Goal: Task Accomplishment & Management: Complete application form

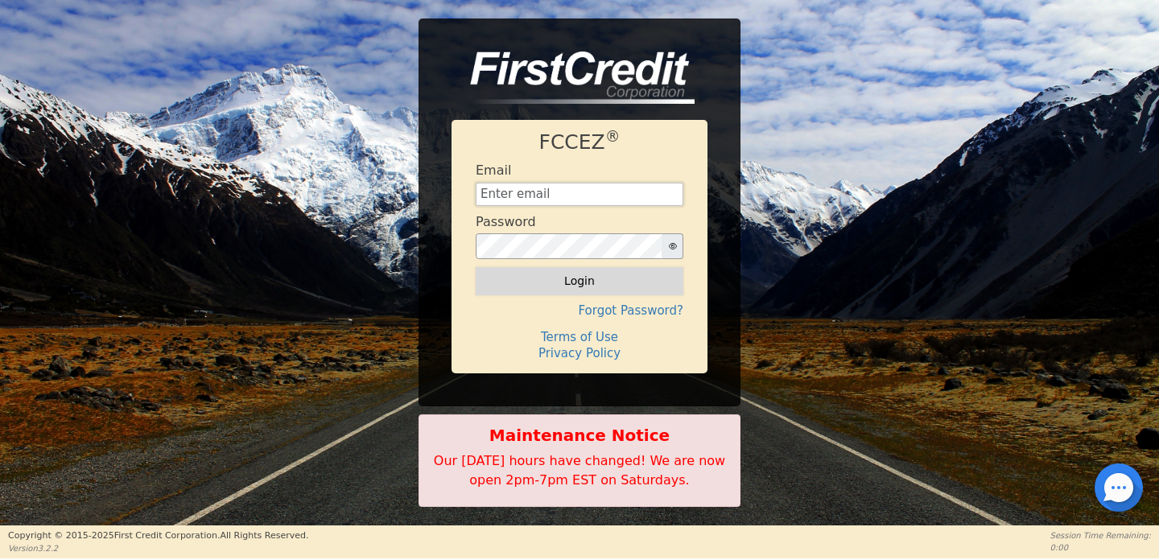
type input "amindrainbow@gmail.com"
click at [609, 279] on button "Login" at bounding box center [580, 280] width 208 height 27
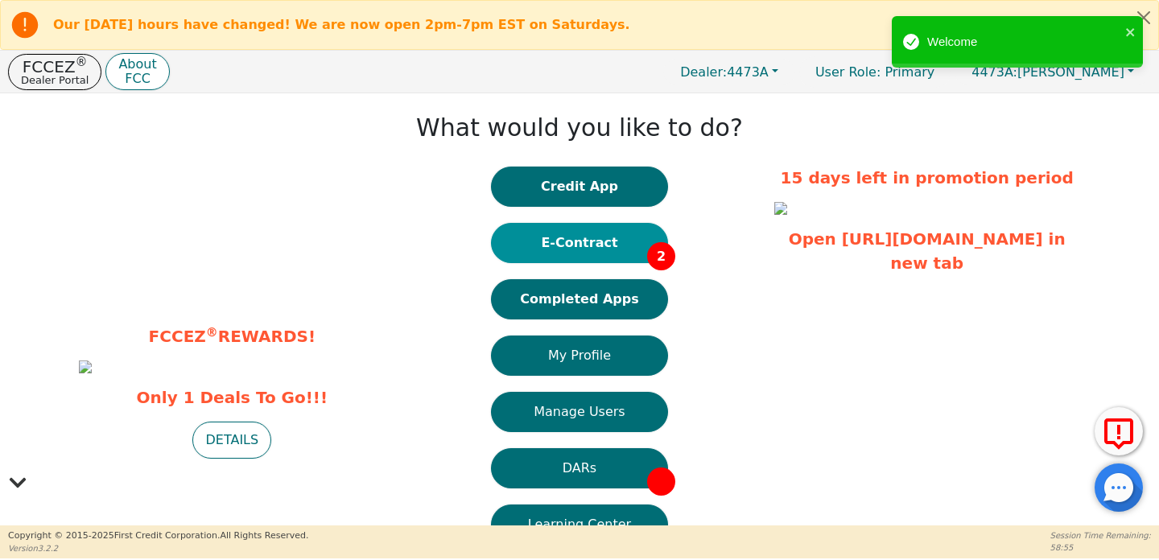
click at [598, 244] on button "E-Contract 2" at bounding box center [579, 243] width 177 height 40
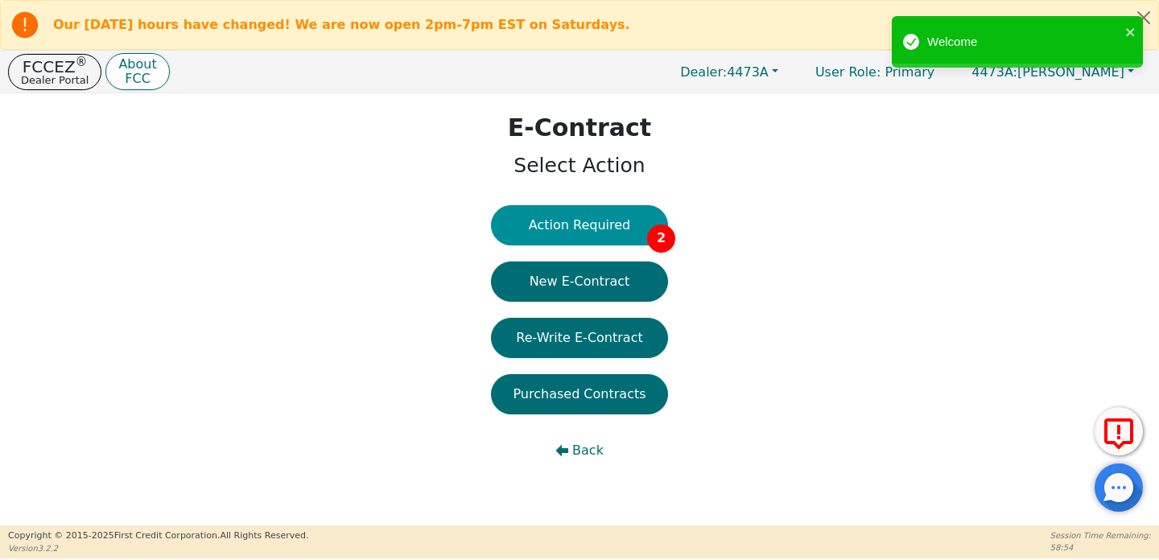
click at [598, 238] on button "Action Required 2" at bounding box center [579, 225] width 177 height 40
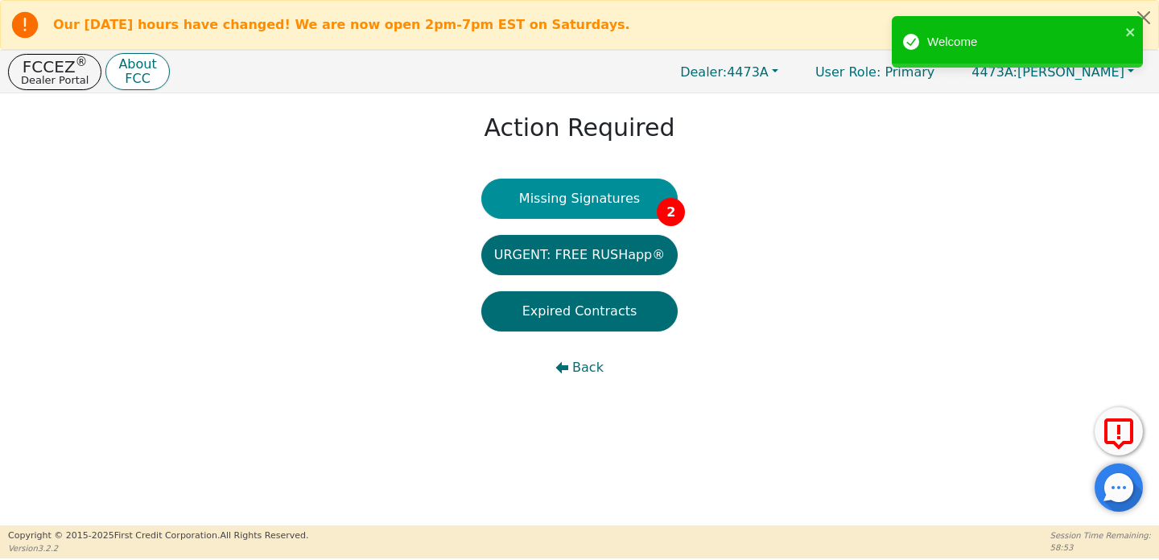
click at [614, 202] on button "Missing Signatures 2" at bounding box center [580, 199] width 197 height 40
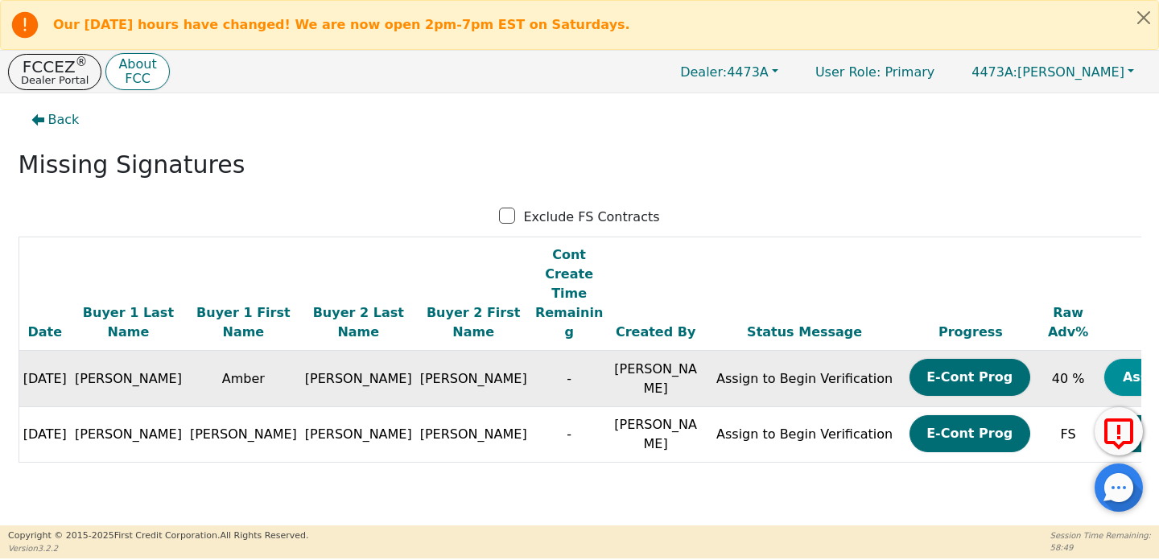
click at [1105, 359] on button "Assign Now" at bounding box center [1165, 377] width 121 height 37
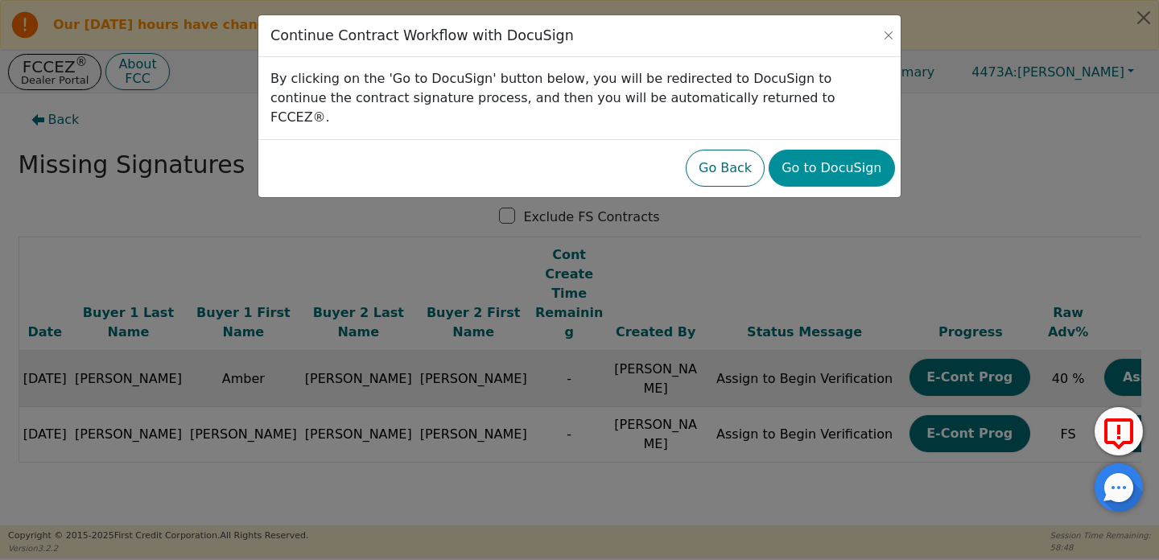
click at [790, 150] on button "Go to DocuSign" at bounding box center [832, 168] width 126 height 37
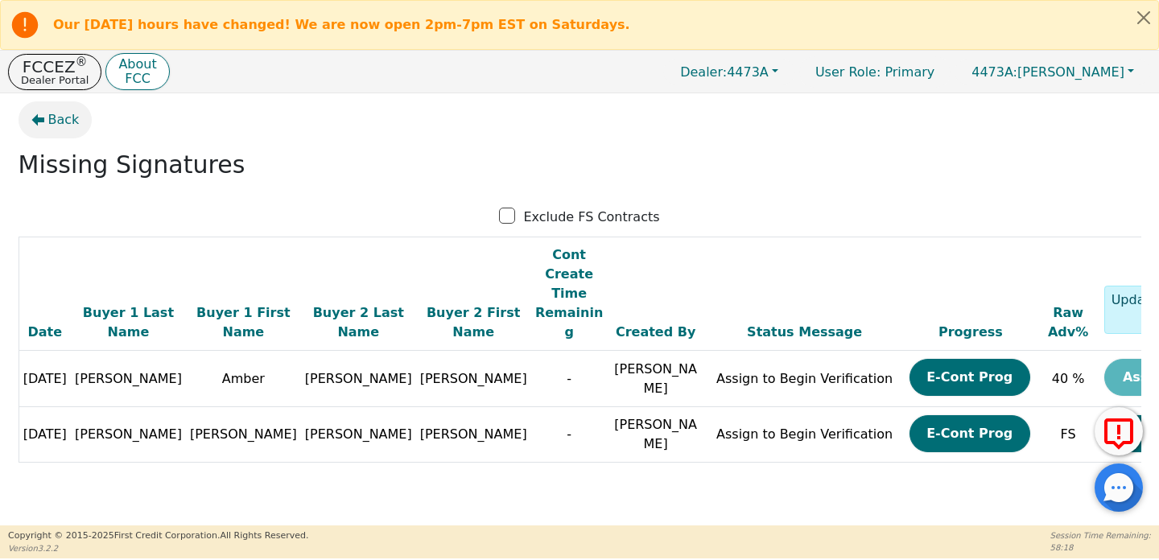
click at [46, 118] on button "Back" at bounding box center [56, 119] width 74 height 37
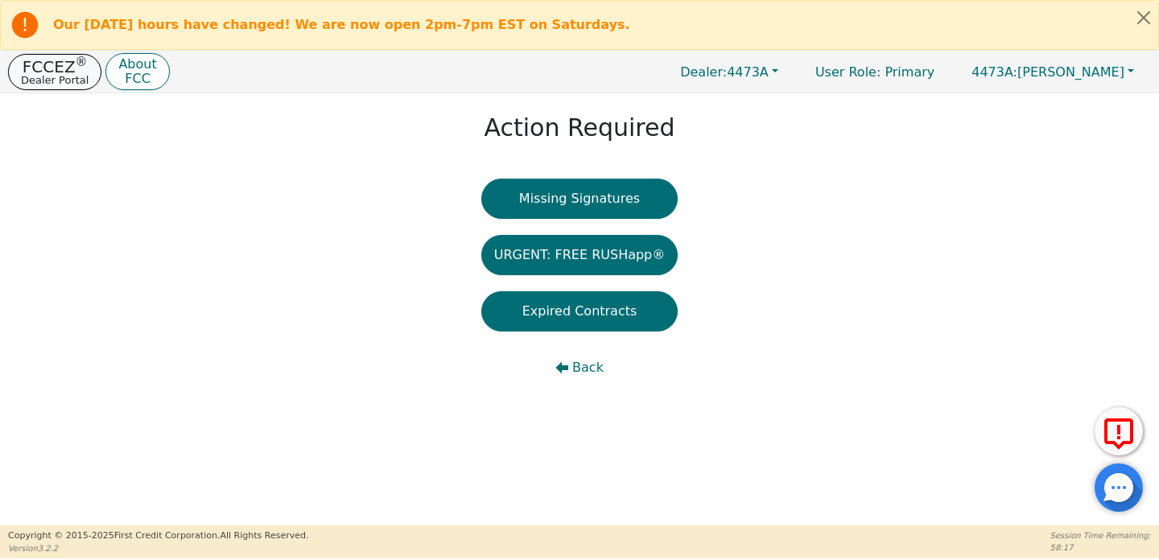
click at [71, 64] on p "FCCEZ ®" at bounding box center [55, 67] width 68 height 16
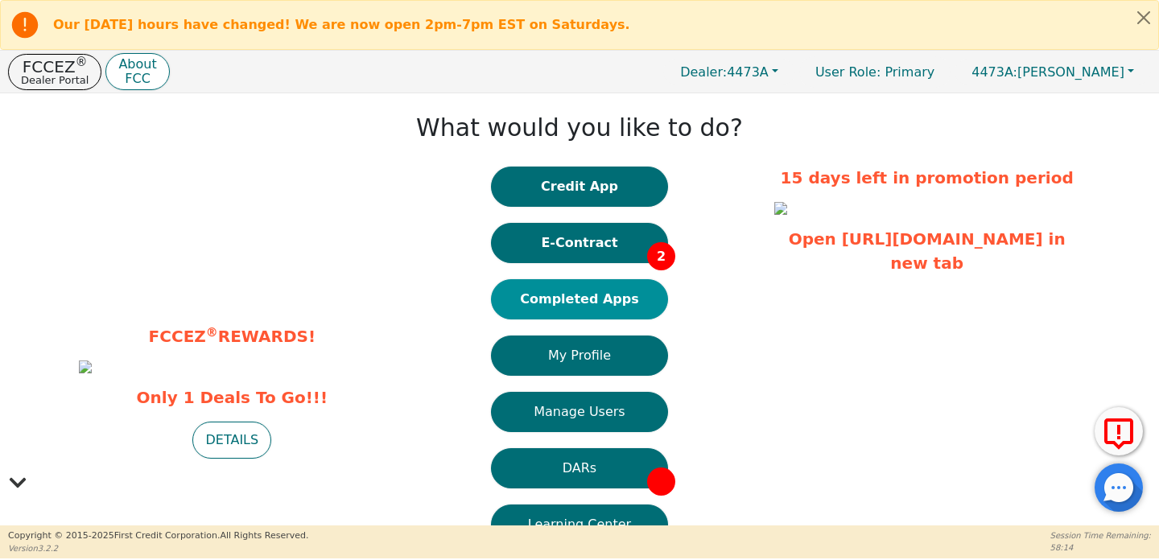
click at [588, 300] on button "Completed Apps" at bounding box center [579, 299] width 177 height 40
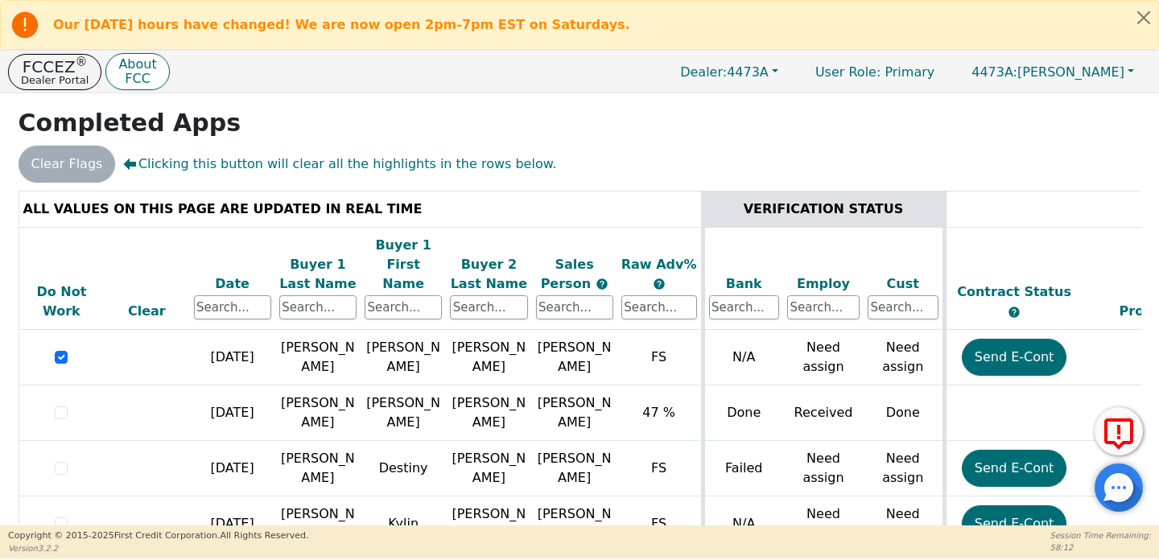
scroll to position [171, 0]
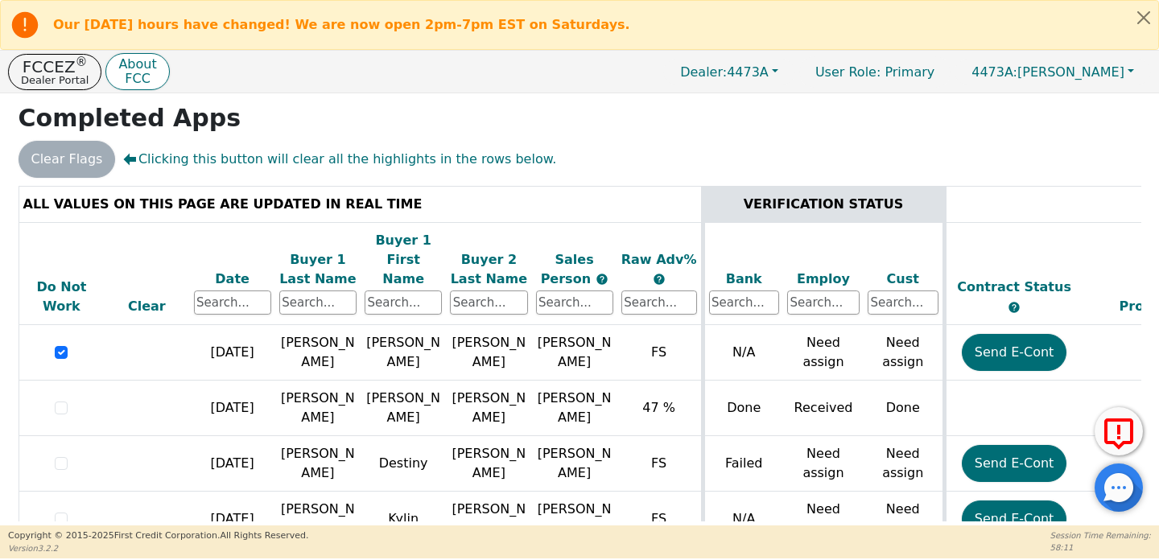
click at [216, 270] on div "Date" at bounding box center [232, 279] width 77 height 19
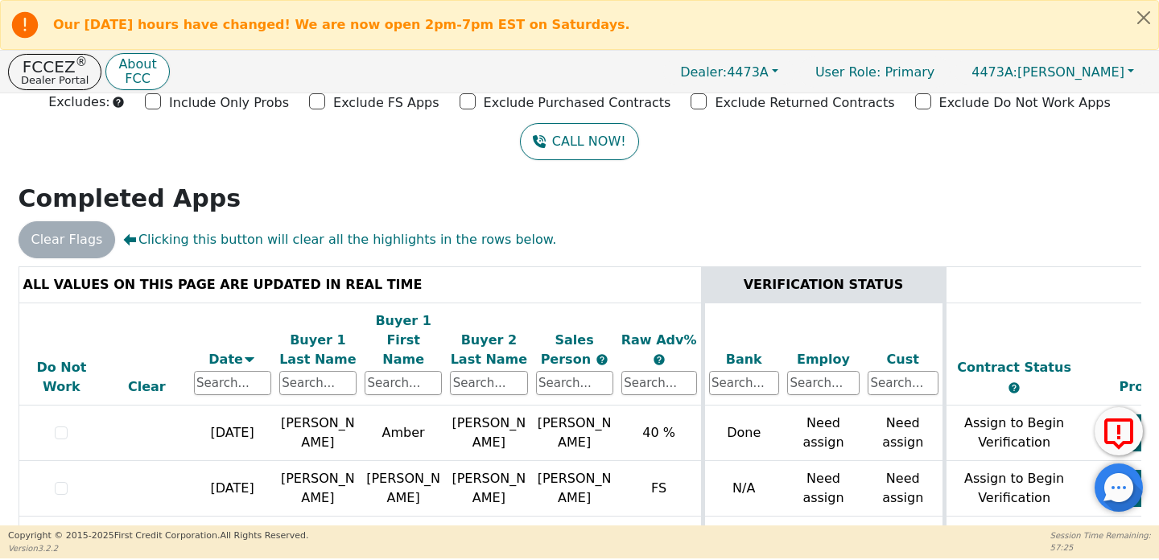
scroll to position [0, 0]
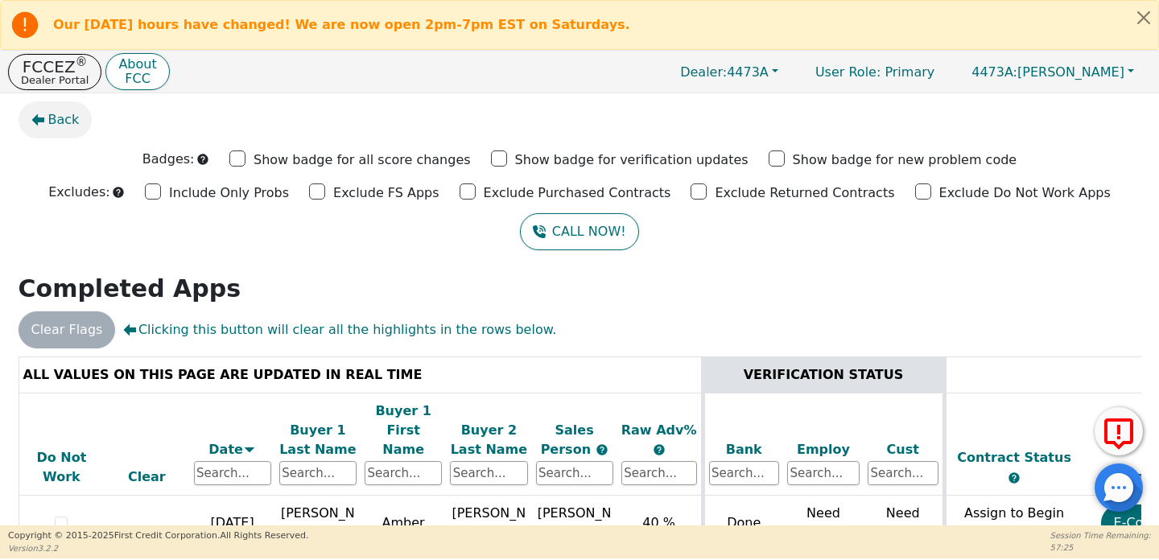
click at [33, 126] on button "Back" at bounding box center [56, 119] width 74 height 37
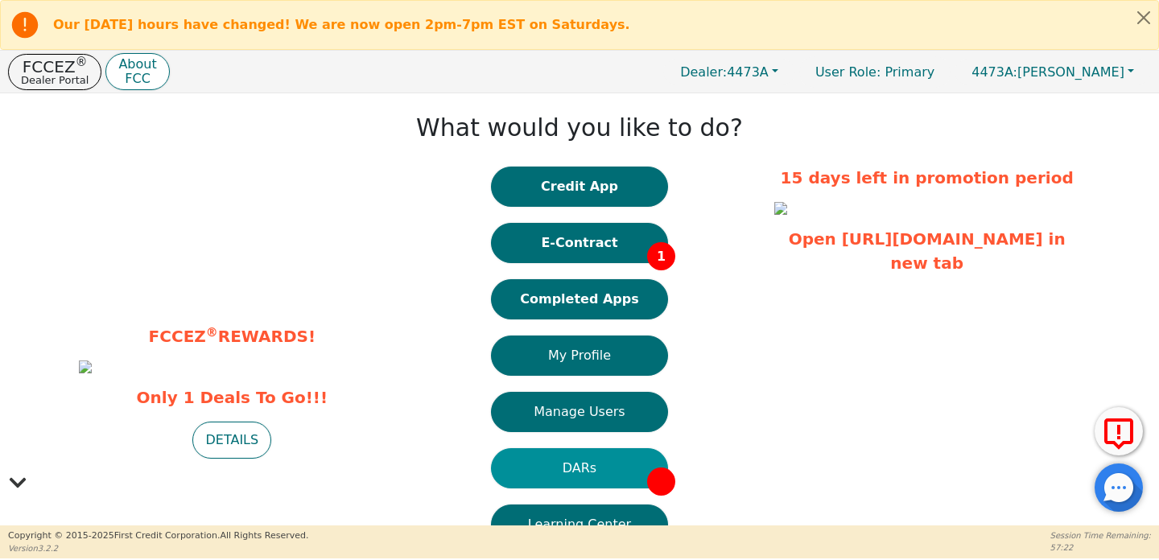
click at [593, 461] on button "DARs" at bounding box center [579, 468] width 177 height 40
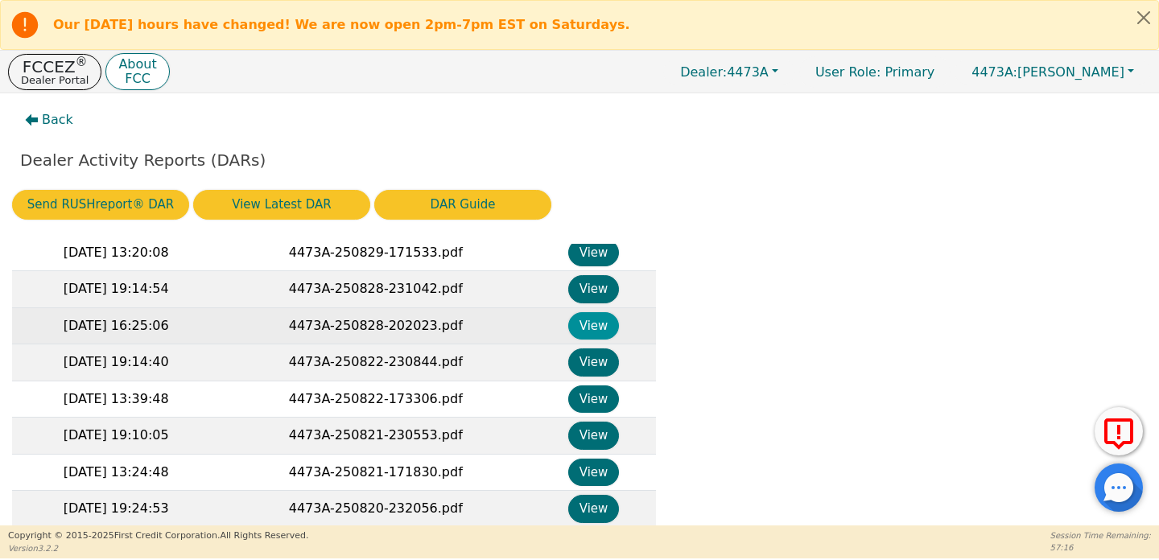
scroll to position [661, 0]
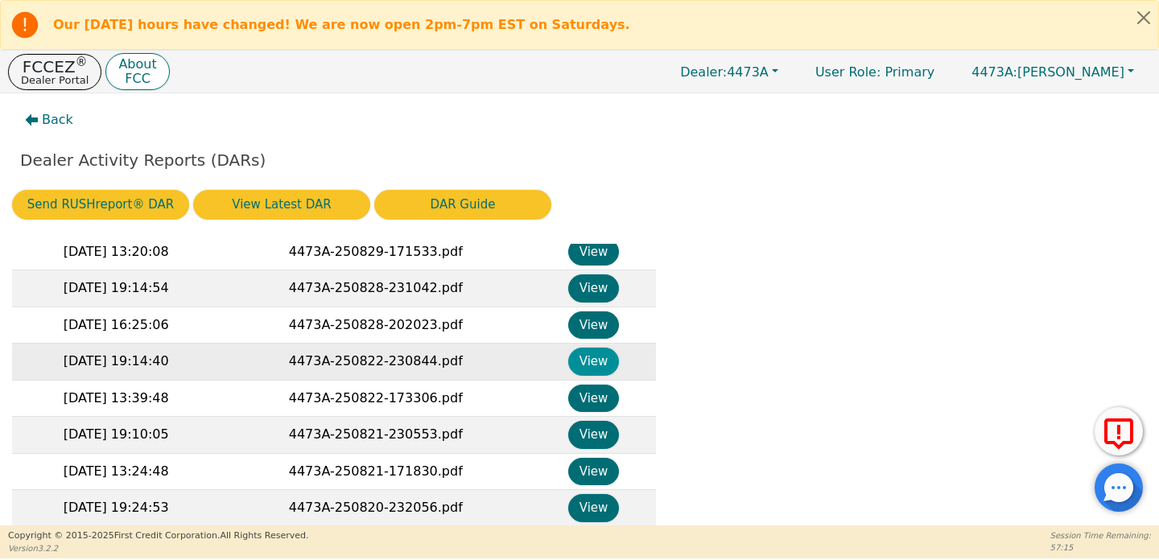
click at [589, 366] on button "View" at bounding box center [593, 362] width 51 height 28
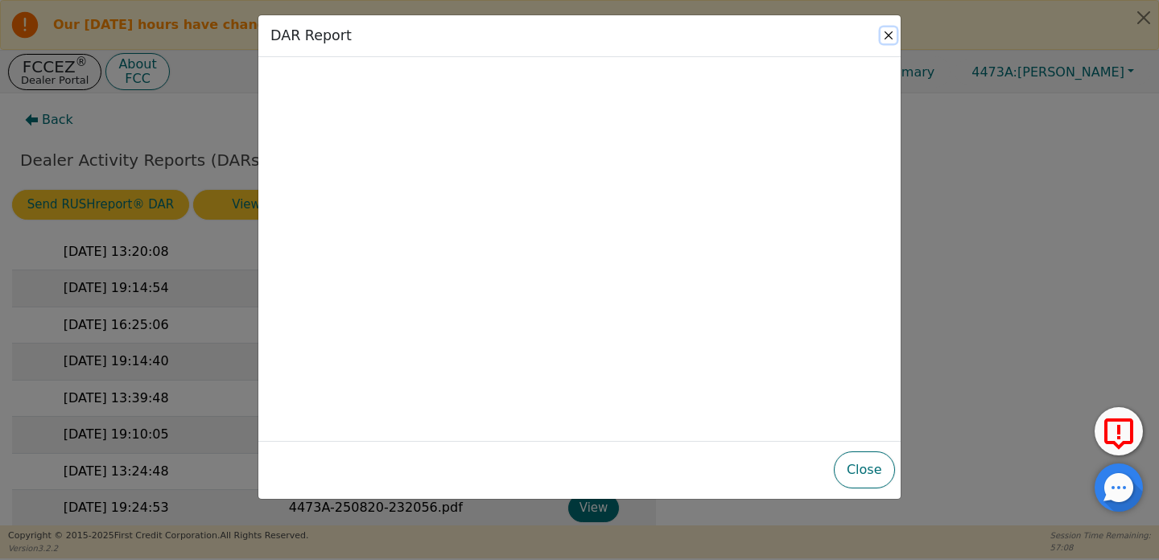
click at [885, 34] on button "Close" at bounding box center [889, 35] width 16 height 16
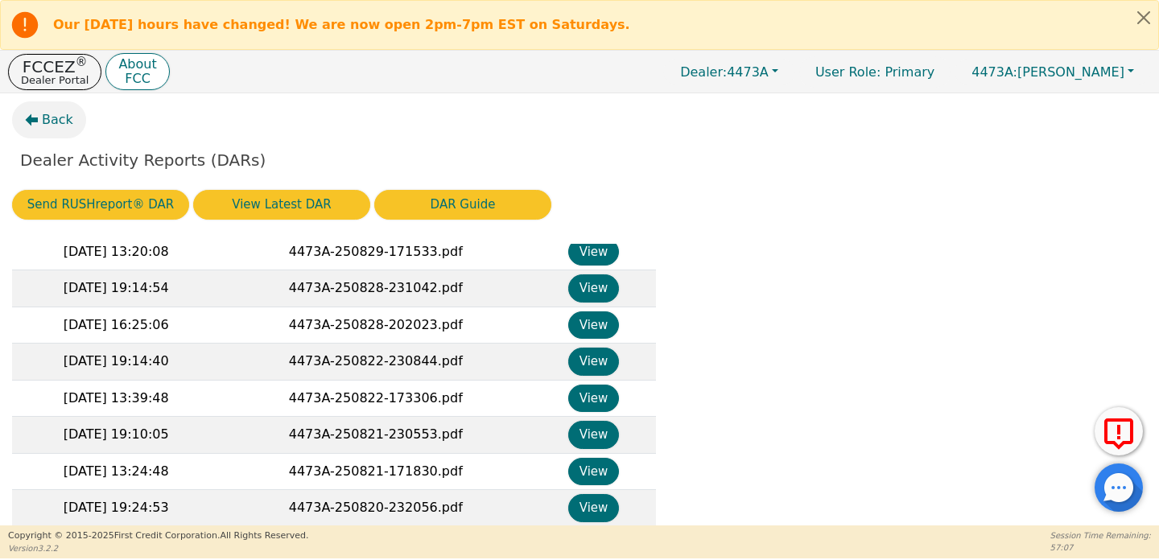
click at [38, 126] on button "Back" at bounding box center [49, 119] width 74 height 37
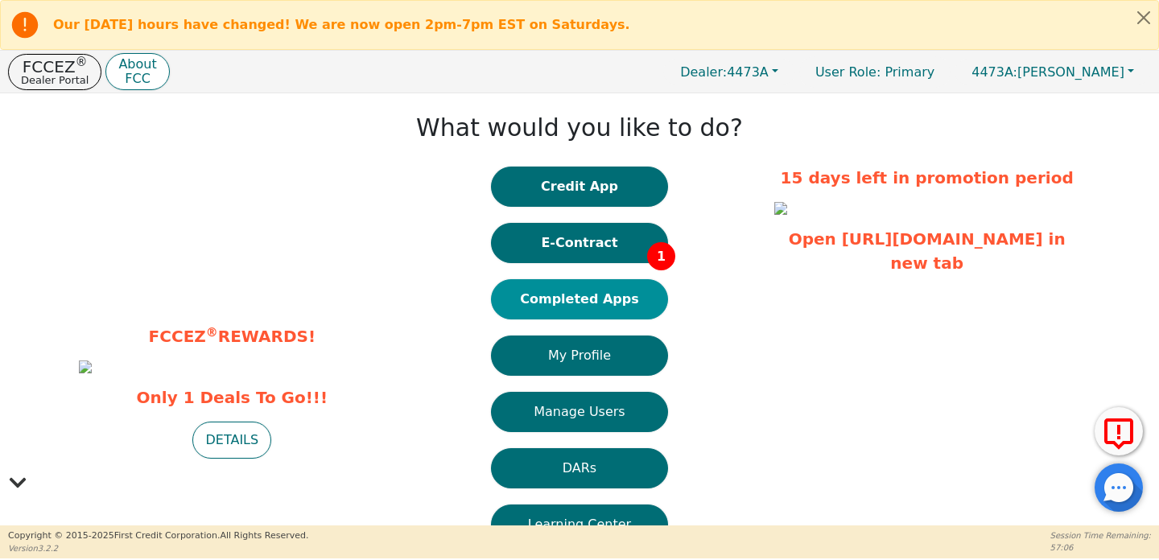
click at [581, 296] on button "Completed Apps" at bounding box center [579, 299] width 177 height 40
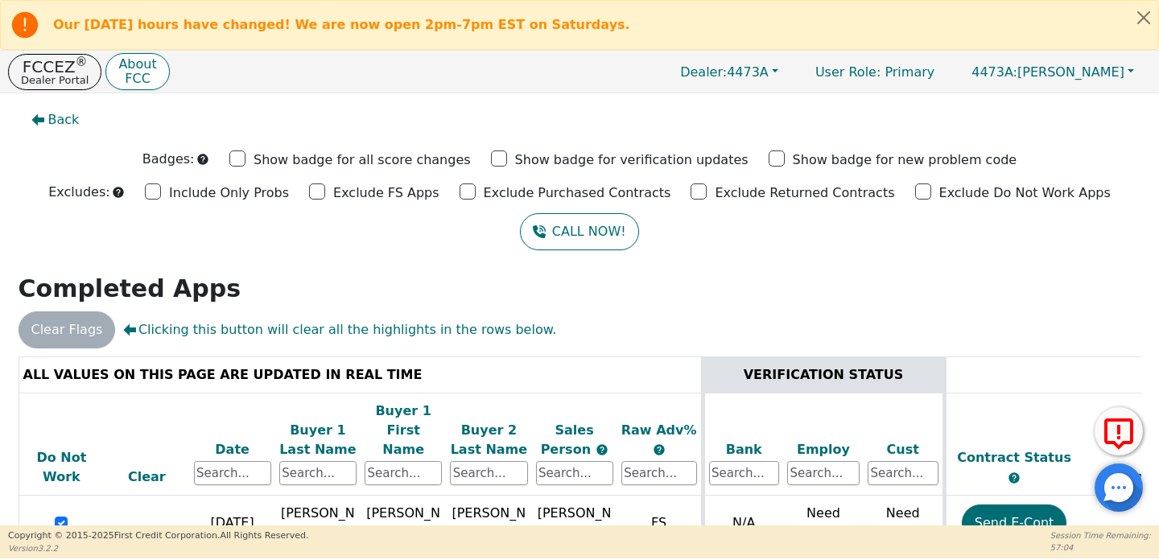
scroll to position [171, 0]
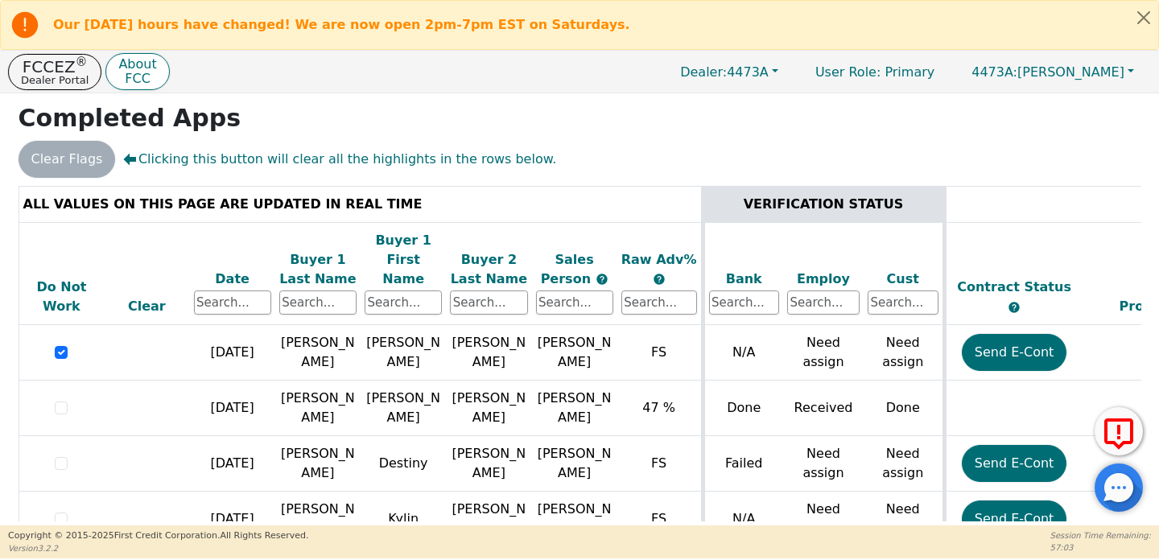
click at [237, 270] on div "Date" at bounding box center [232, 279] width 77 height 19
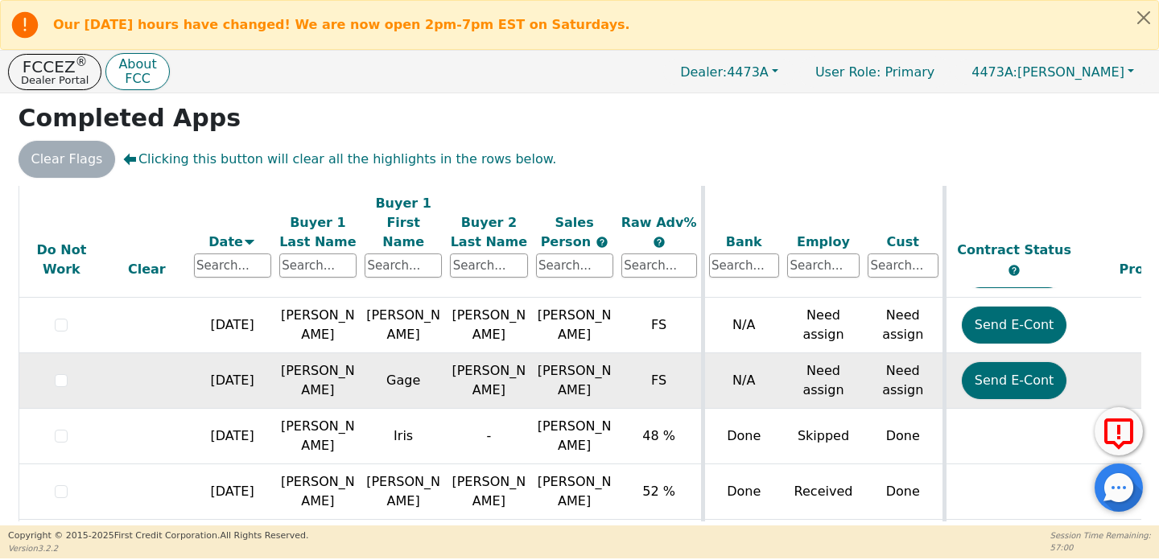
scroll to position [252, 0]
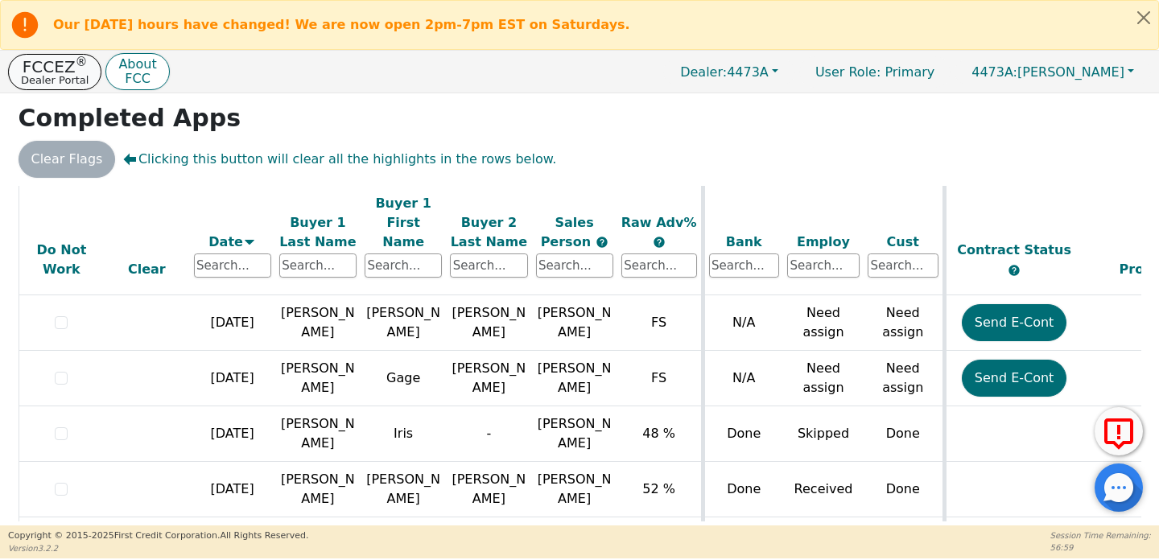
click at [63, 72] on p "FCCEZ ®" at bounding box center [55, 67] width 68 height 16
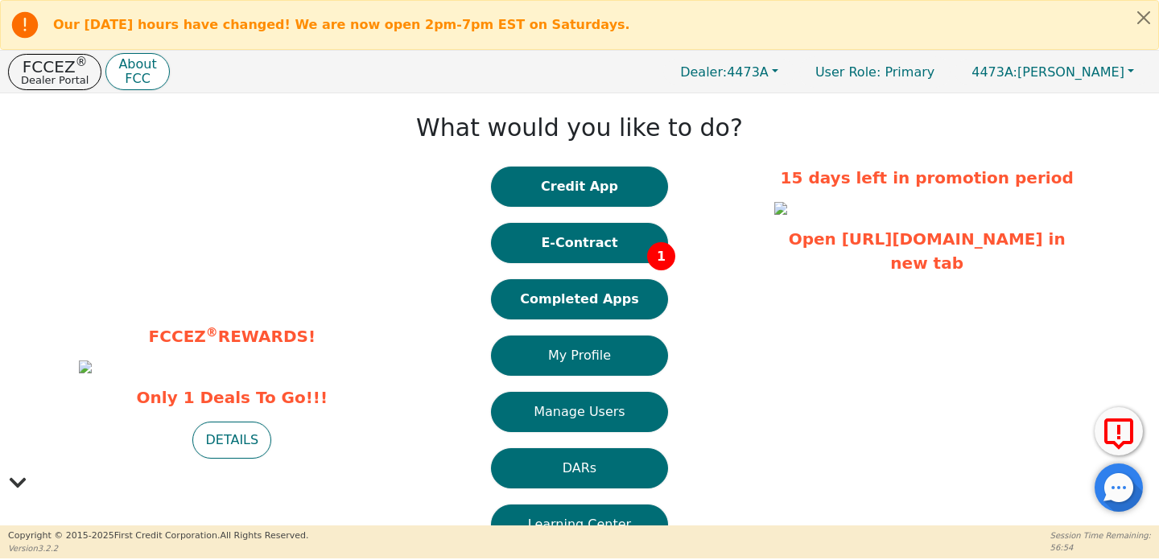
click at [576, 466] on button "DARs" at bounding box center [579, 468] width 177 height 40
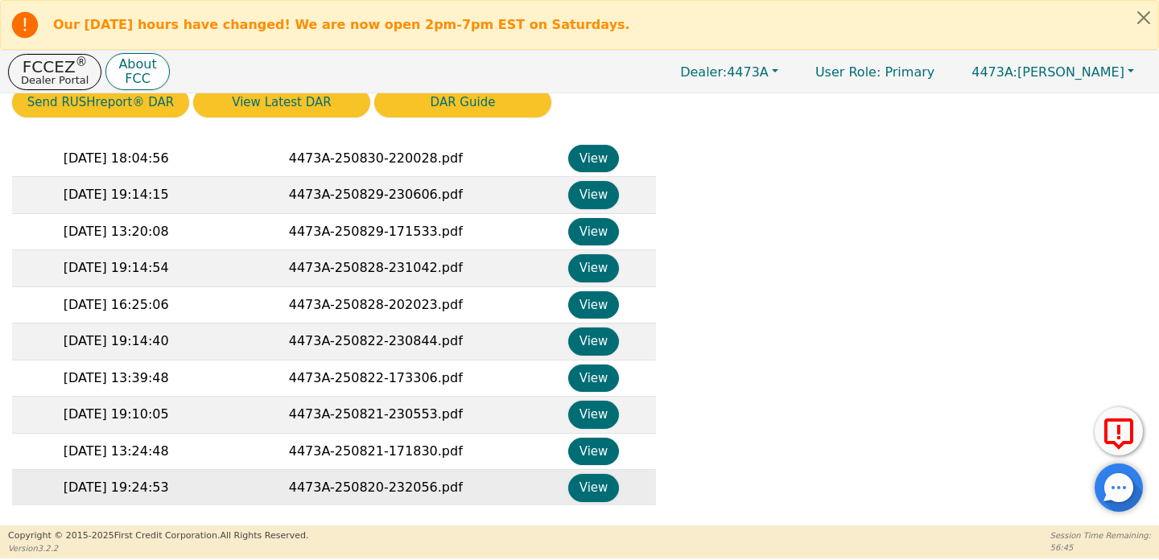
scroll to position [661, 0]
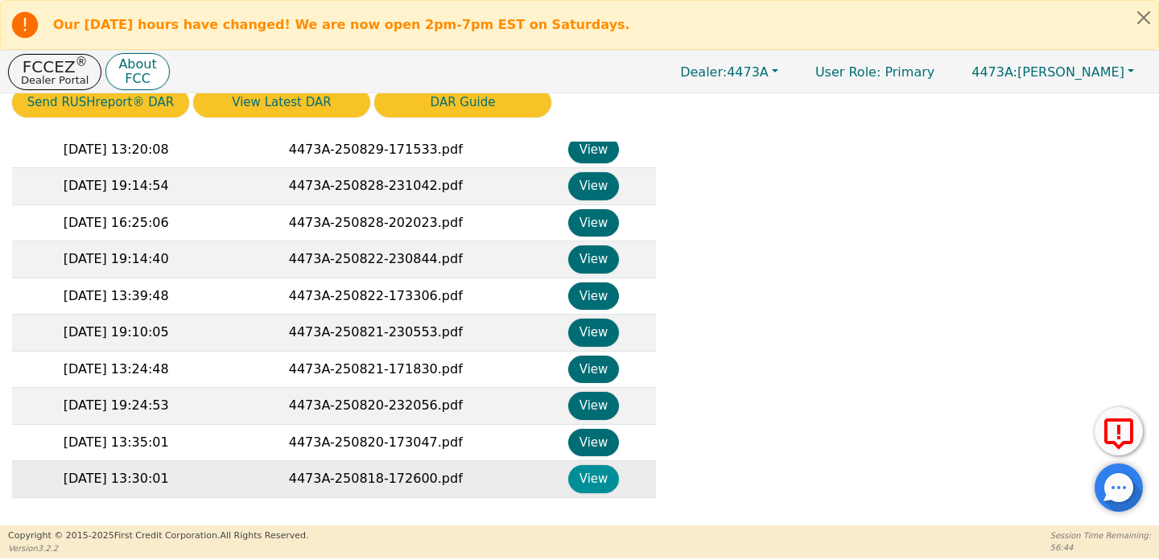
click at [576, 476] on button "View" at bounding box center [593, 479] width 51 height 28
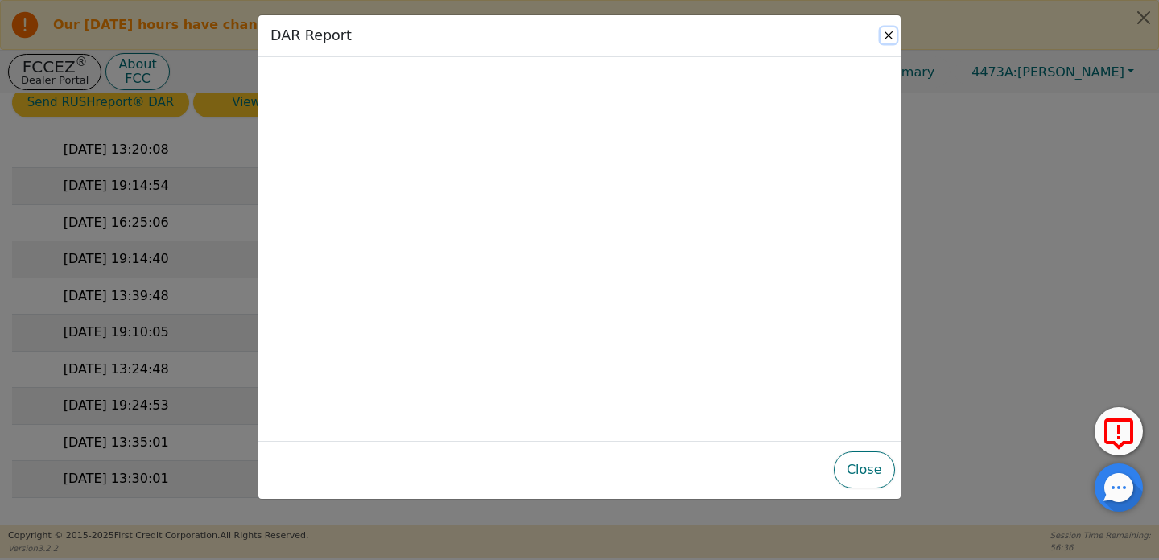
click at [887, 39] on button "Close" at bounding box center [889, 35] width 16 height 16
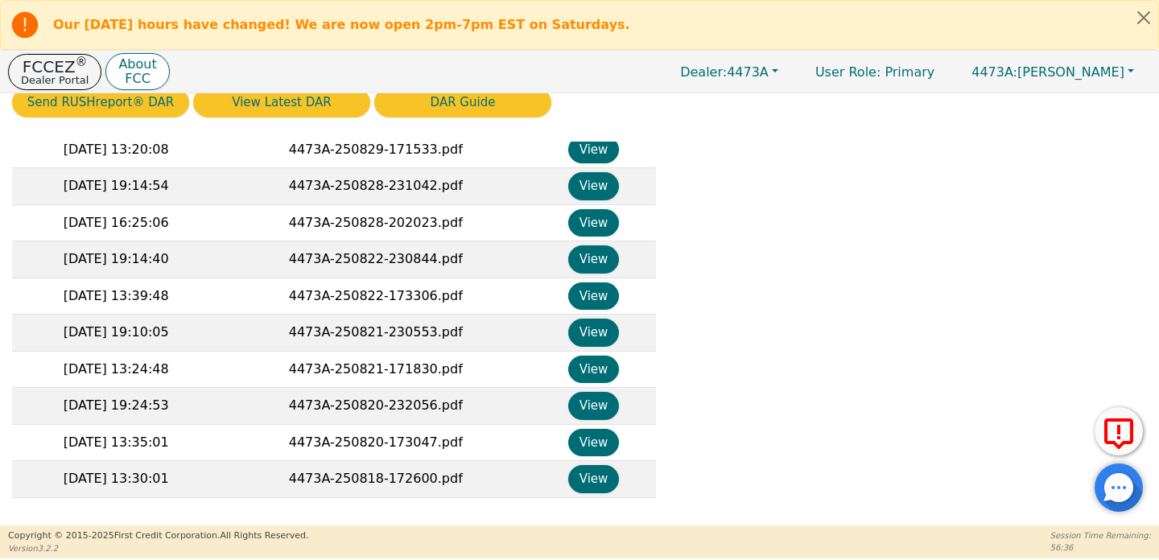
scroll to position [0, 0]
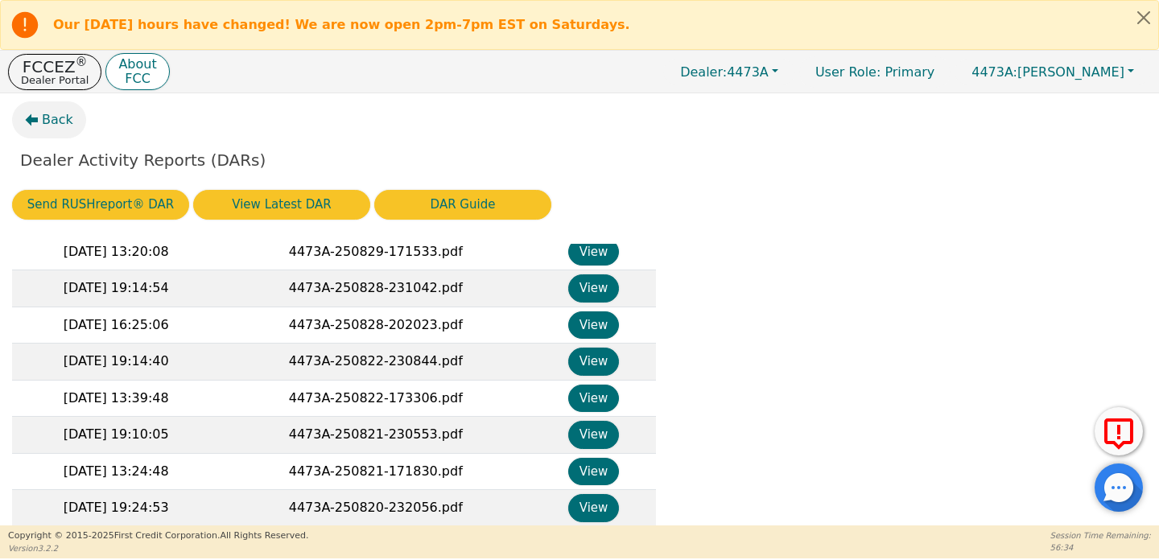
click at [67, 124] on span "Back" at bounding box center [57, 119] width 31 height 19
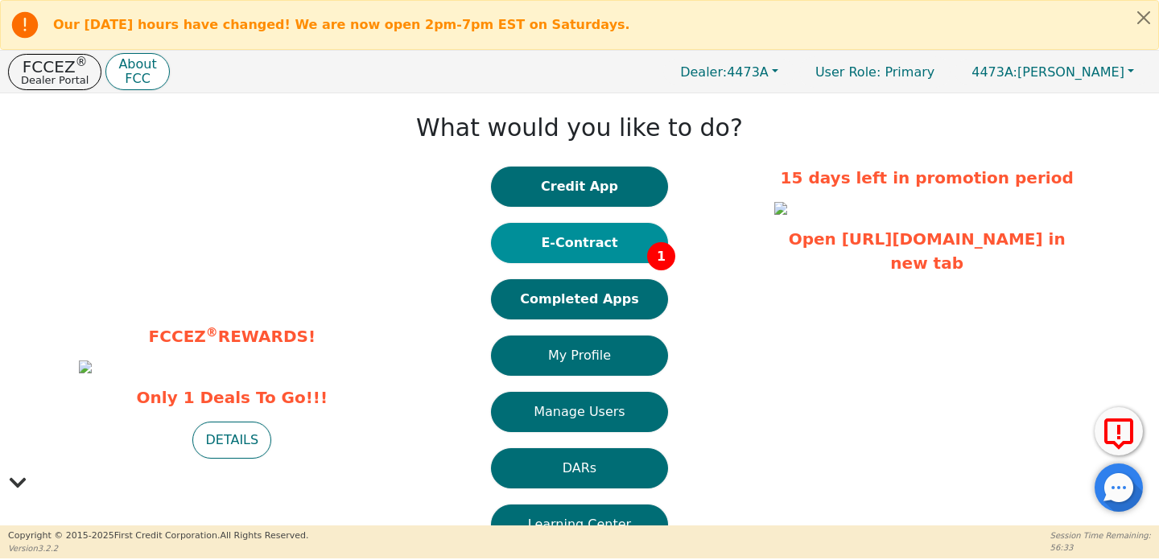
click at [630, 250] on button "E-Contract 1" at bounding box center [579, 243] width 177 height 40
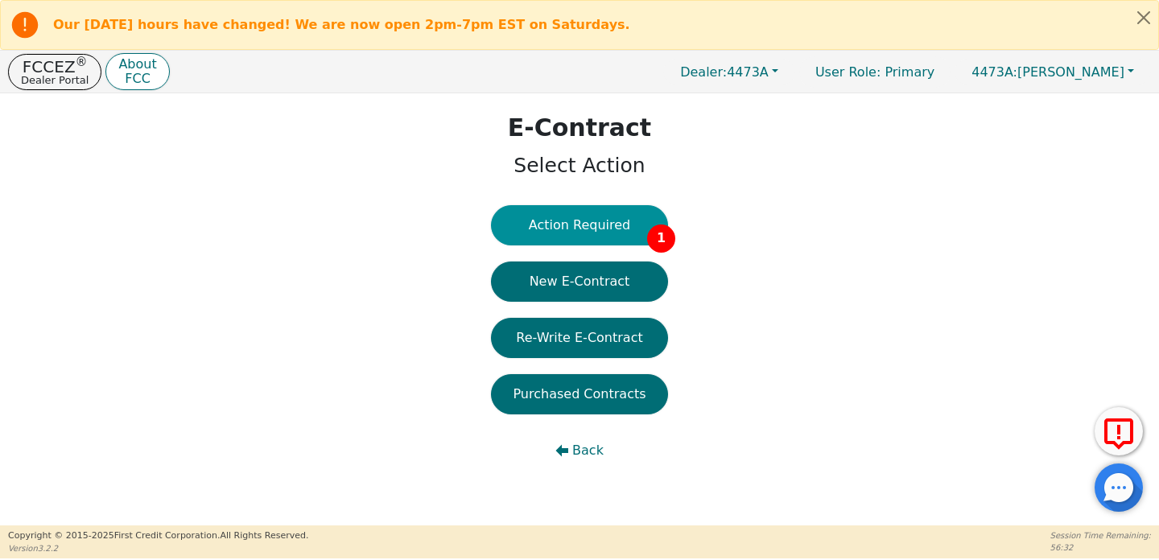
click at [623, 221] on button "Action Required 1" at bounding box center [579, 225] width 177 height 40
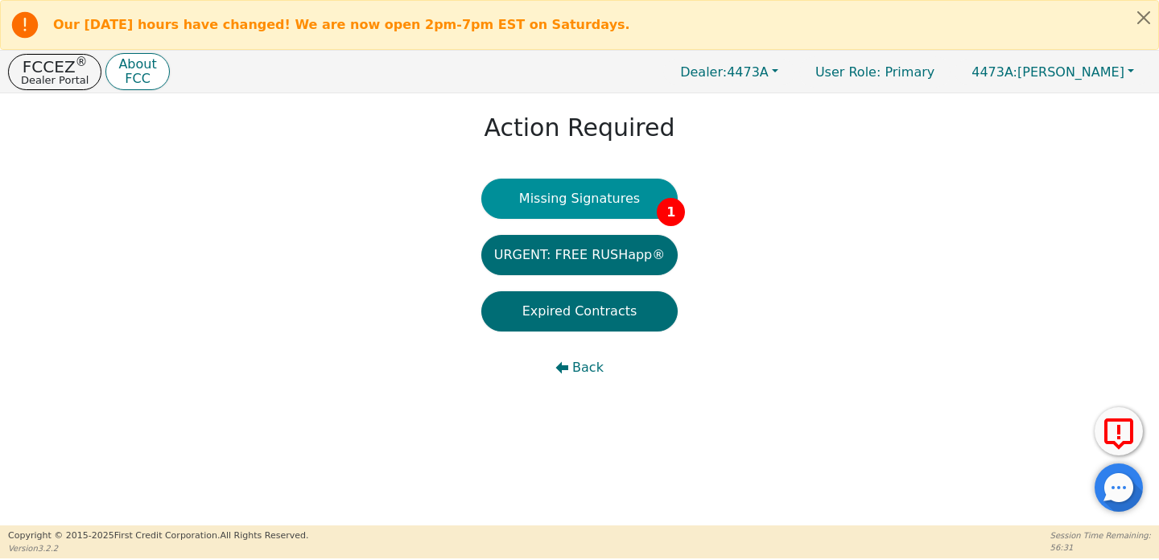
click at [622, 213] on button "Missing Signatures 1" at bounding box center [580, 199] width 197 height 40
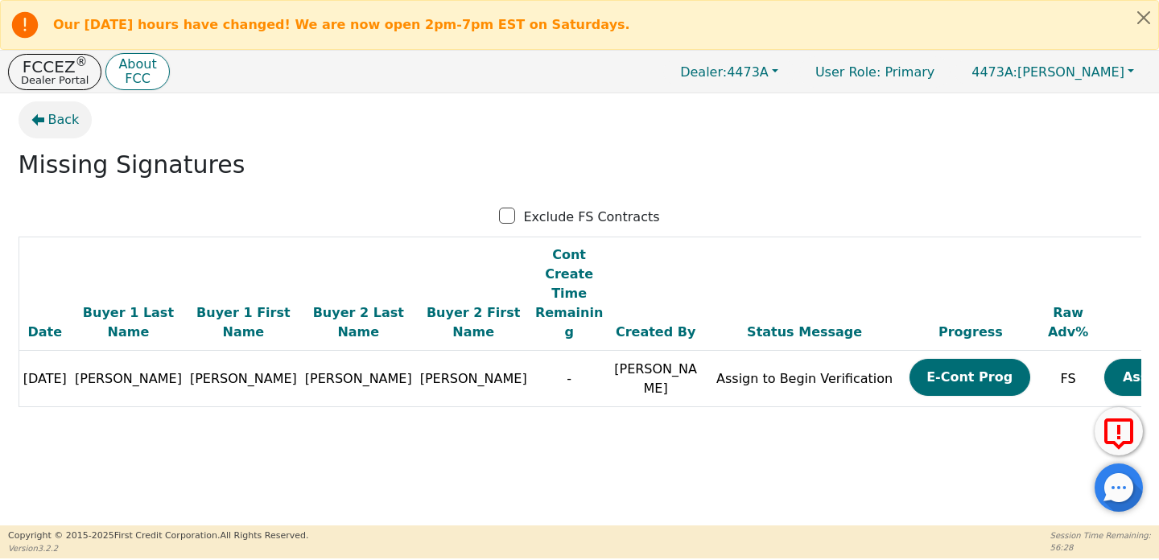
click at [60, 128] on span "Back" at bounding box center [63, 119] width 31 height 19
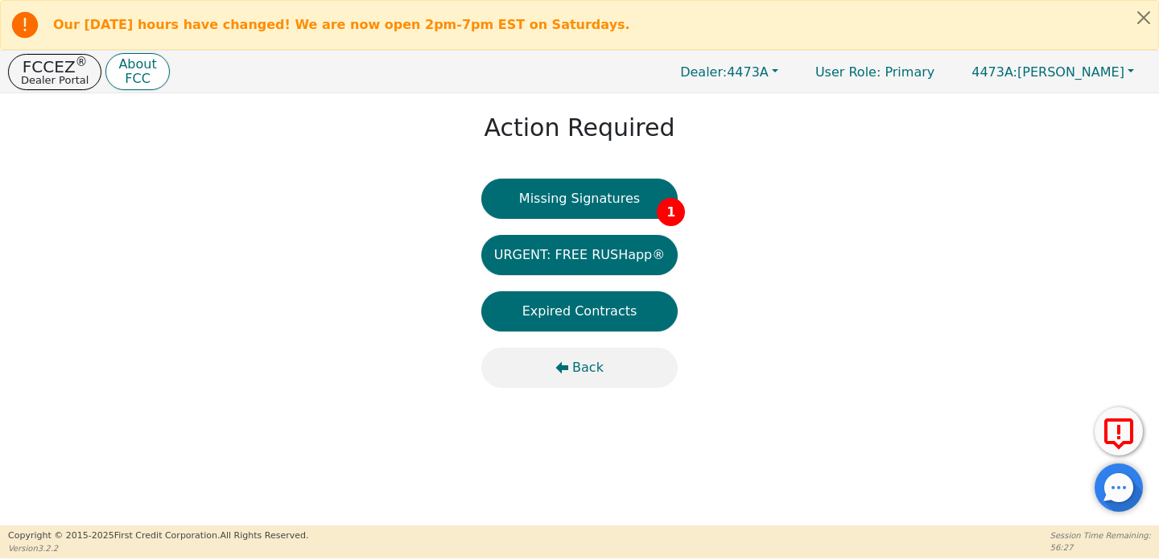
click at [589, 365] on span "Back" at bounding box center [587, 367] width 31 height 19
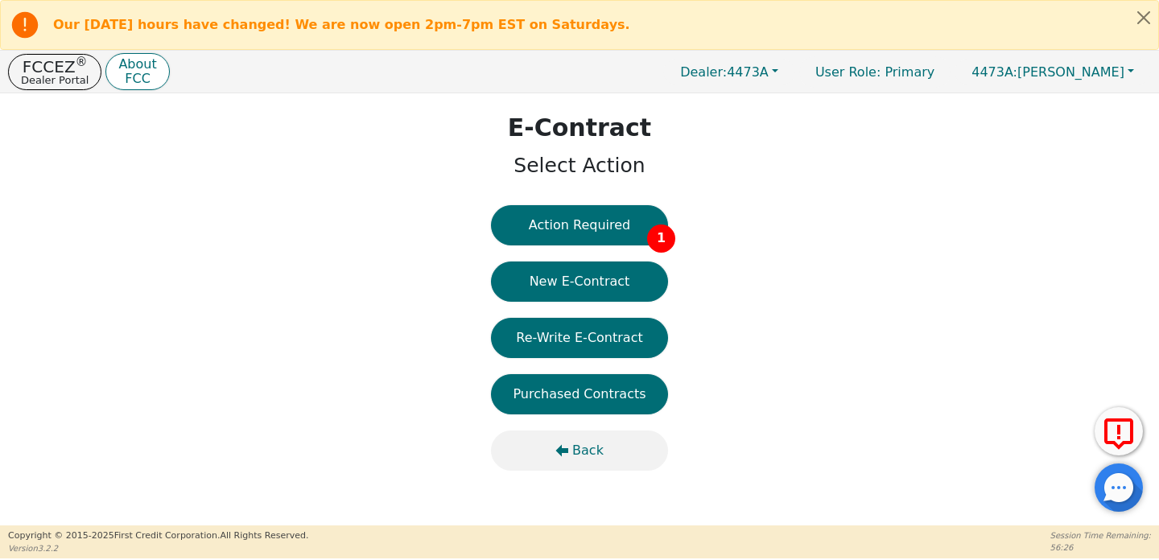
click at [596, 442] on span "Back" at bounding box center [587, 450] width 31 height 19
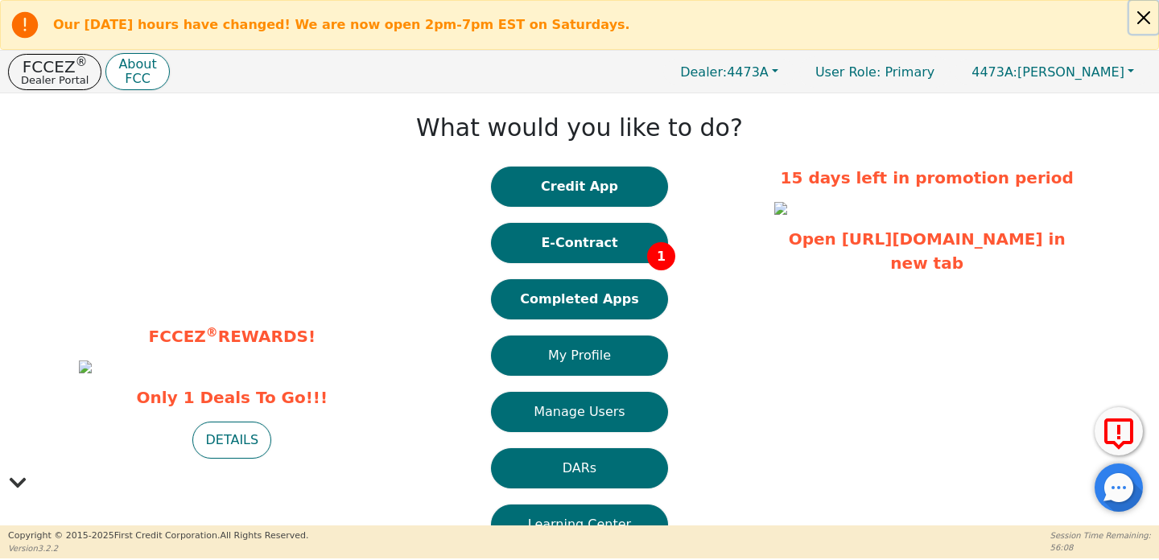
click at [1147, 31] on button "Close alert" at bounding box center [1144, 17] width 29 height 33
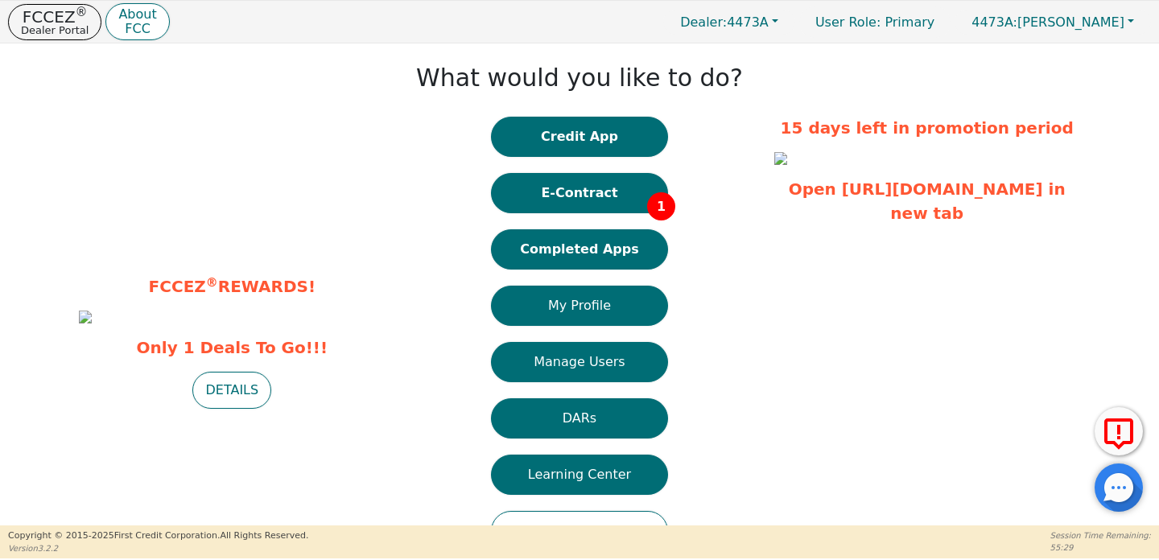
scroll to position [67, 0]
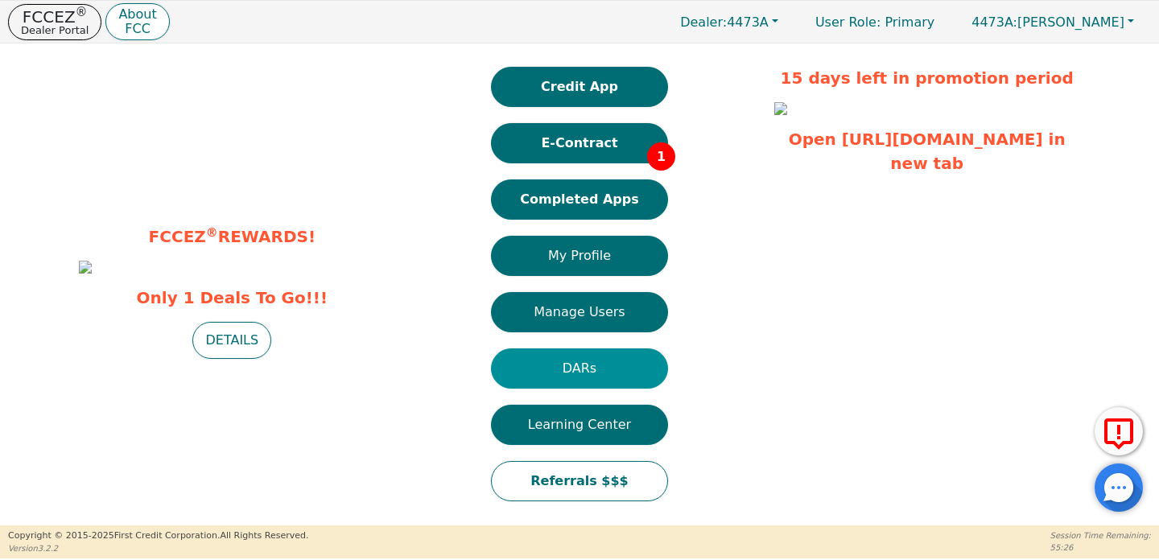
click at [597, 350] on button "DARs" at bounding box center [579, 369] width 177 height 40
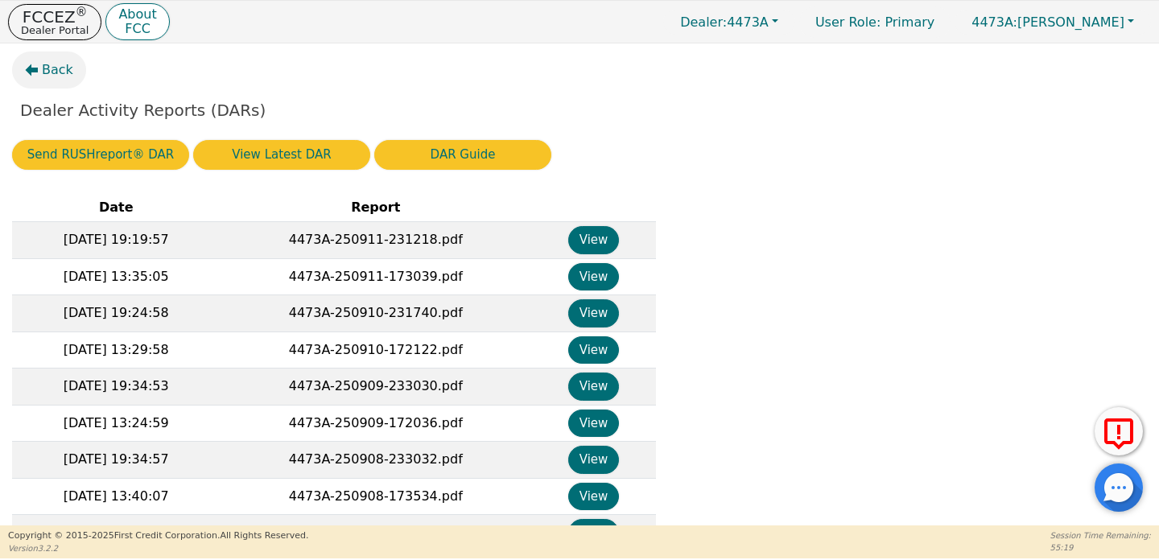
click at [57, 75] on span "Back" at bounding box center [57, 69] width 31 height 19
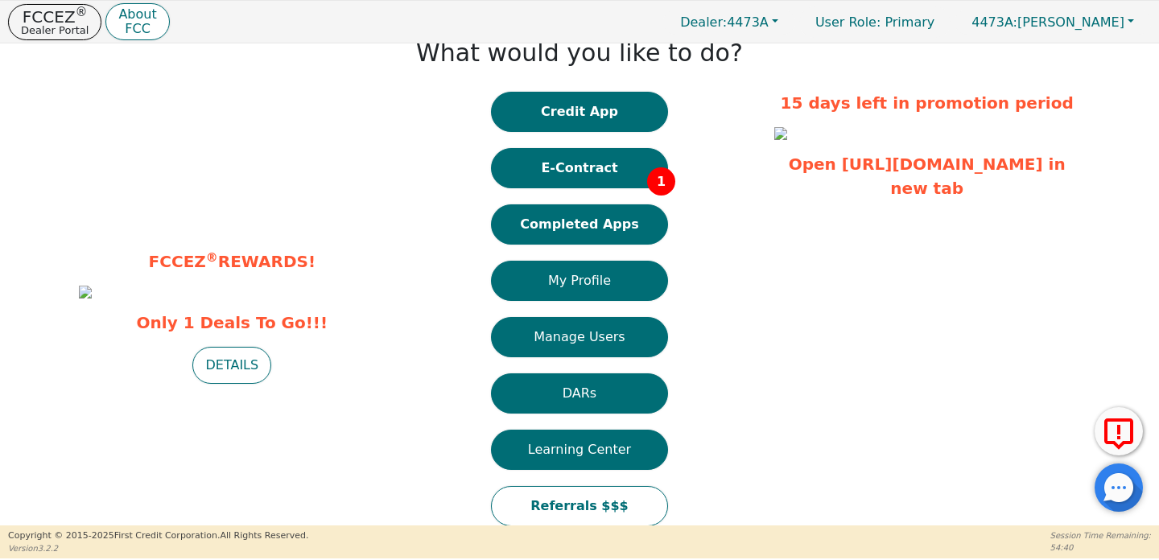
scroll to position [67, 0]
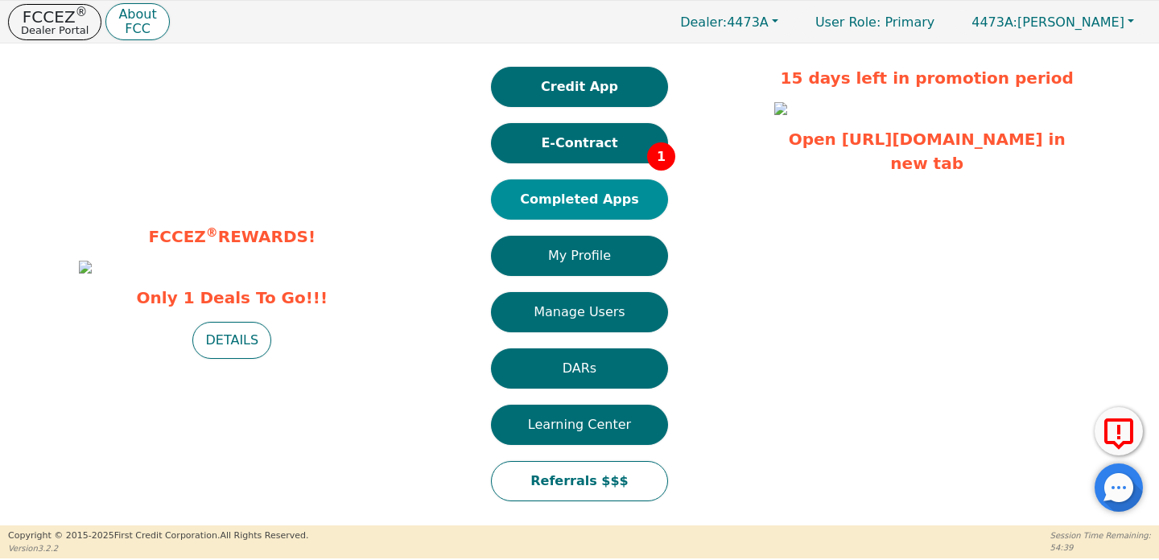
click at [626, 187] on button "Completed Apps" at bounding box center [579, 200] width 177 height 40
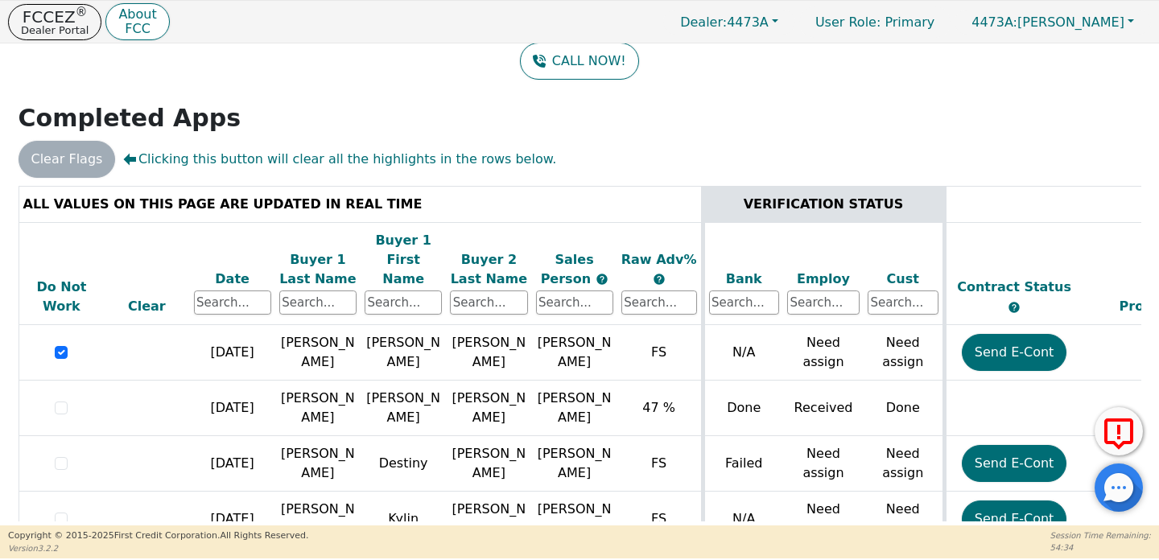
click at [235, 270] on div "Date" at bounding box center [232, 279] width 77 height 19
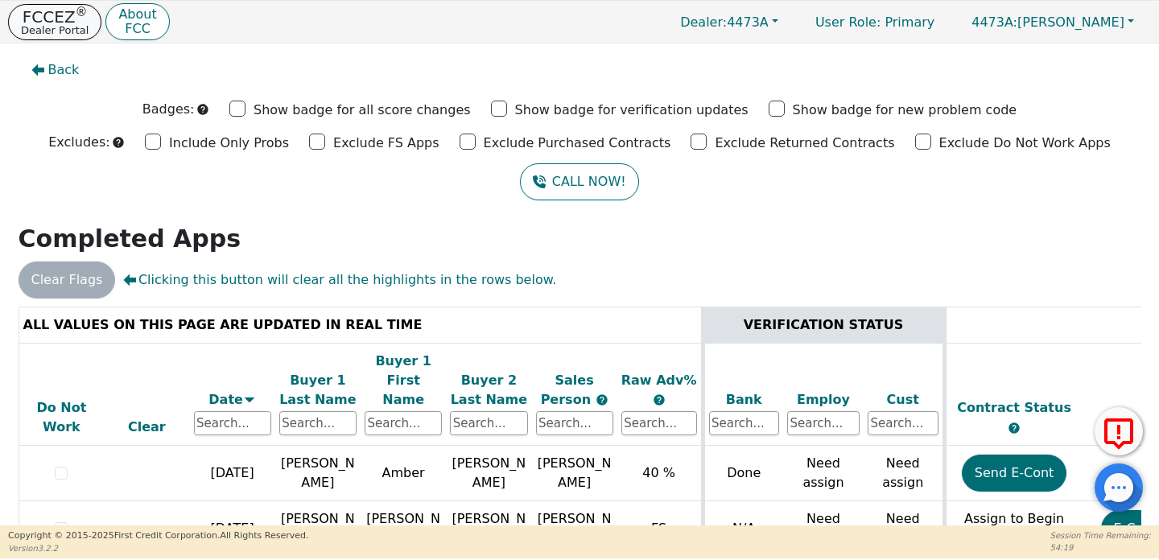
click at [71, 13] on p "FCCEZ ®" at bounding box center [55, 17] width 68 height 16
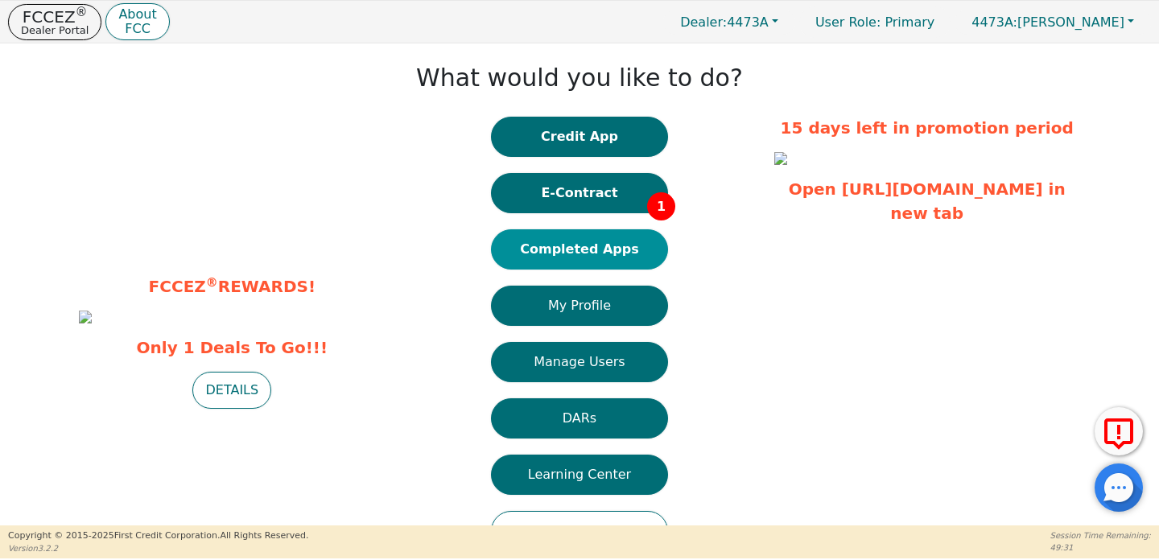
click at [538, 260] on button "Completed Apps" at bounding box center [579, 249] width 177 height 40
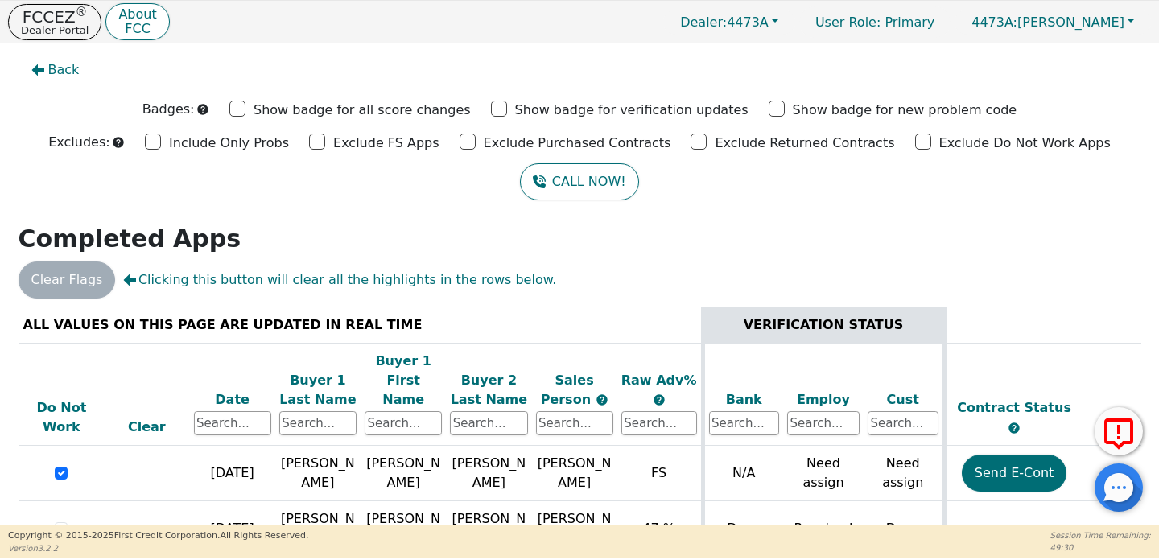
scroll to position [121, 0]
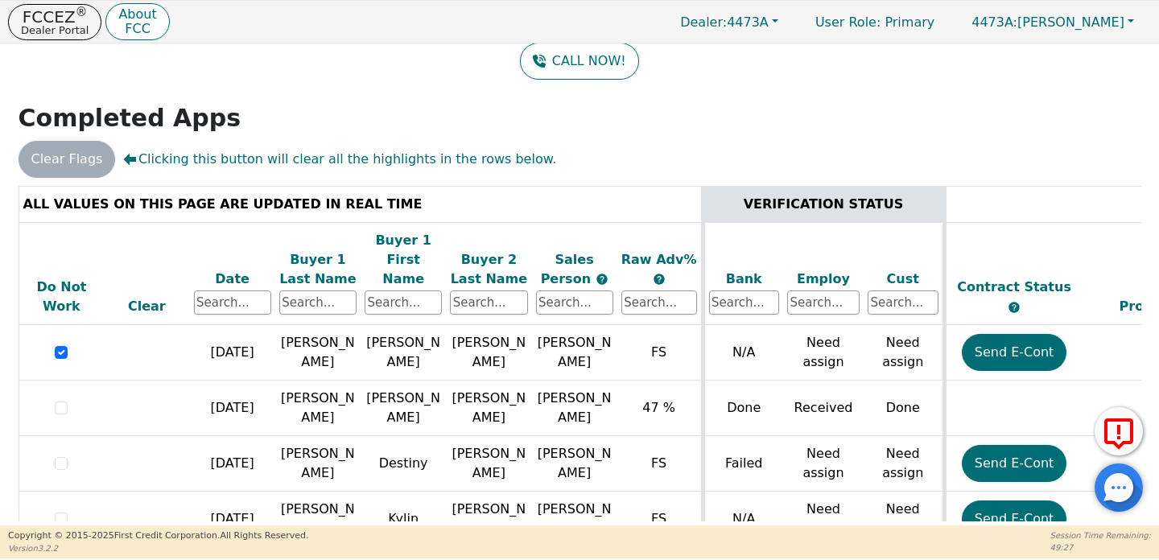
click at [236, 270] on div "Date" at bounding box center [232, 279] width 77 height 19
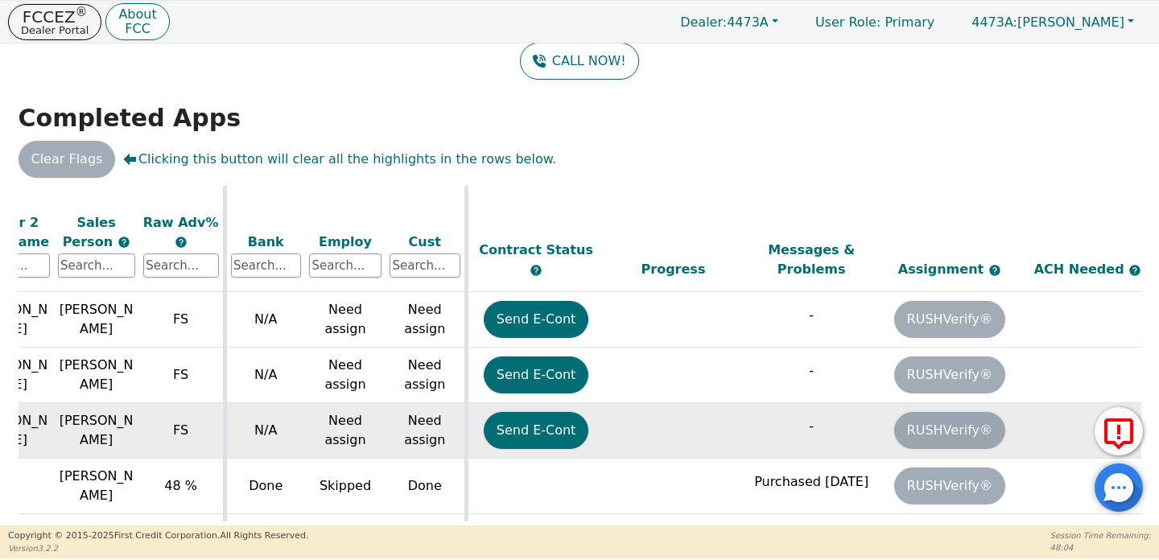
scroll to position [200, 643]
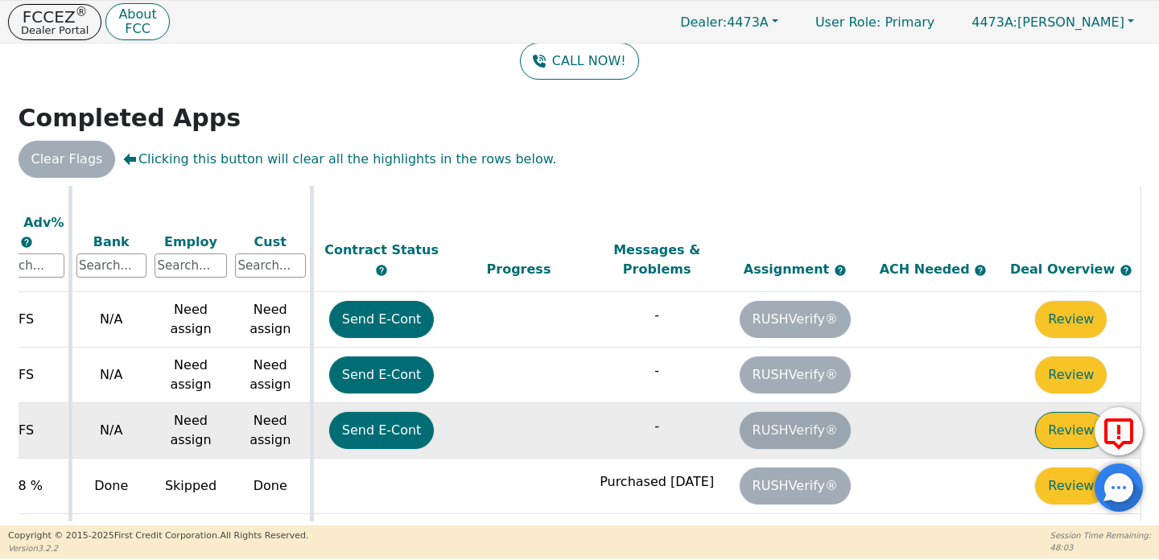
click at [1077, 412] on button "Review" at bounding box center [1071, 430] width 72 height 37
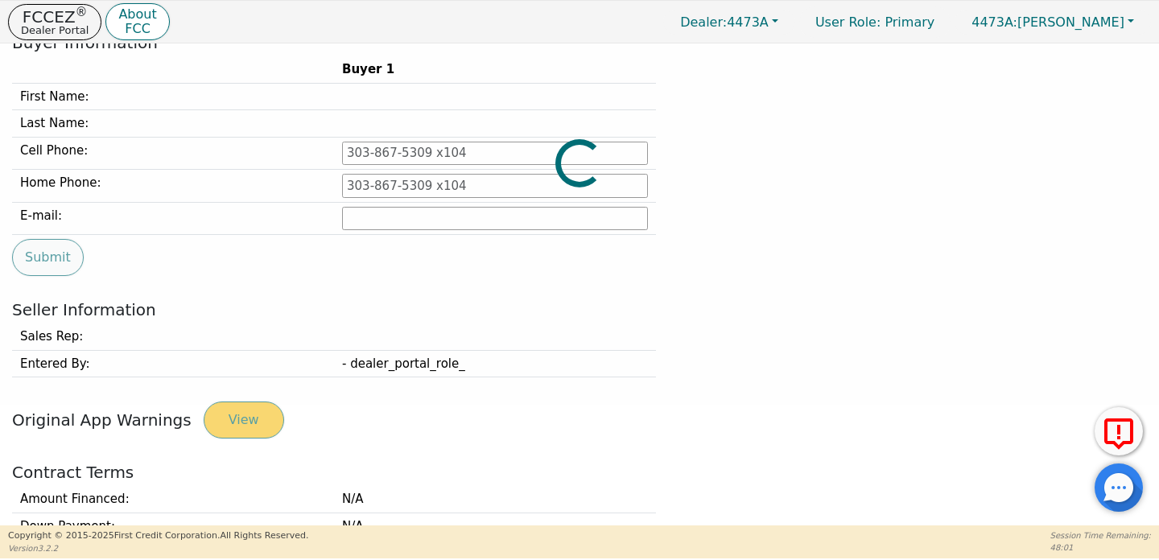
type input "[PHONE_NUMBER]"
type input "[EMAIL_ADDRESS][DOMAIN_NAME]"
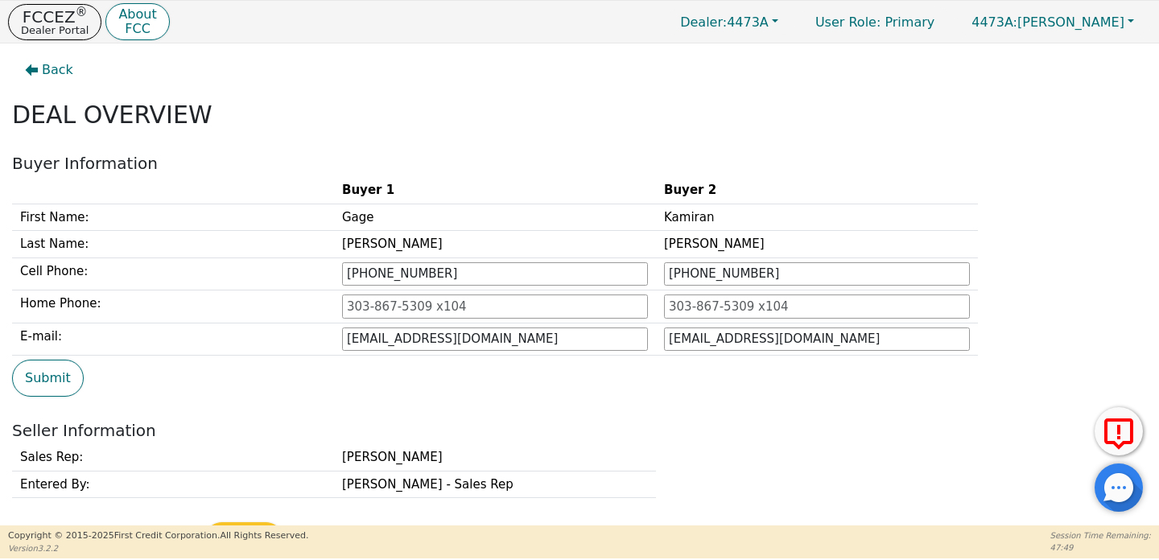
click at [6, 87] on div "Back" at bounding box center [49, 70] width 86 height 37
click at [43, 68] on span "Back" at bounding box center [57, 69] width 31 height 19
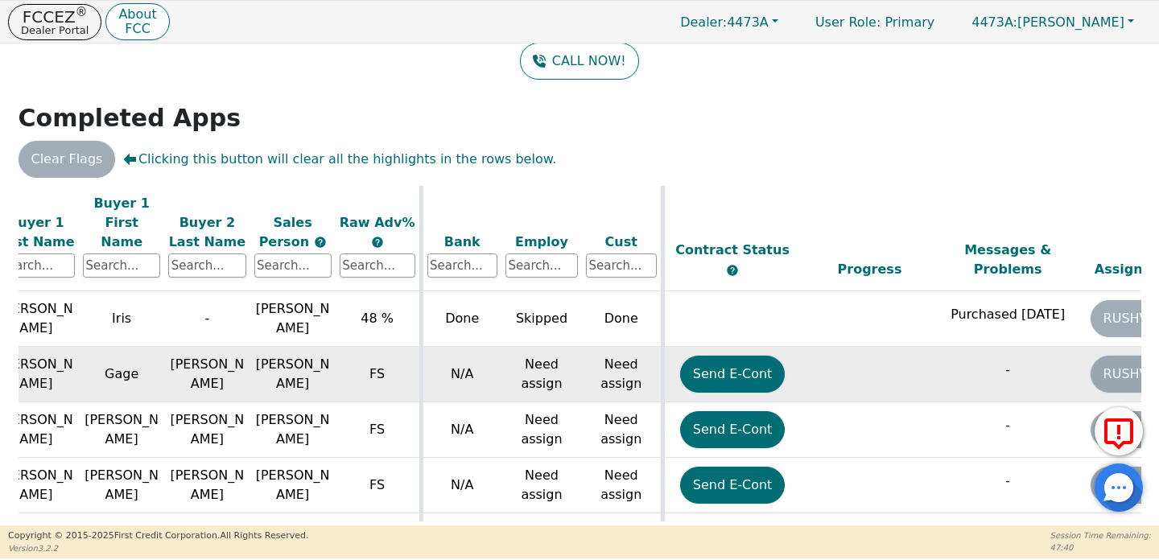
scroll to position [312, 307]
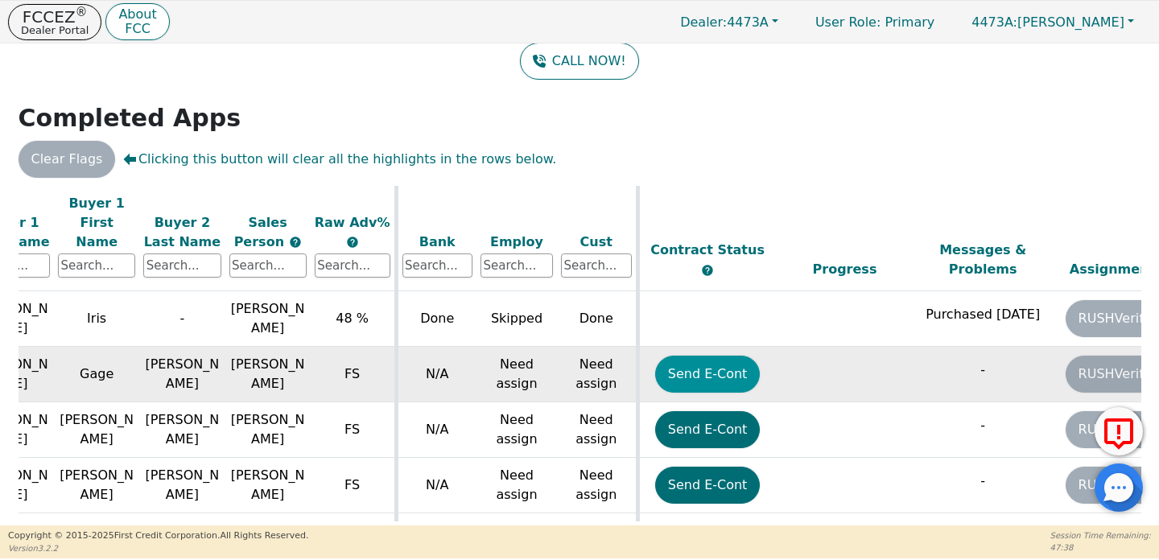
click at [701, 356] on button "Send E-Cont" at bounding box center [707, 374] width 105 height 37
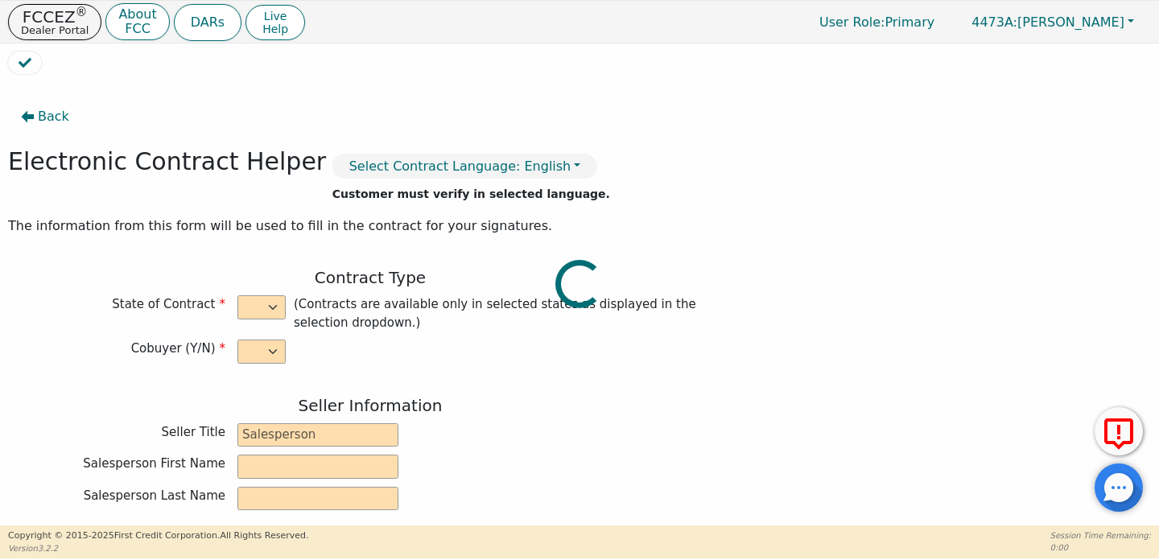
select select "y"
type input "Area Distributor"
type input "[PERSON_NAME]"
type input "A&M INDUSTRIES LLC"
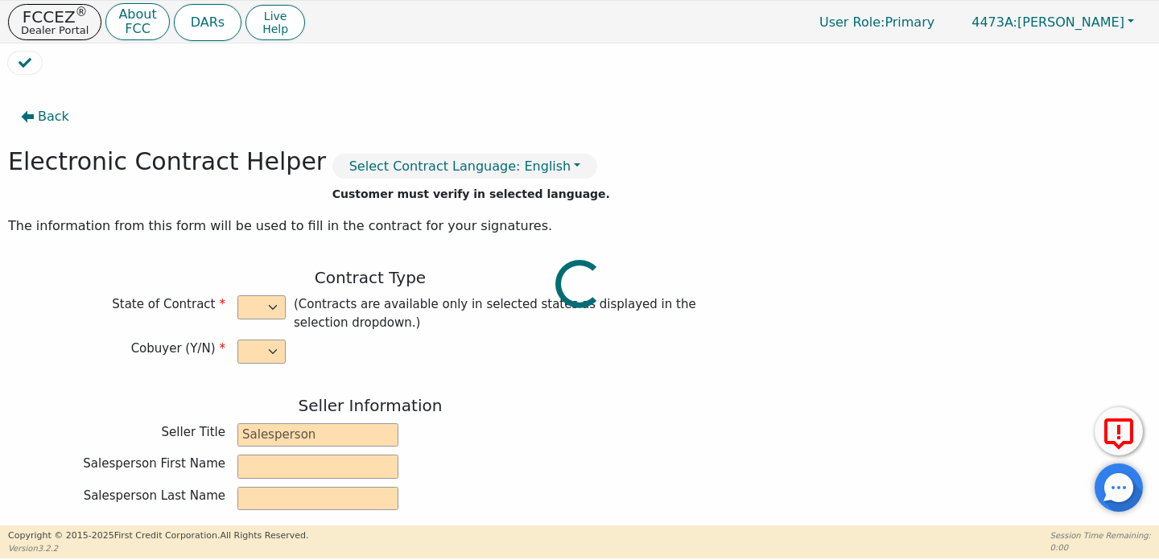
type input "[STREET_ADDRESS][PERSON_NAME]"
type input "[GEOGRAPHIC_DATA]"
select select "TN"
type input "37311"
type input "Gage"
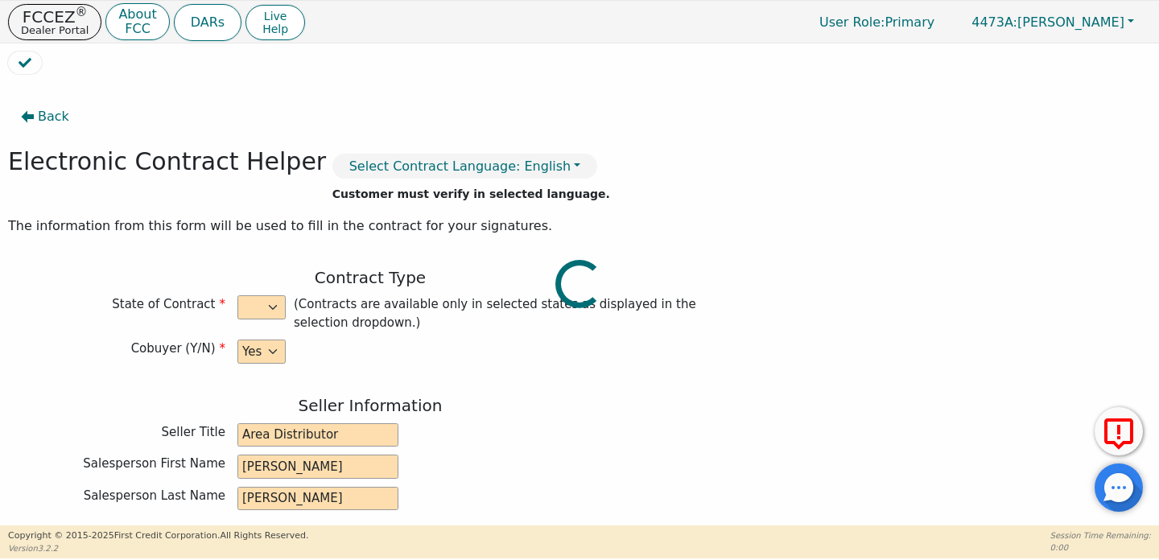
type input "[PERSON_NAME]"
type input "[EMAIL_ADDRESS][DOMAIN_NAME]"
type input "Kamiran"
type input "[PERSON_NAME]"
type input "[EMAIL_ADDRESS][DOMAIN_NAME]"
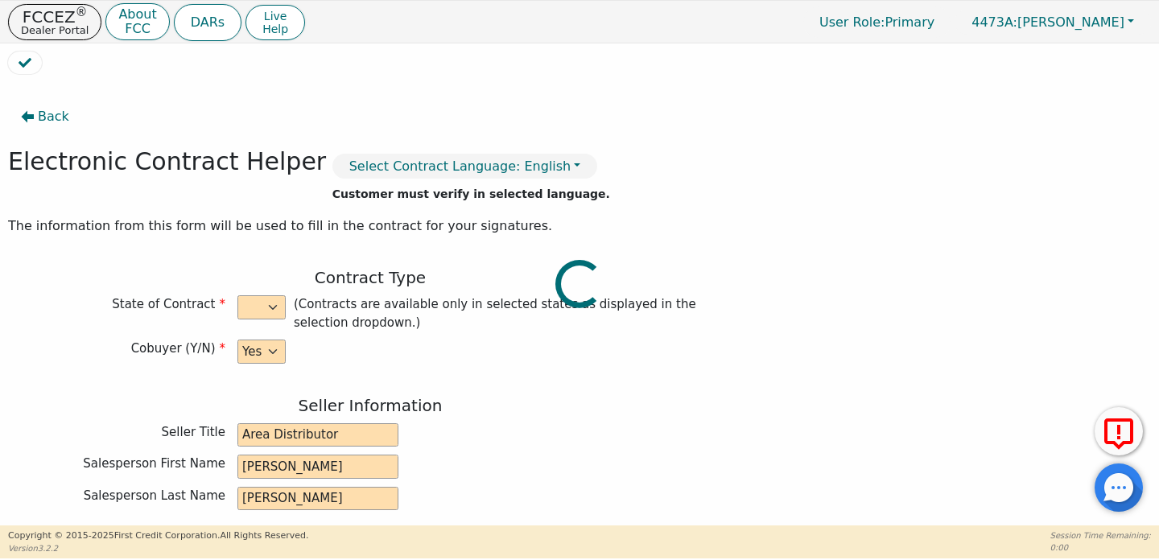
type input "[STREET_ADDRESS][PERSON_NAME][PERSON_NAME]"
type input "[PERSON_NAME]"
select select "TN"
type input "37343"
type input "[DATE]"
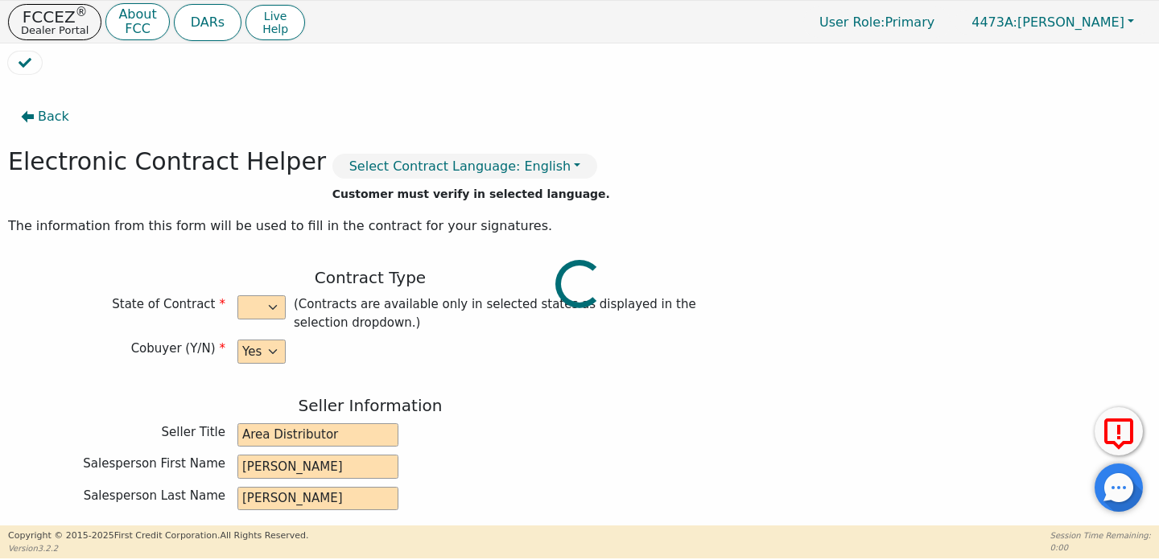
type input "20.79"
type input "[DATE]"
type input "36"
type input "0"
type input "3698.00"
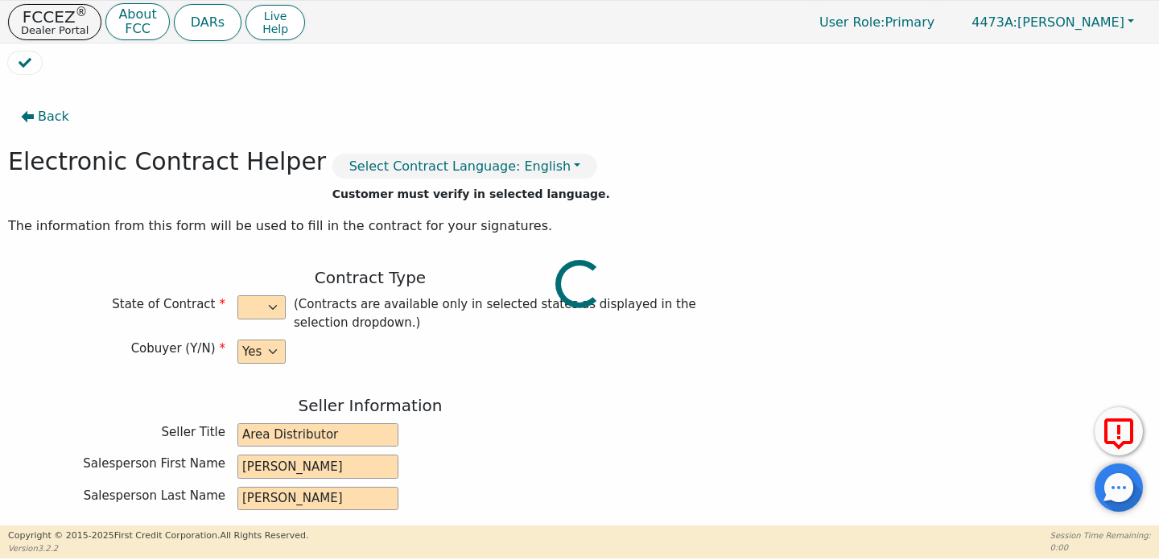
type input "0.00"
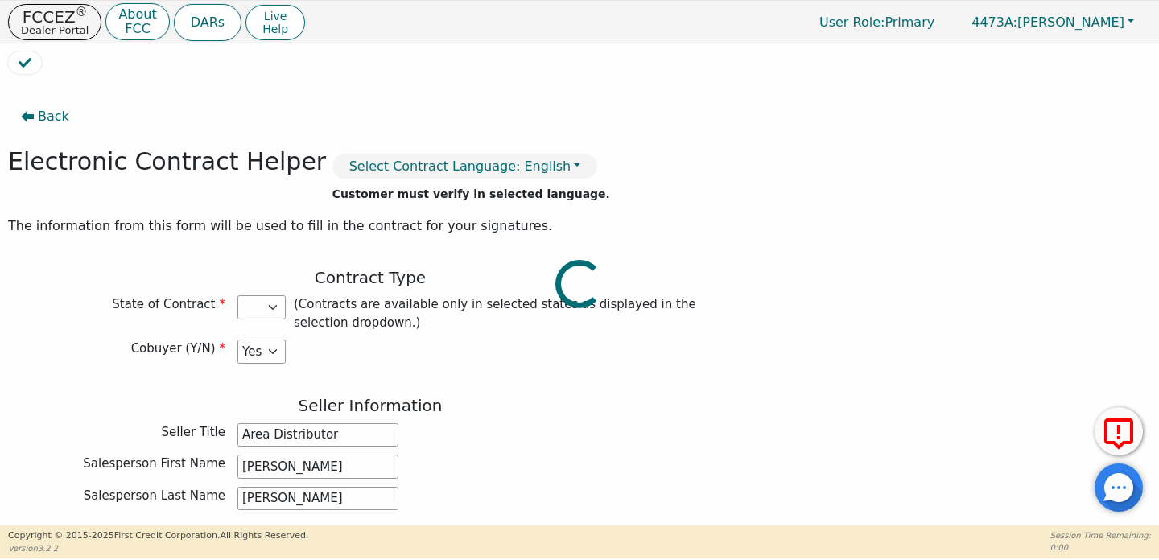
type input "3698.00"
select select "TN"
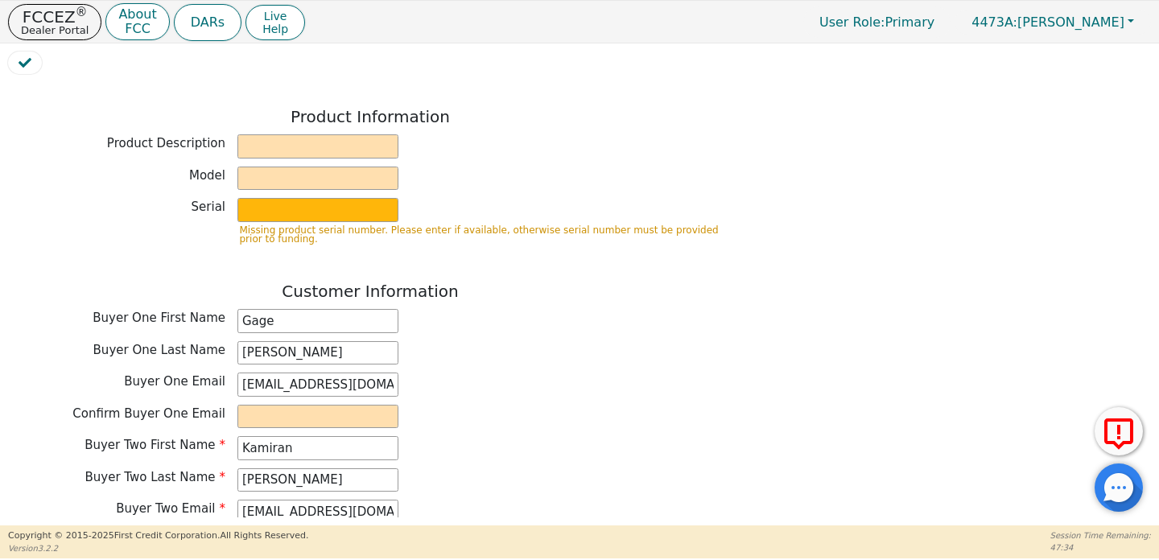
scroll to position [585, 0]
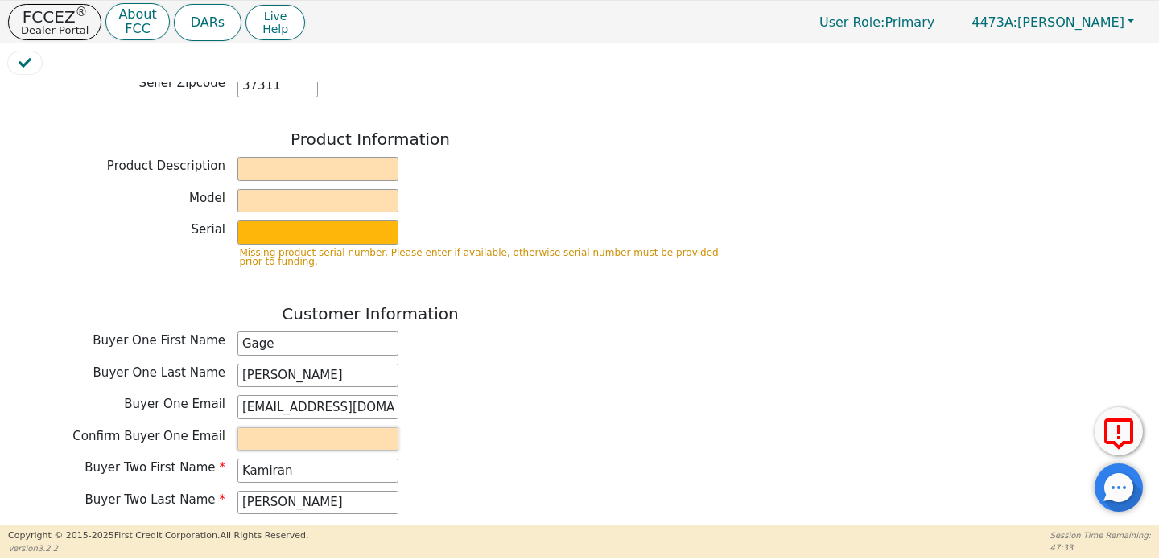
click at [372, 435] on input "email" at bounding box center [318, 440] width 161 height 24
type input "[EMAIL_ADDRESS][DOMAIN_NAME]"
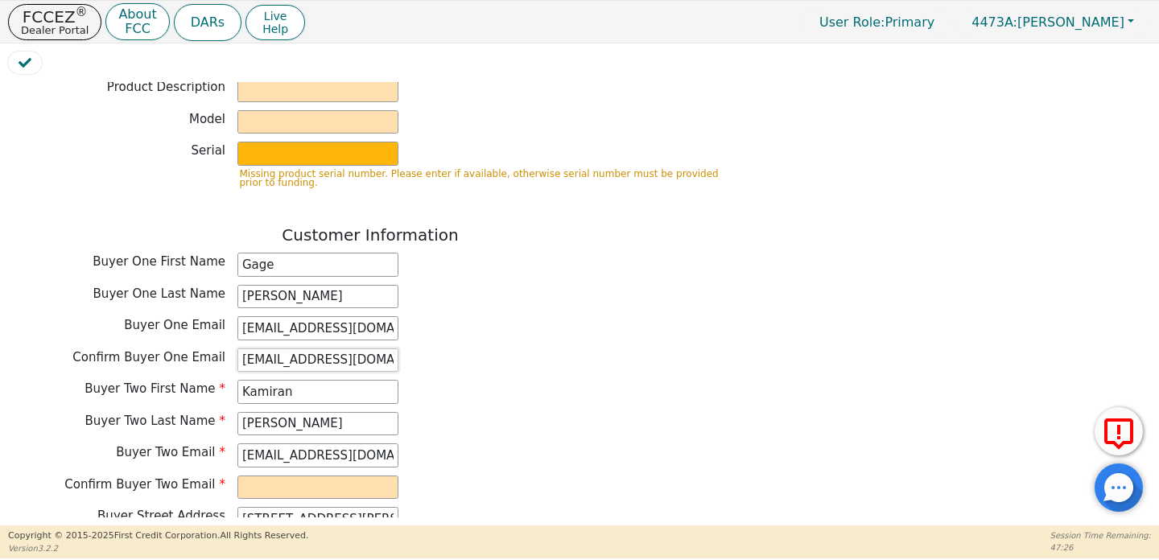
scroll to position [711, 0]
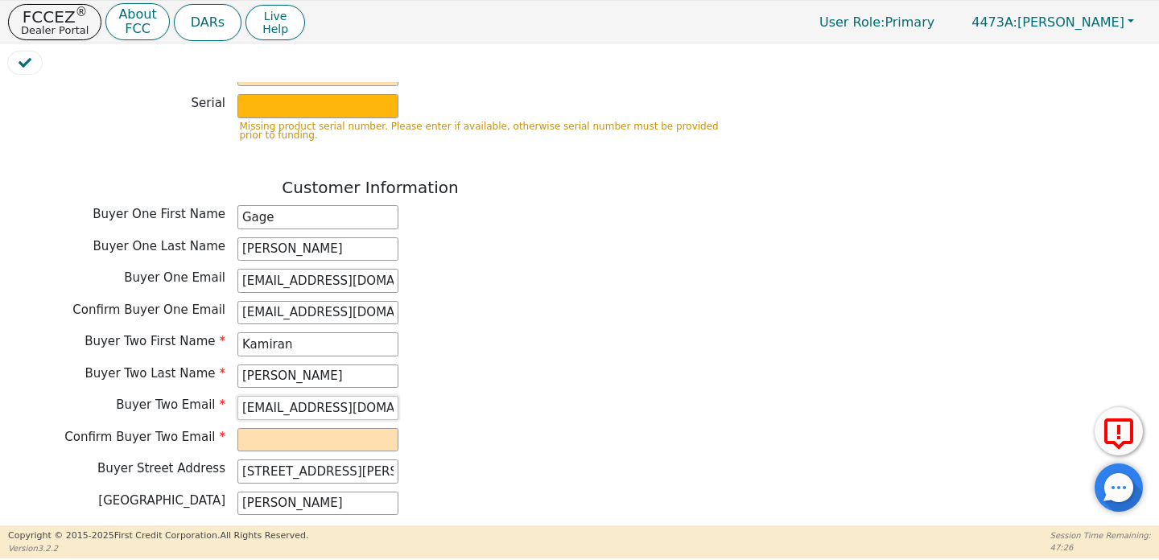
click at [351, 396] on input "[EMAIL_ADDRESS][DOMAIN_NAME]" at bounding box center [318, 408] width 161 height 24
click at [344, 429] on input "email" at bounding box center [318, 440] width 161 height 24
type input "[EMAIL_ADDRESS][DOMAIN_NAME]"
click at [509, 460] on div "[GEOGRAPHIC_DATA] Address [STREET_ADDRESS][PERSON_NAME][PERSON_NAME]" at bounding box center [370, 472] width 725 height 24
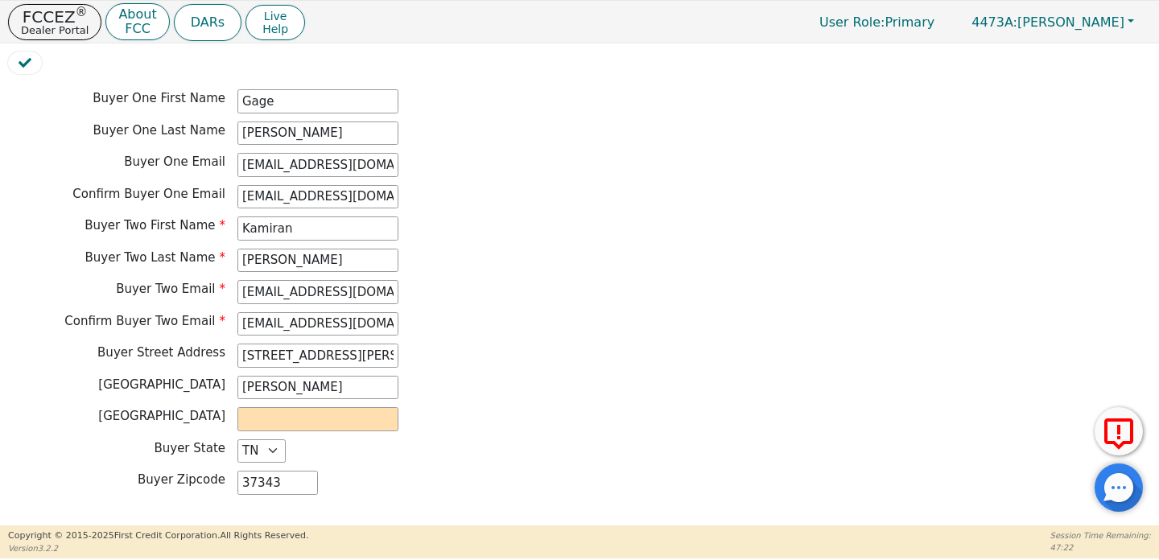
scroll to position [829, 0]
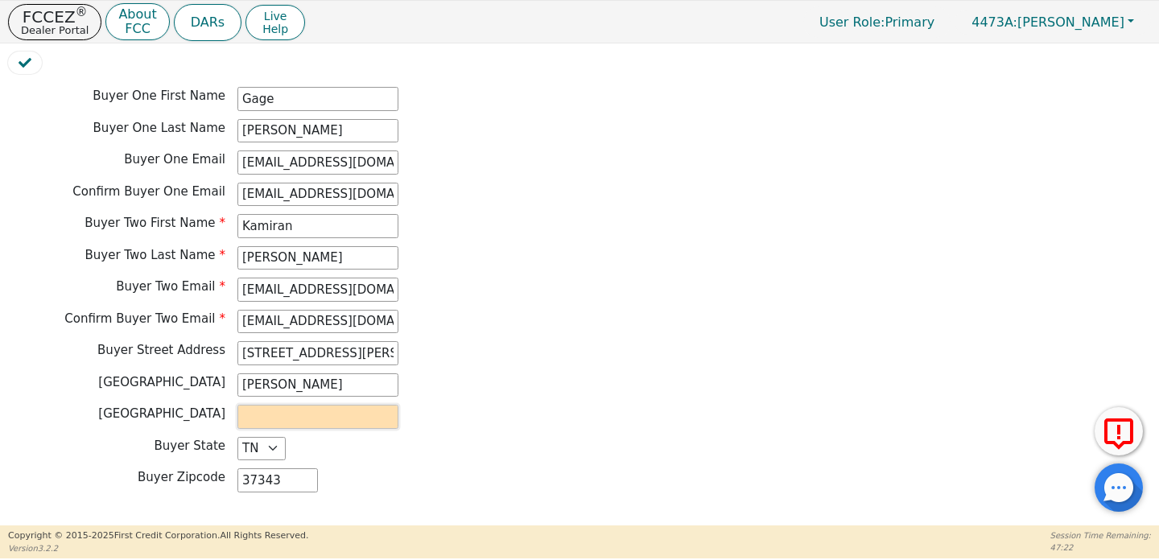
click at [349, 405] on input "text" at bounding box center [318, 417] width 161 height 24
type input "[PERSON_NAME]"
click at [568, 405] on div "Buyer County [GEOGRAPHIC_DATA]" at bounding box center [370, 417] width 725 height 24
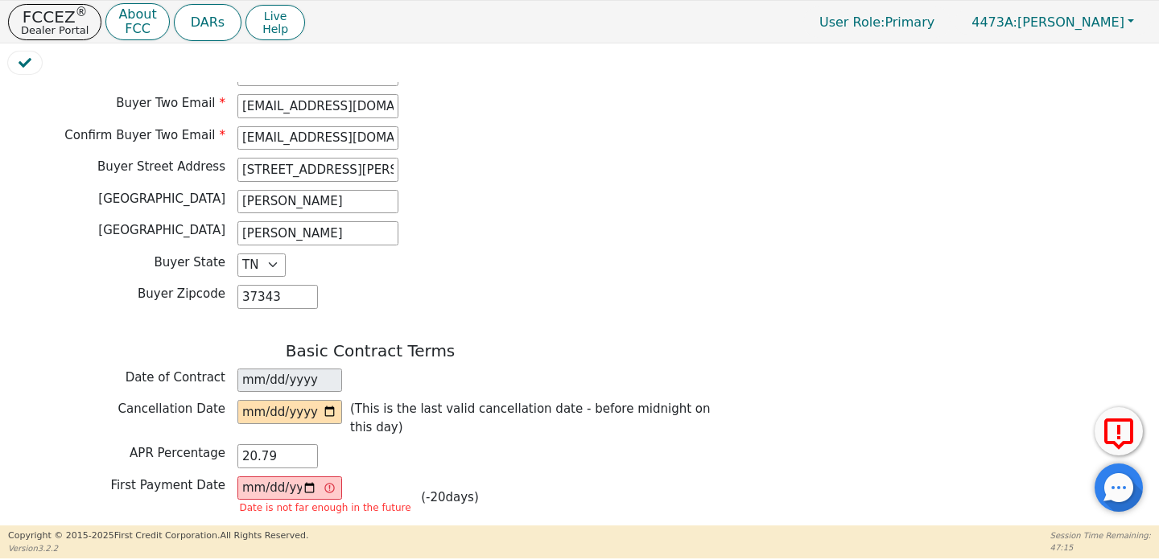
scroll to position [1016, 0]
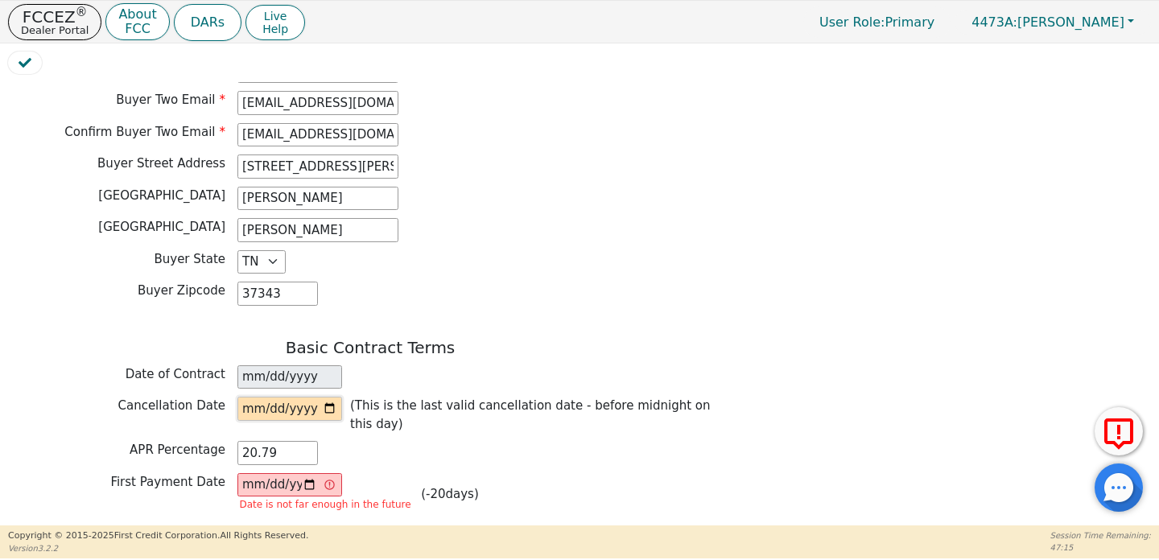
click at [333, 398] on input "date" at bounding box center [290, 409] width 105 height 24
type input "[DATE]"
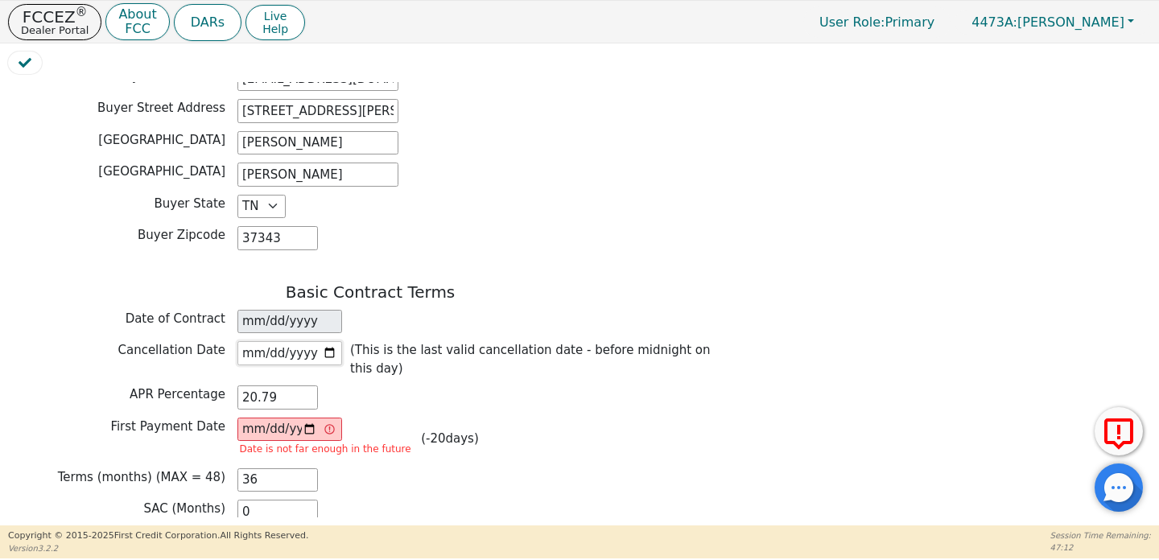
scroll to position [1088, 0]
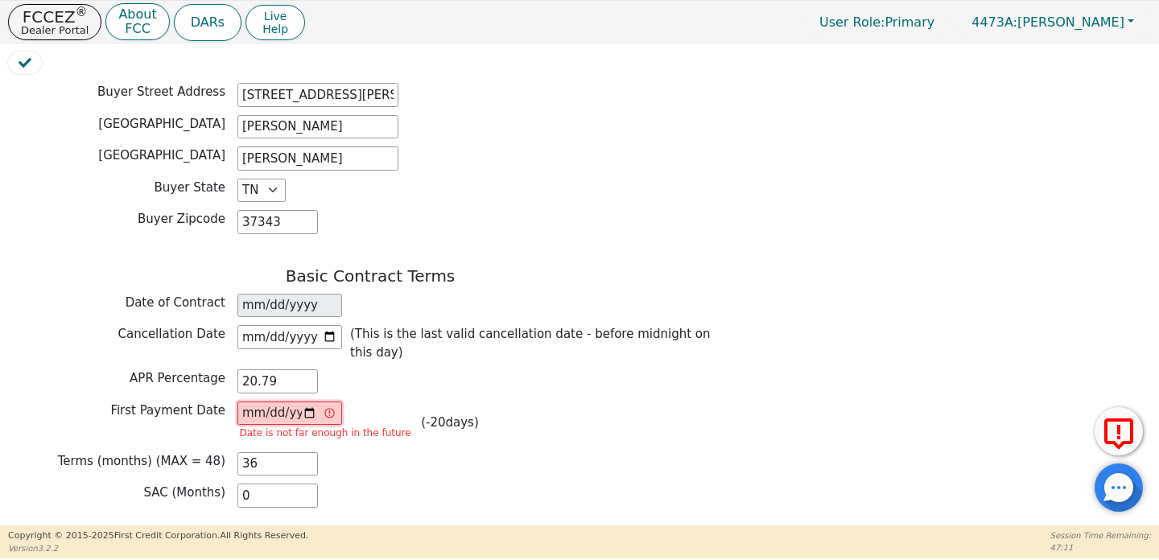
click at [314, 402] on input "[DATE]" at bounding box center [290, 414] width 105 height 24
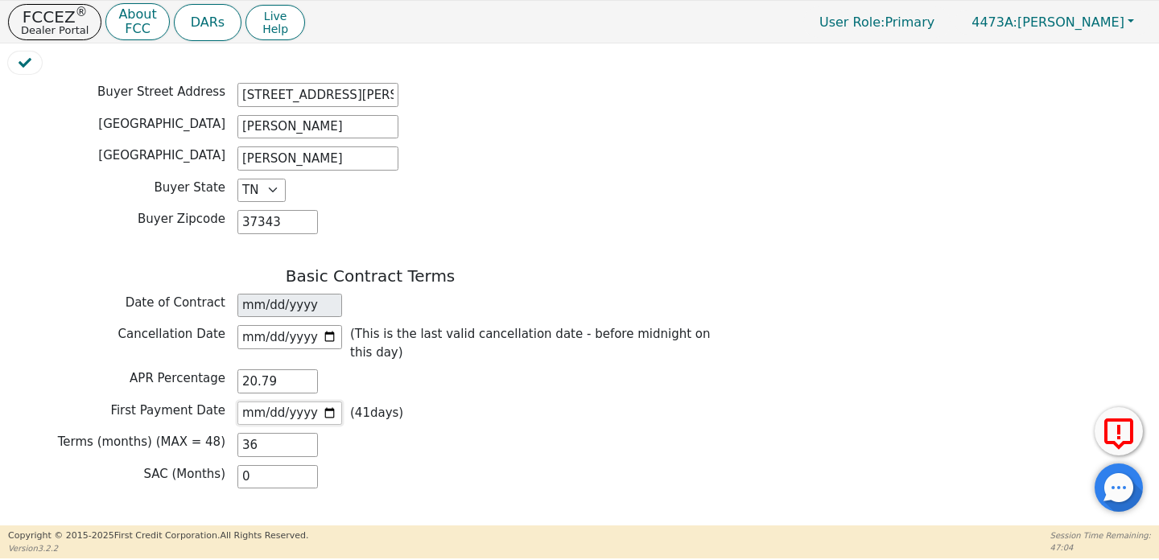
type input "[DATE]"
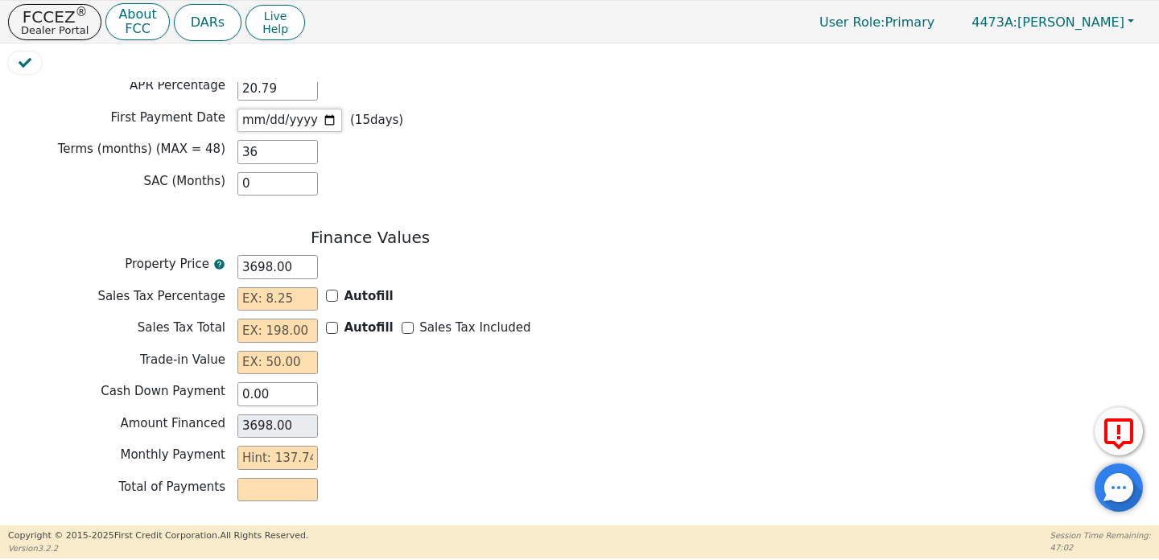
scroll to position [1393, 0]
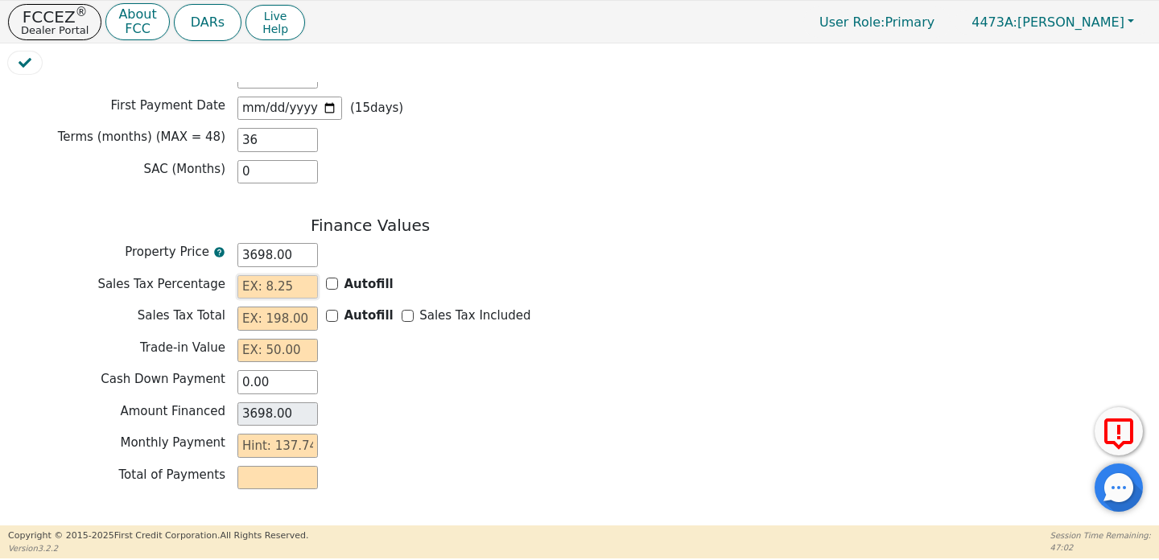
click at [283, 275] on input "text" at bounding box center [278, 287] width 81 height 24
type input "9.75"
click at [287, 307] on input "text" at bounding box center [278, 319] width 81 height 24
type input "3"
type input "3701.00"
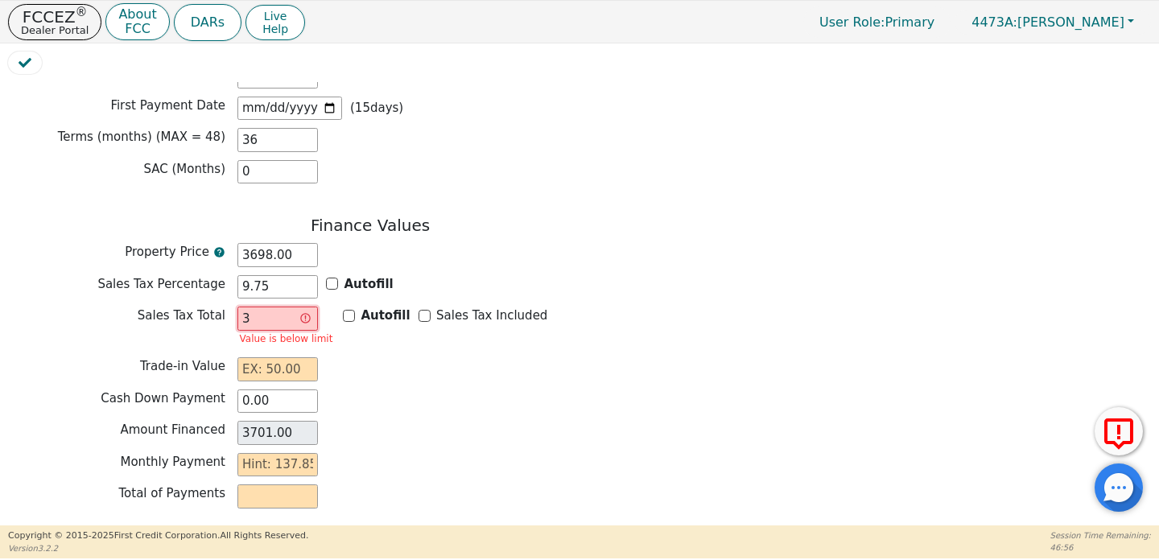
type input "35"
type input "3733.00"
type input "3"
type input "3701.00"
type input "36"
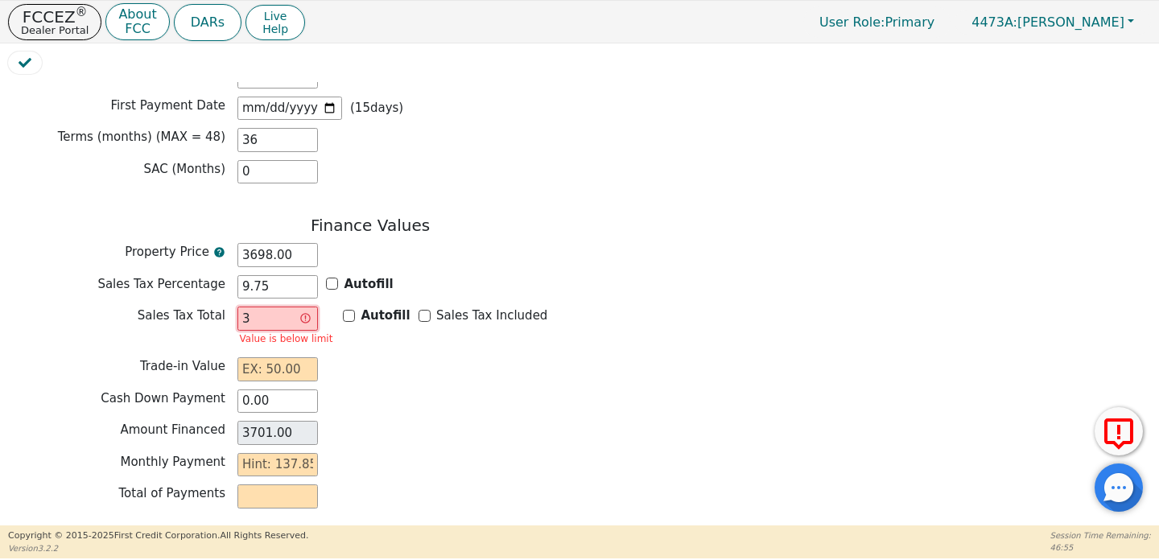
type input "3734.00"
type input "360"
type input "4058.00"
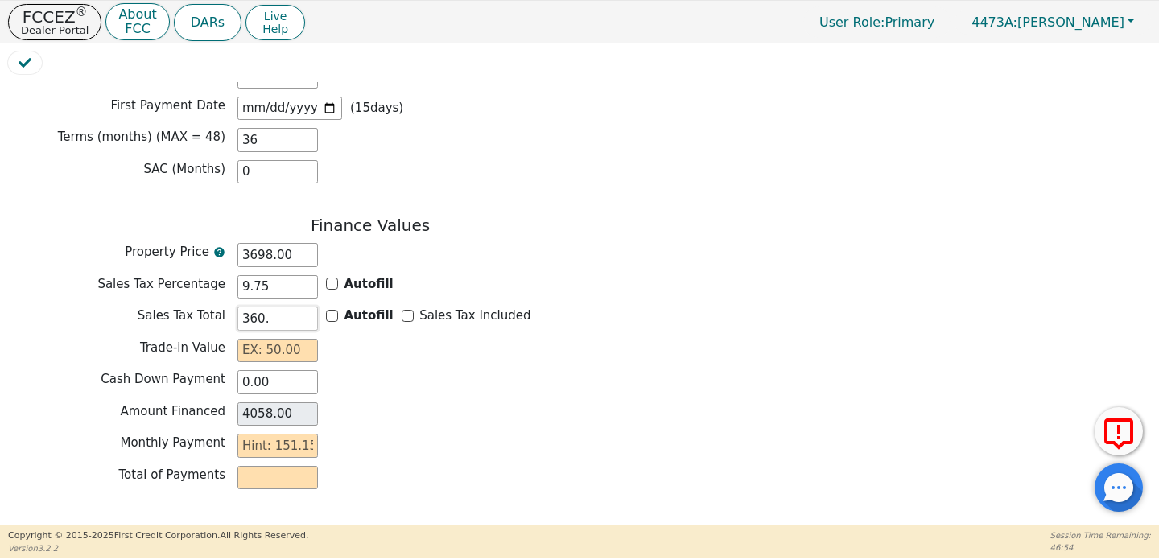
type input "360.5"
type input "4058.50"
type input "360.56"
type input "4058.56"
type input "360.56"
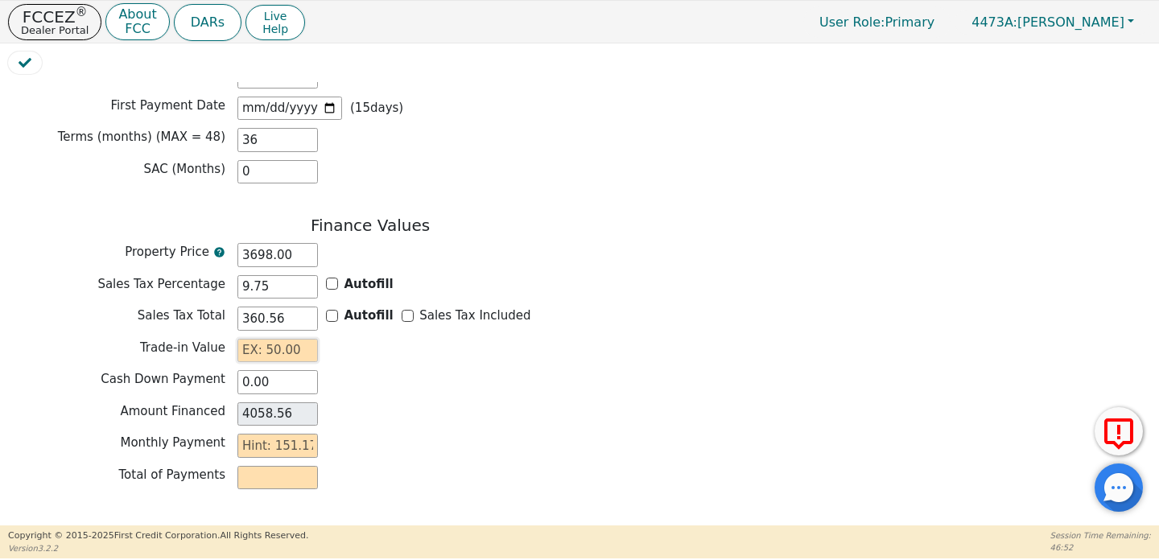
click at [299, 339] on input "text" at bounding box center [278, 351] width 81 height 24
type input "0.00"
click at [284, 439] on input "text" at bounding box center [278, 446] width 81 height 24
type input "151.77"
type input "5463.72"
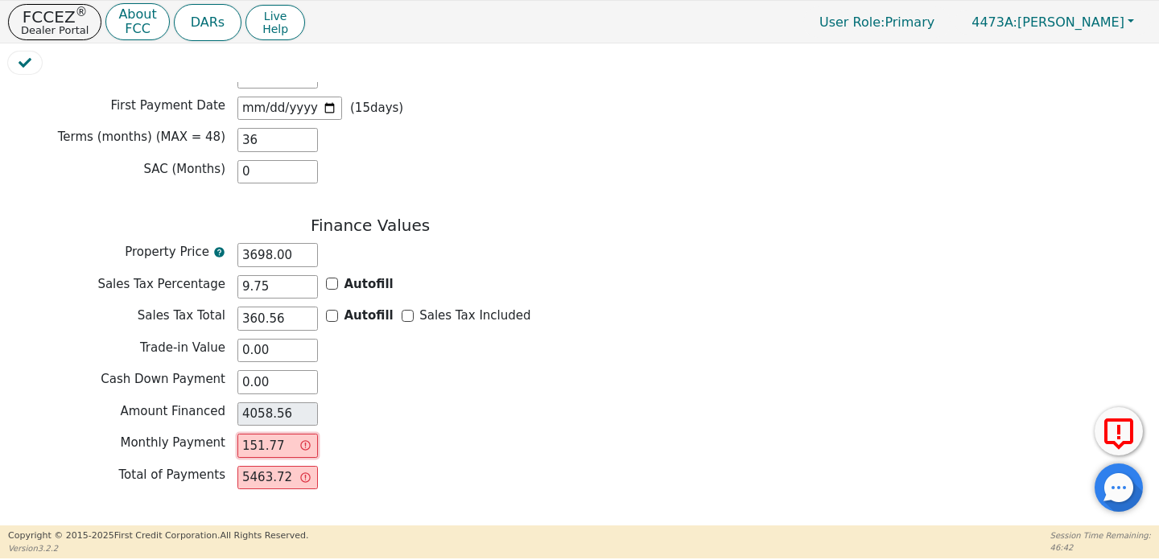
click at [291, 438] on input "151.77" at bounding box center [278, 446] width 81 height 24
type input "151.7"
type input "5461.20"
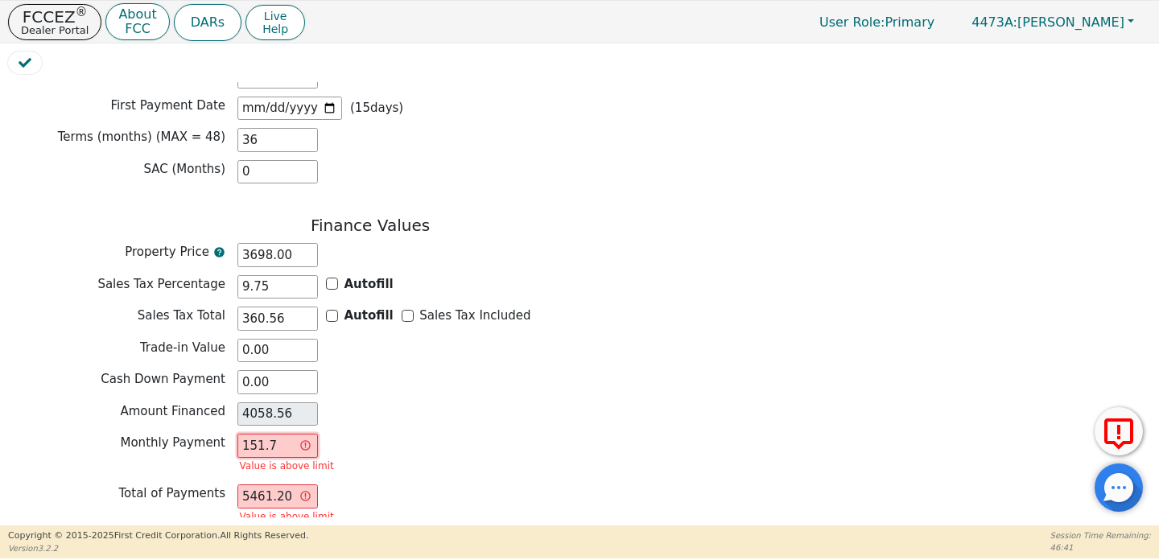
type input "151."
type input "5436.00"
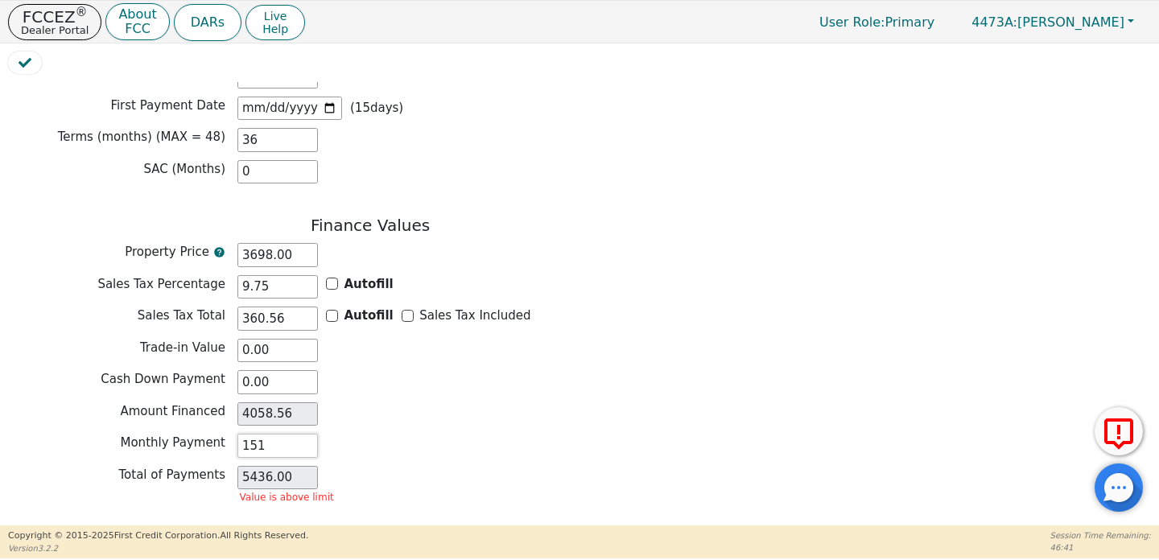
type input "15"
type input "540.00"
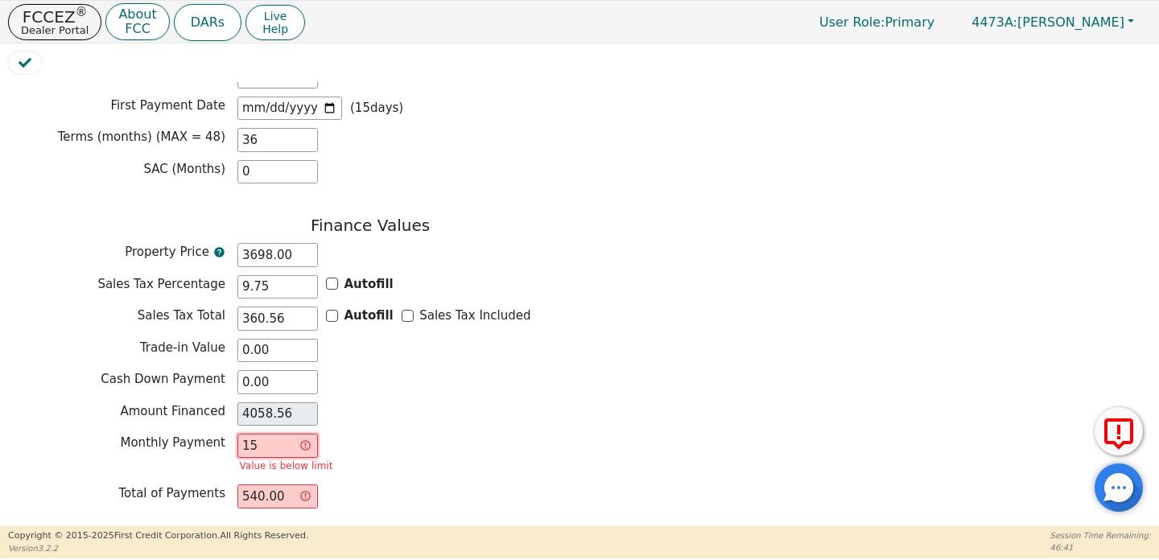
type input "1"
type input "36.00"
type input "0.00"
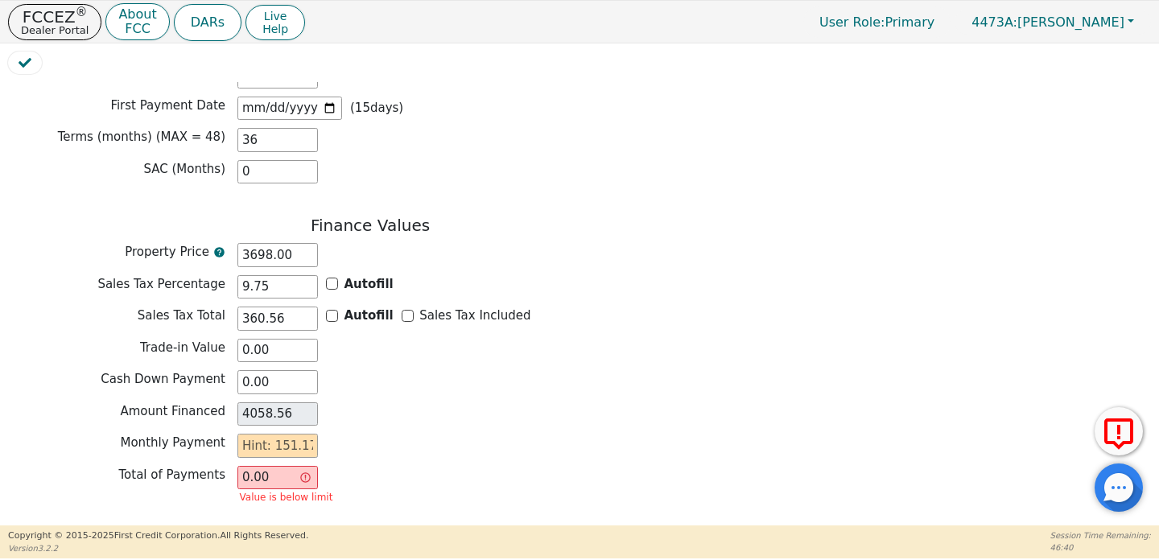
click at [398, 415] on div "Amount Financed 4058.56" at bounding box center [370, 417] width 725 height 28
click at [275, 436] on input "text" at bounding box center [278, 446] width 81 height 24
type input "151.77"
type input "5463.72"
click at [348, 443] on div "Monthly Payment 151.77" at bounding box center [370, 446] width 725 height 24
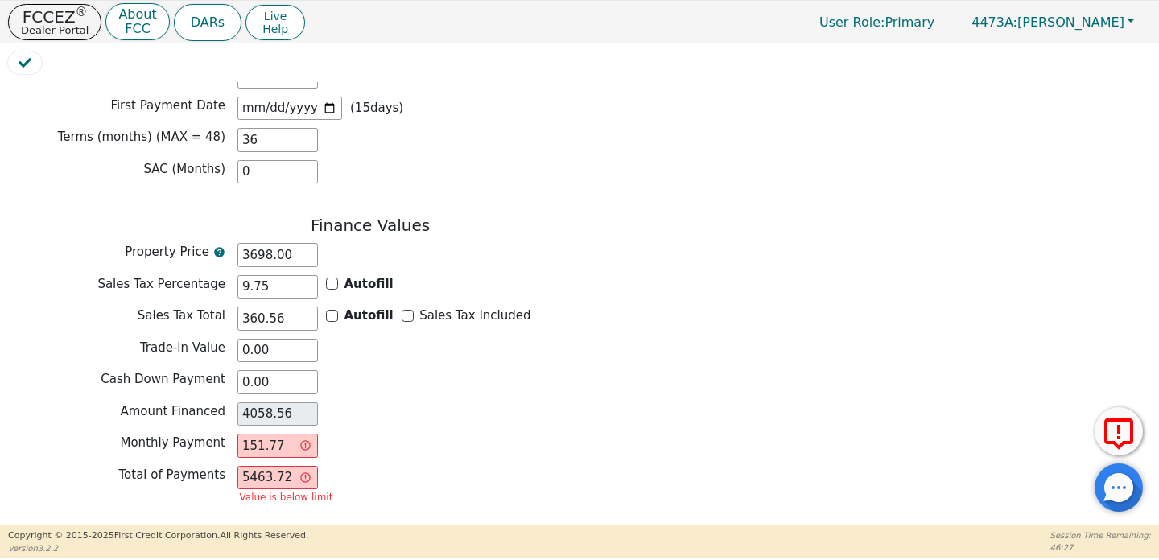
click at [288, 445] on div "Monthly Payment 151.77" at bounding box center [370, 448] width 725 height 28
click at [288, 437] on input "151.77" at bounding box center [278, 446] width 81 height 24
type input "151.7"
type input "5461.20"
type input "151."
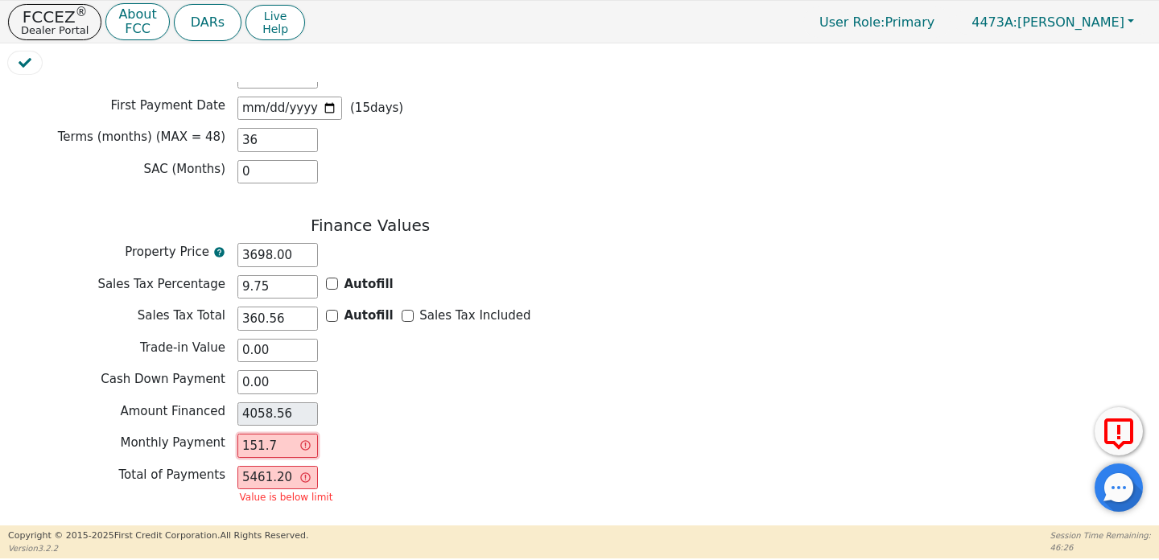
type input "5436.00"
type input "15"
type input "540.00"
type input "1"
type input "36.00"
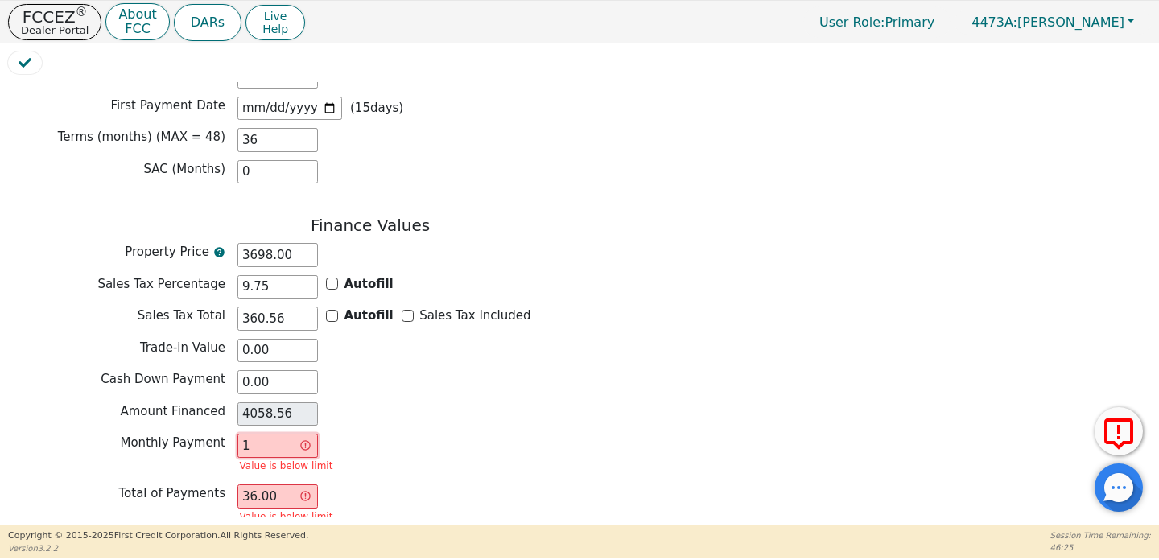
type input "0.00"
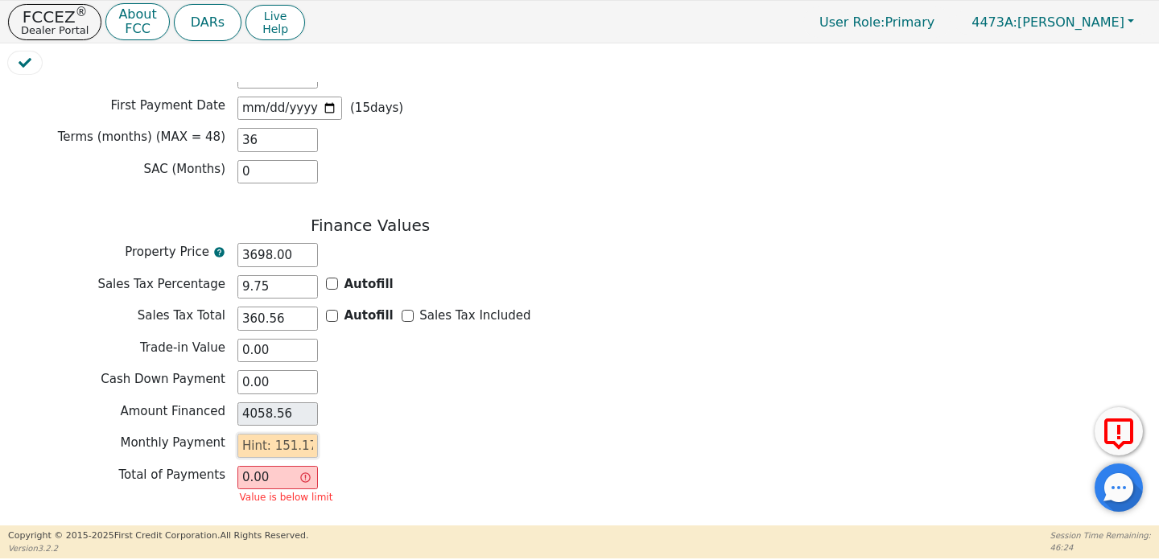
click at [309, 434] on input "text" at bounding box center [278, 446] width 81 height 24
type input "152.47"
type input "5488.92"
click at [374, 434] on div "Monthly Payment 152.47" at bounding box center [370, 446] width 725 height 24
click at [288, 434] on input "152.47" at bounding box center [278, 446] width 81 height 24
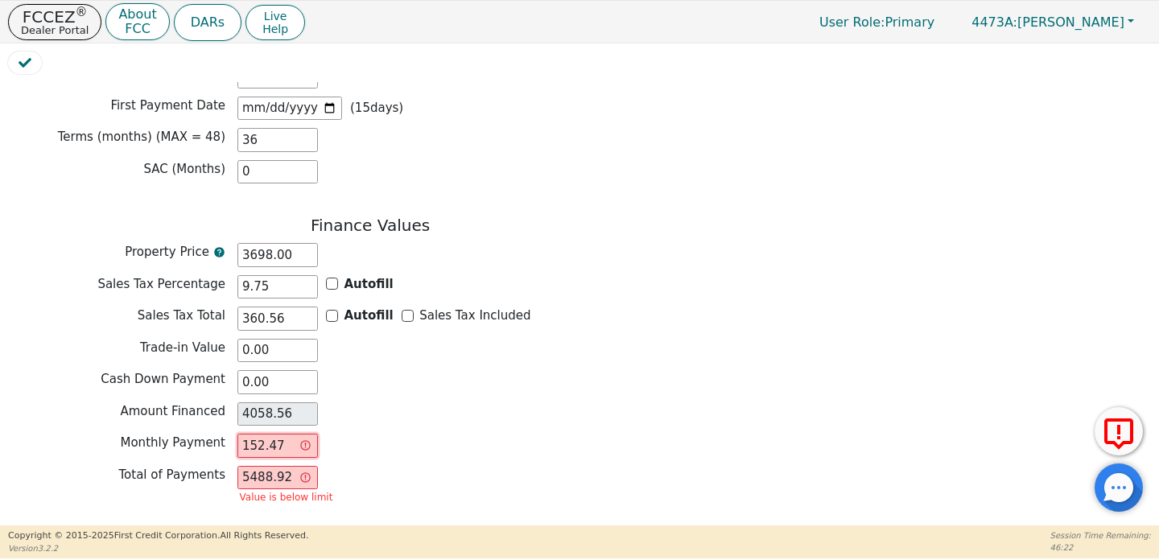
click at [288, 434] on input "152.47" at bounding box center [278, 446] width 81 height 24
type input "0.00"
click at [371, 434] on div "Monthly Payment" at bounding box center [370, 446] width 725 height 24
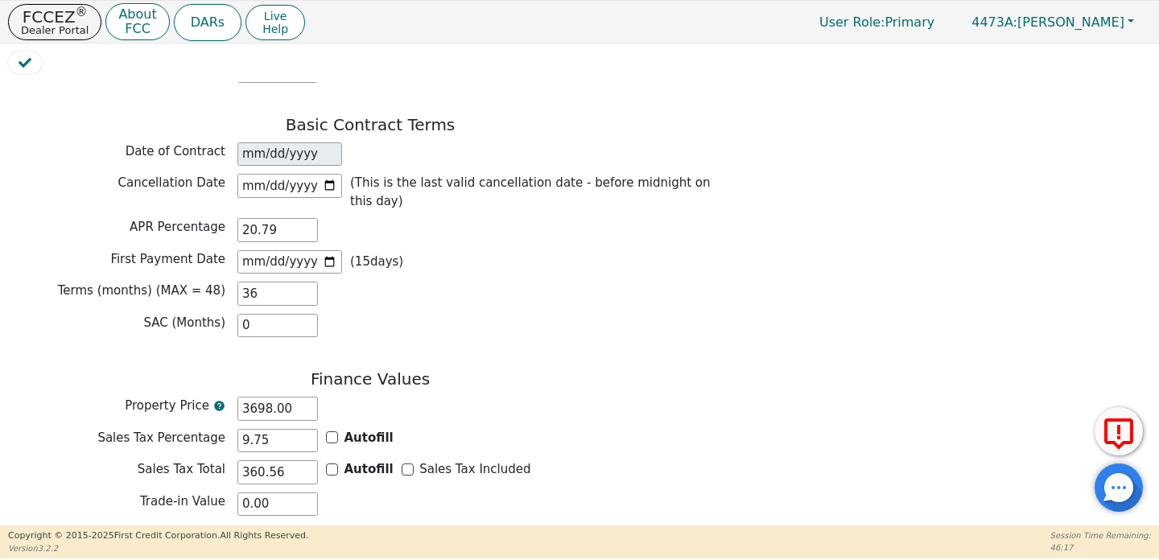
scroll to position [1226, 0]
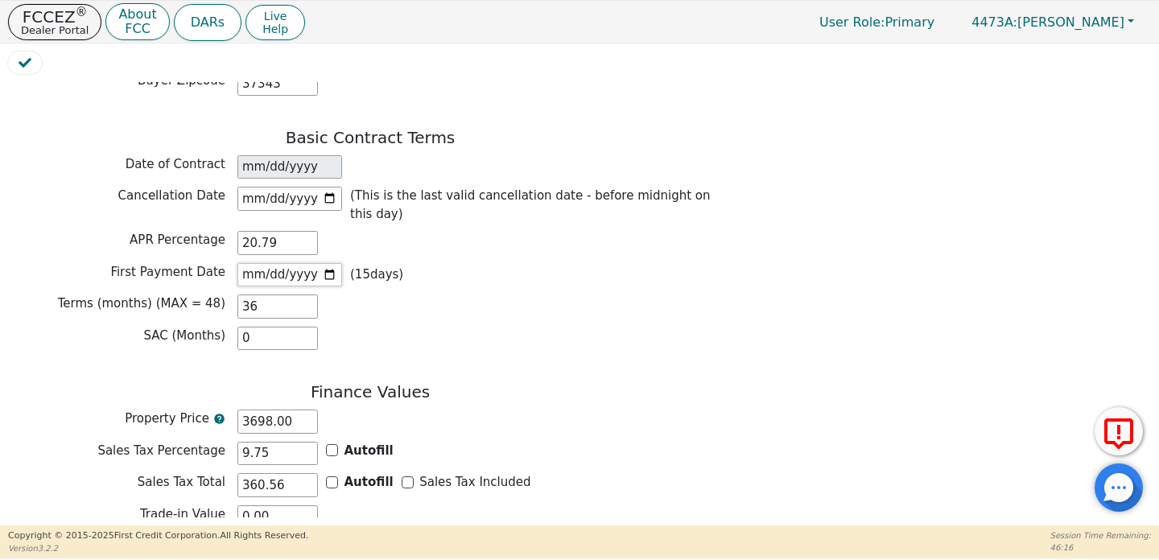
click at [333, 263] on input "[DATE]" at bounding box center [290, 275] width 105 height 24
type input "[DATE]"
click at [440, 382] on h3 "Finance Values" at bounding box center [370, 391] width 725 height 19
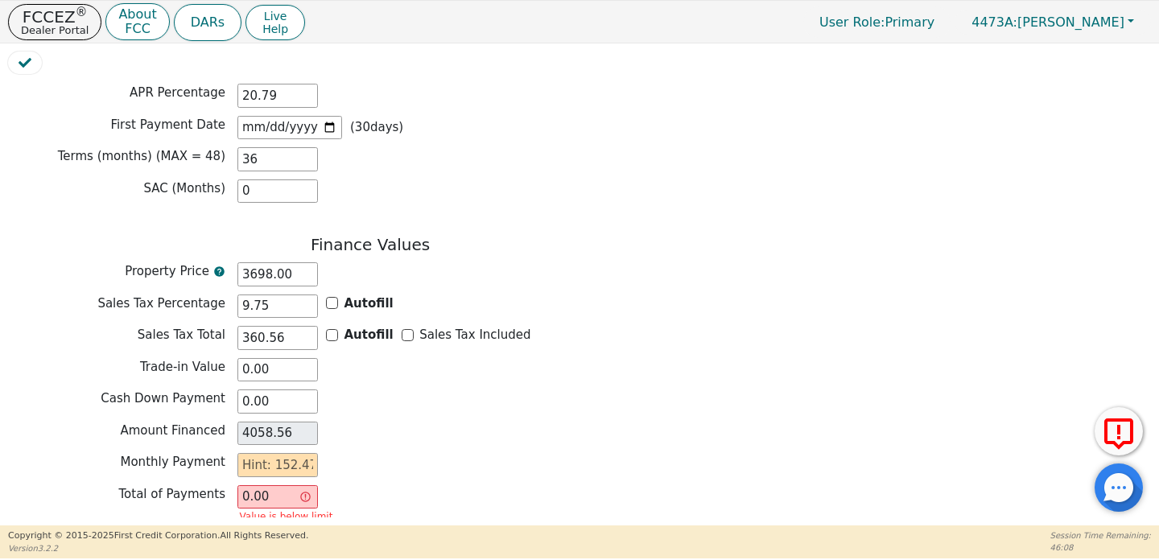
scroll to position [1453, 0]
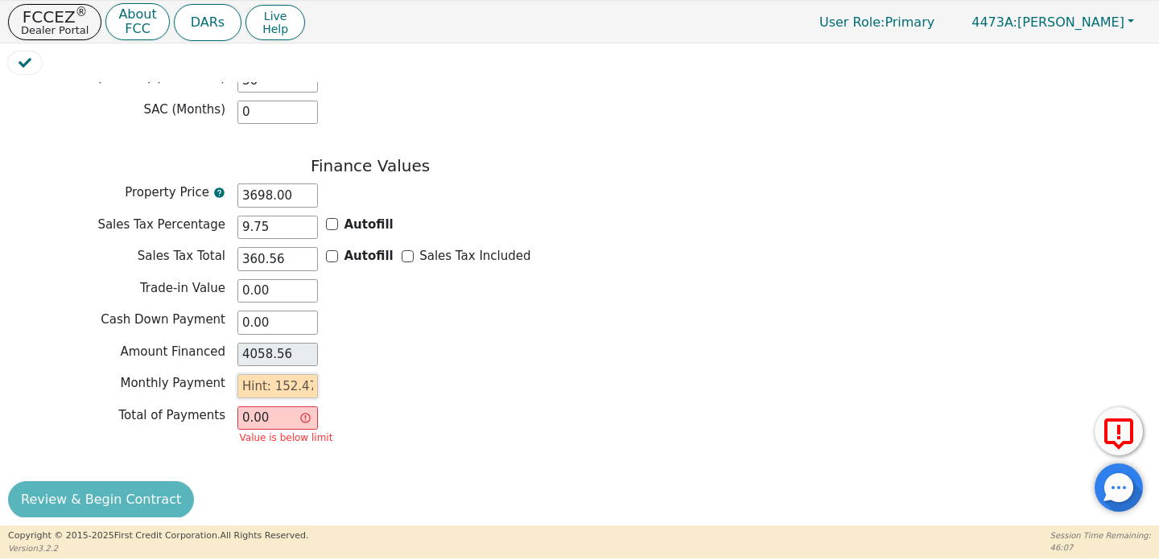
click at [272, 384] on input "text" at bounding box center [278, 386] width 81 height 24
type input "152.47"
type input "5488.92"
click at [356, 391] on div "Finance Values Property Price 3698.00 Sales Tax Percentage 9.75 Autofill Sales …" at bounding box center [370, 306] width 725 height 301
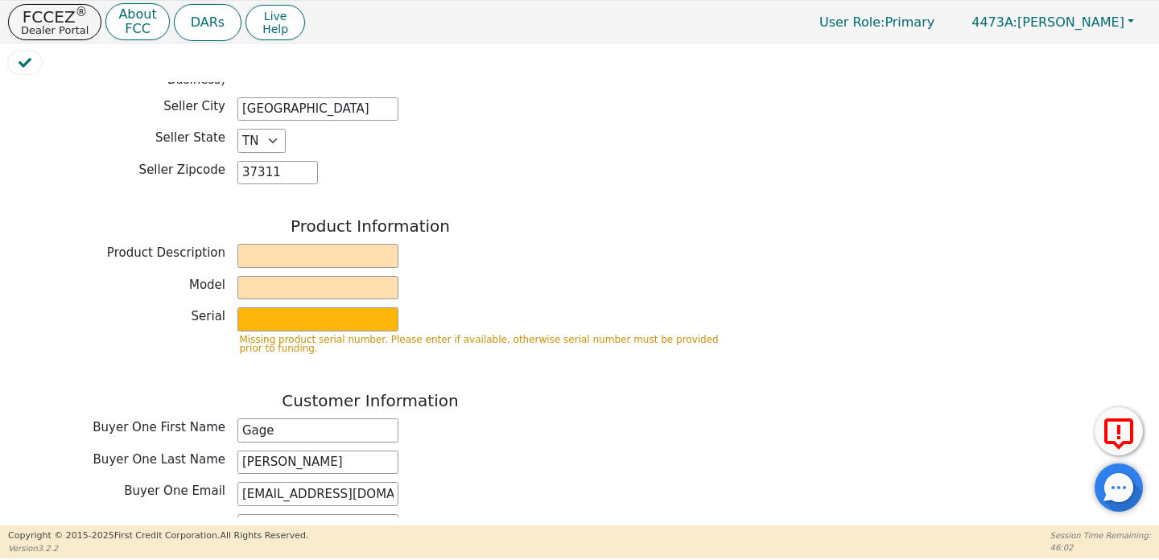
scroll to position [474, 0]
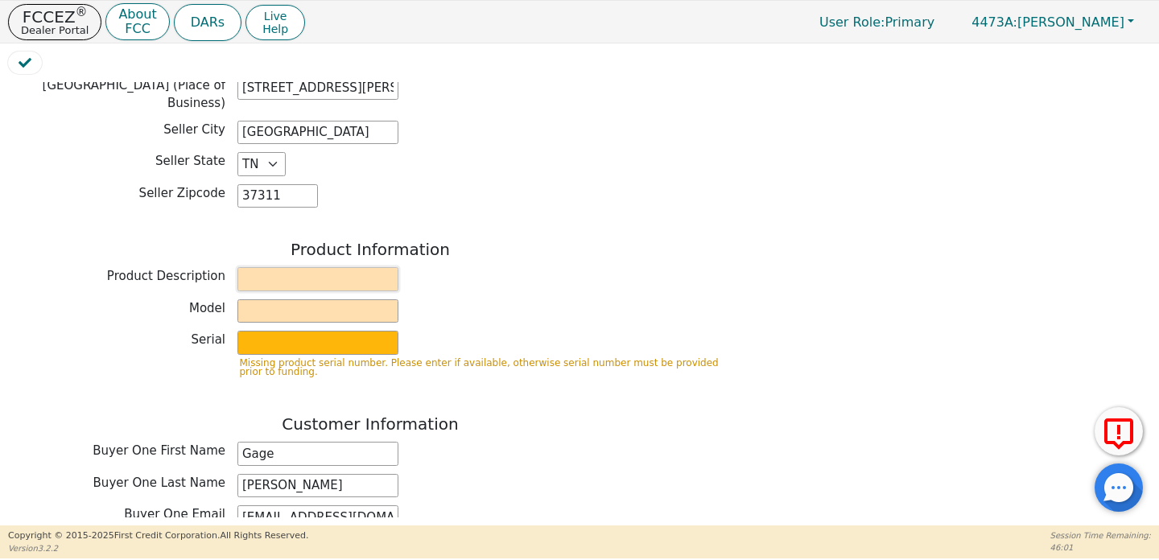
click at [328, 270] on input "text" at bounding box center [318, 279] width 161 height 24
type input "Rainbow"
click at [329, 302] on input "text" at bounding box center [318, 312] width 161 height 24
type input "SRX"
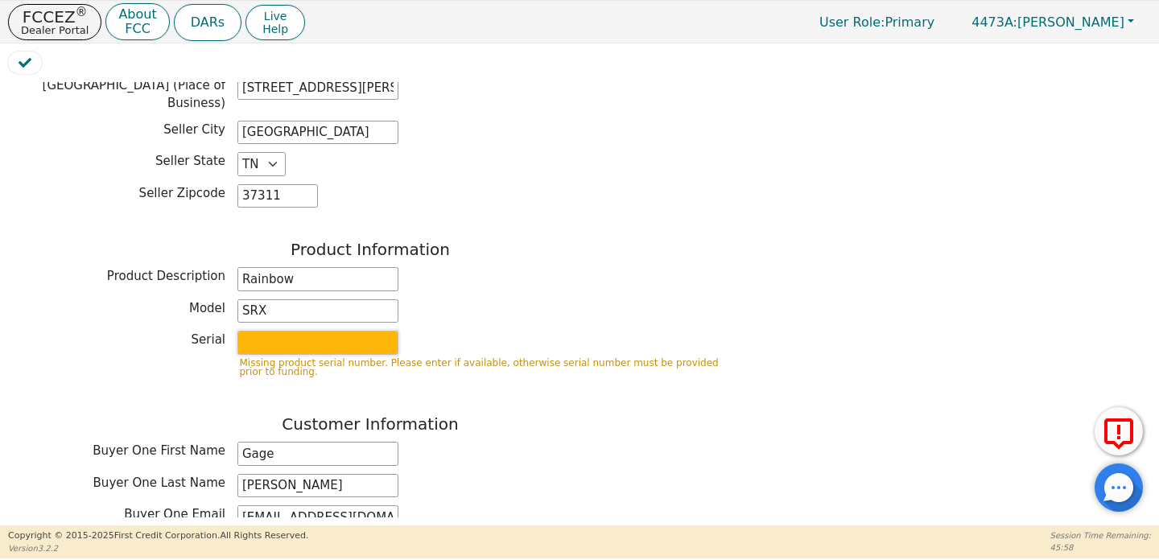
click at [312, 333] on input "text" at bounding box center [318, 343] width 161 height 24
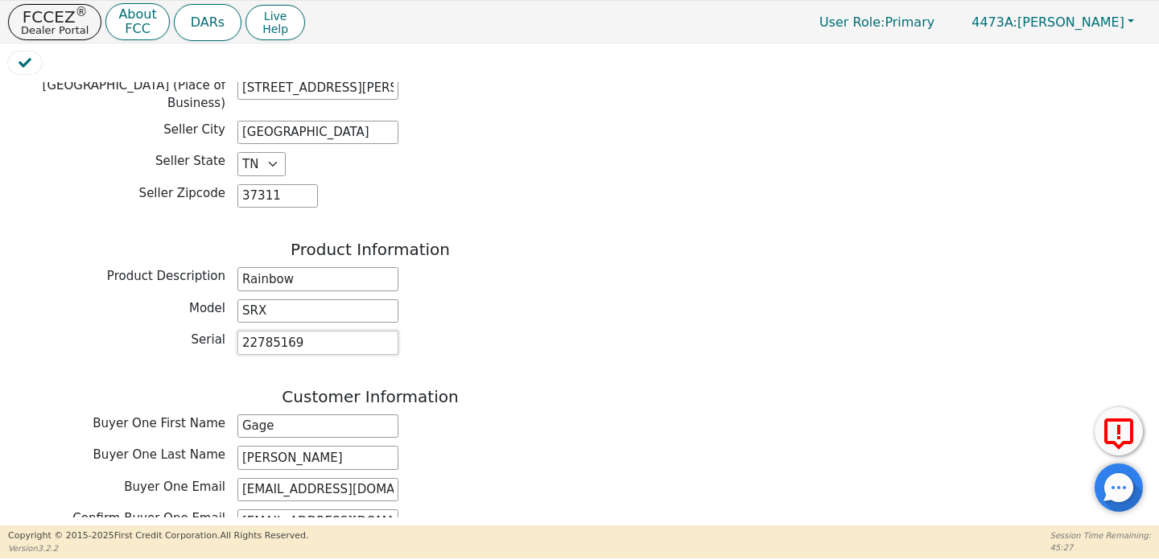
type input "22785169"
click at [506, 331] on div "Serial 22785169" at bounding box center [370, 343] width 725 height 24
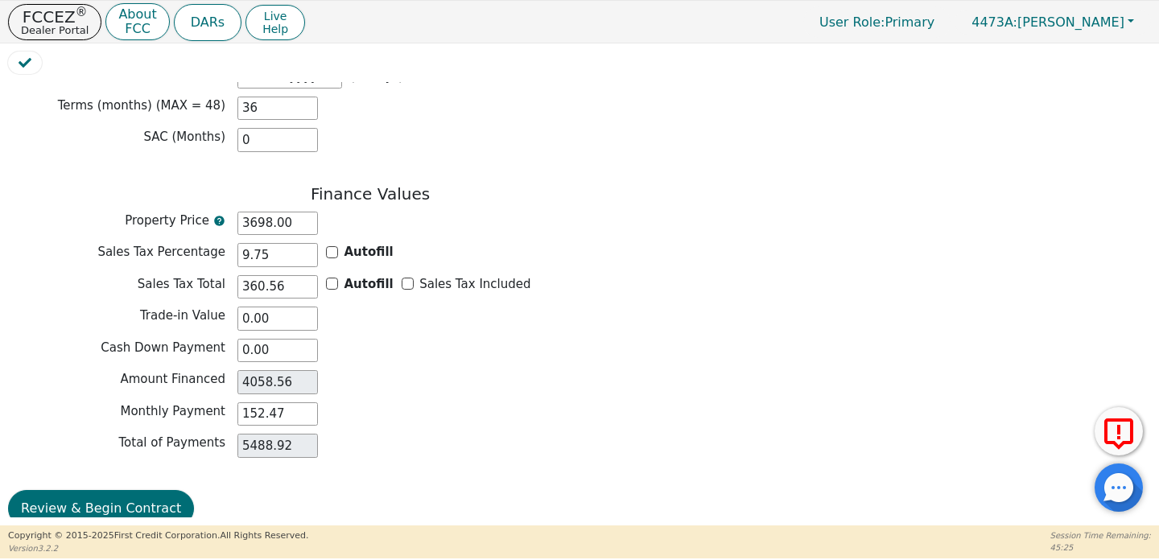
scroll to position [1406, 0]
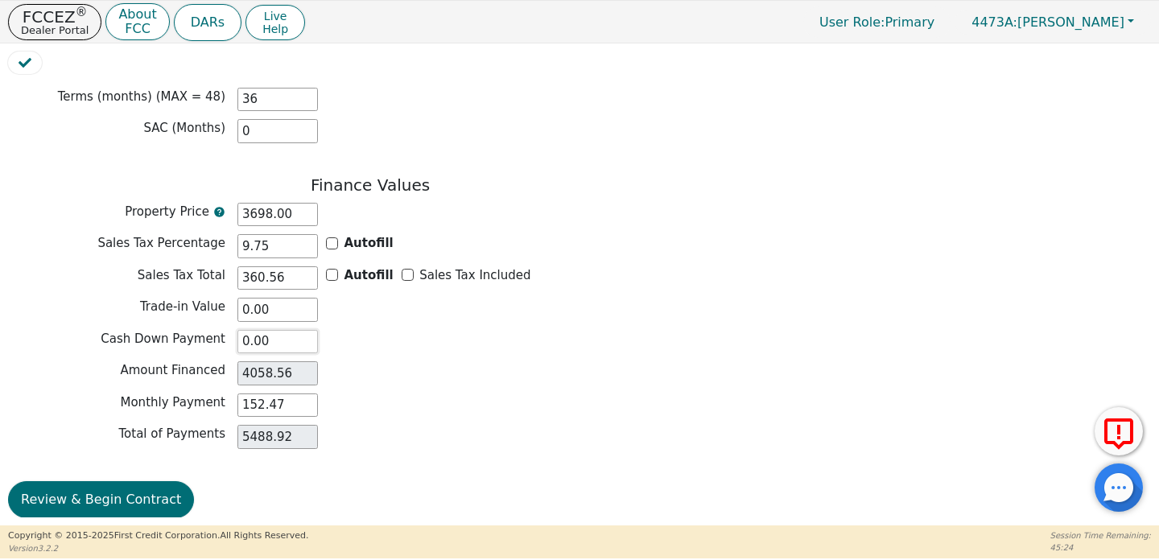
click at [292, 330] on input "0.00" at bounding box center [278, 342] width 81 height 24
type input "0"
type input "0.00"
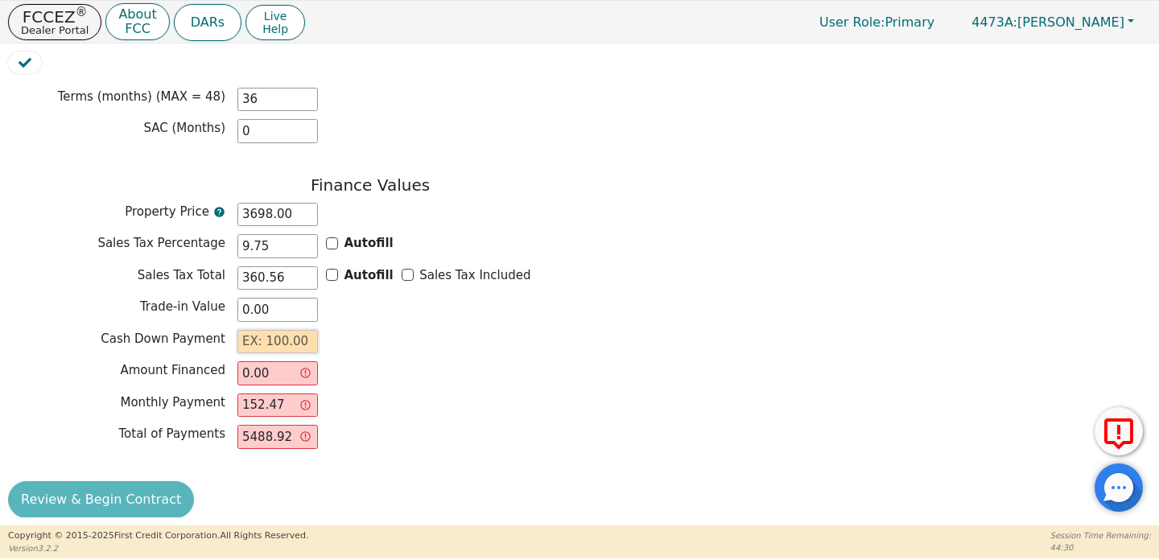
type input "5"
type input "4053.56"
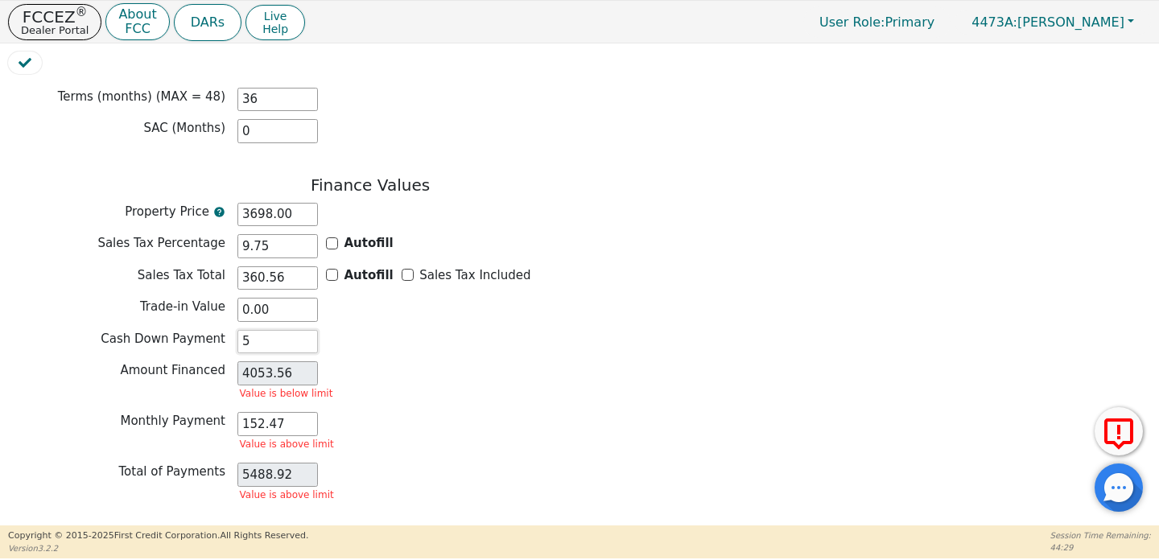
type input "50"
type input "4008.56"
type input "500"
type input "3558.56"
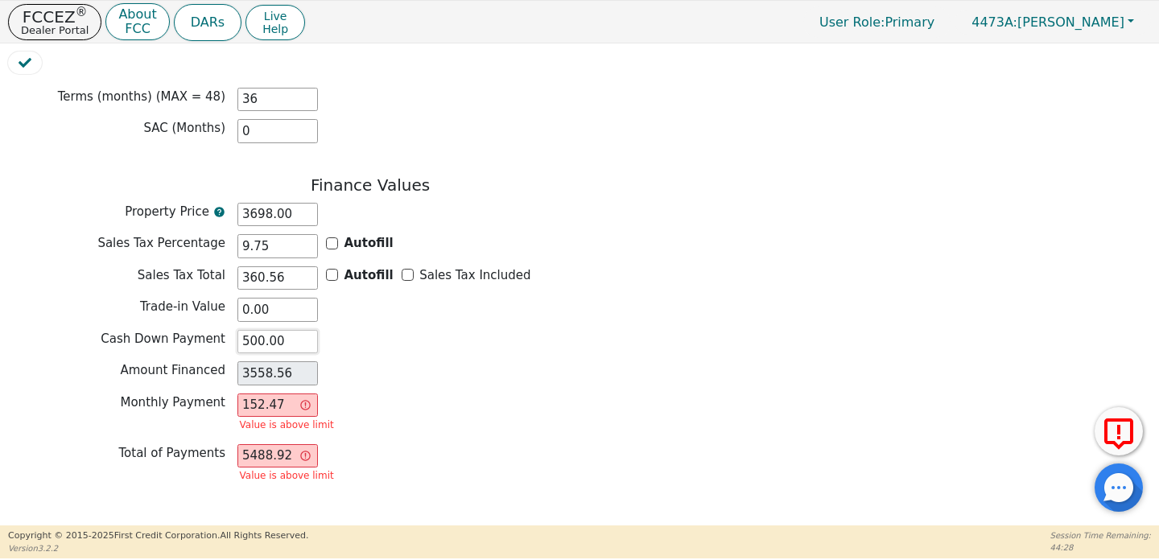
type input "500.00"
click at [476, 370] on div "Amount Financed 3558.56" at bounding box center [370, 374] width 725 height 24
click at [300, 402] on input "152.47" at bounding box center [278, 406] width 81 height 24
type input "152.4"
type input "5486.40"
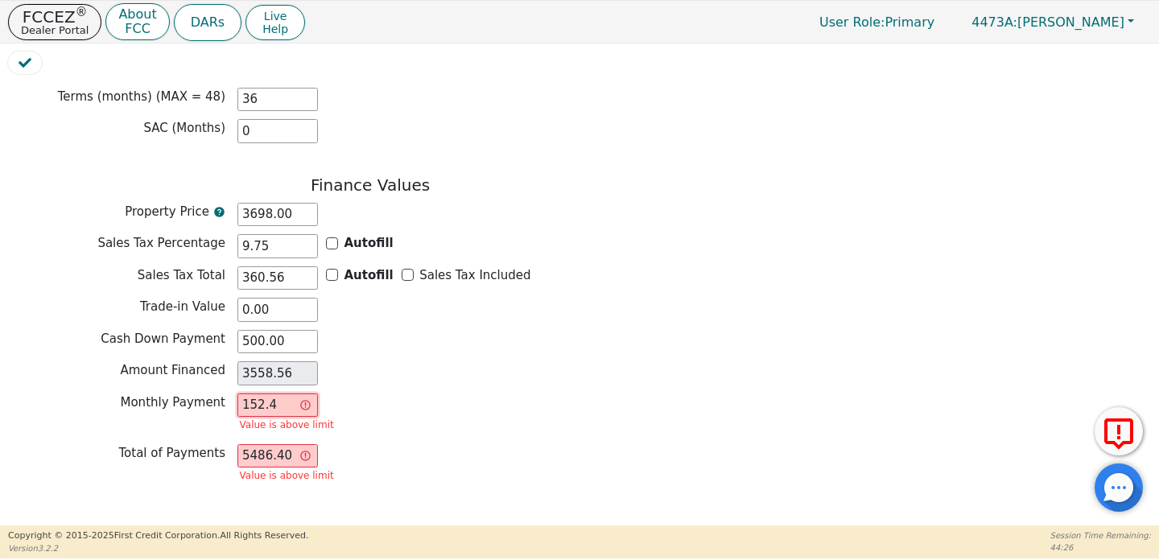
type input "152."
type input "5472.00"
type input "15"
type input "540.00"
type input "1"
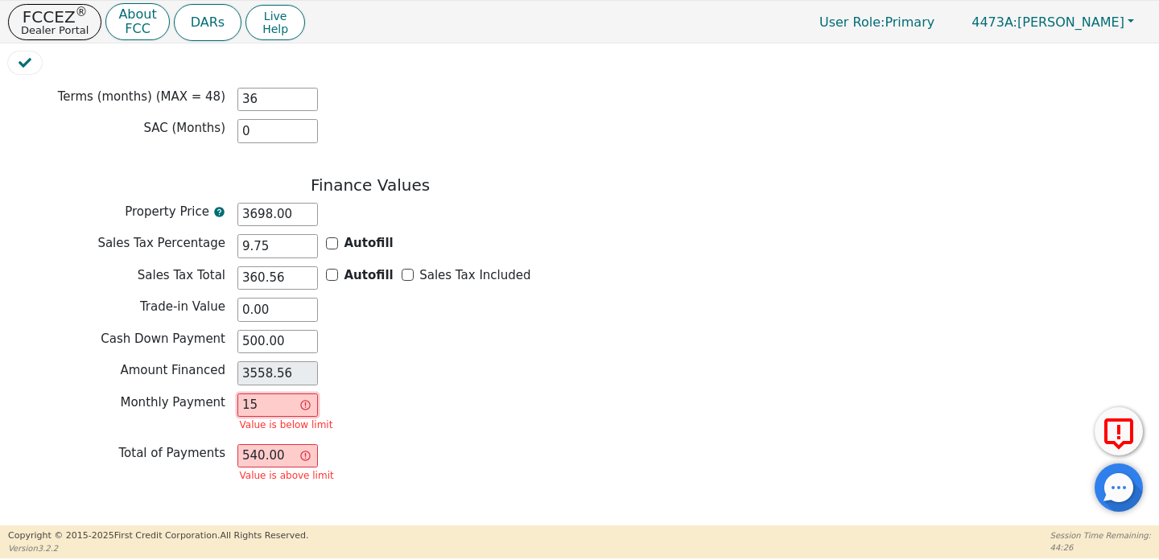
type input "36.00"
type input "0.00"
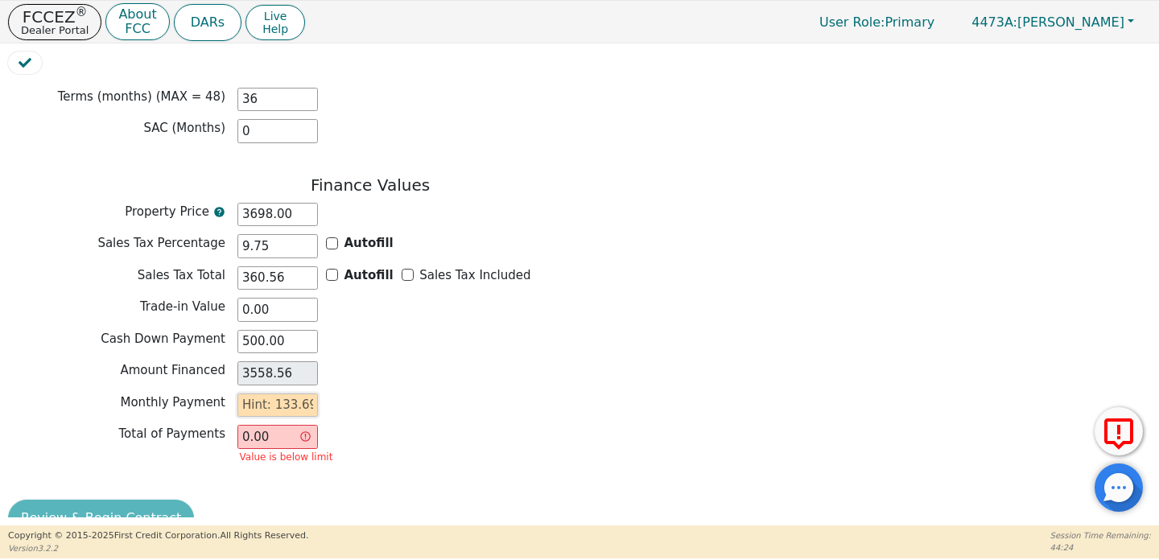
type input "2"
type input "72.00"
type input "0.00"
type input "1"
type input "36.00"
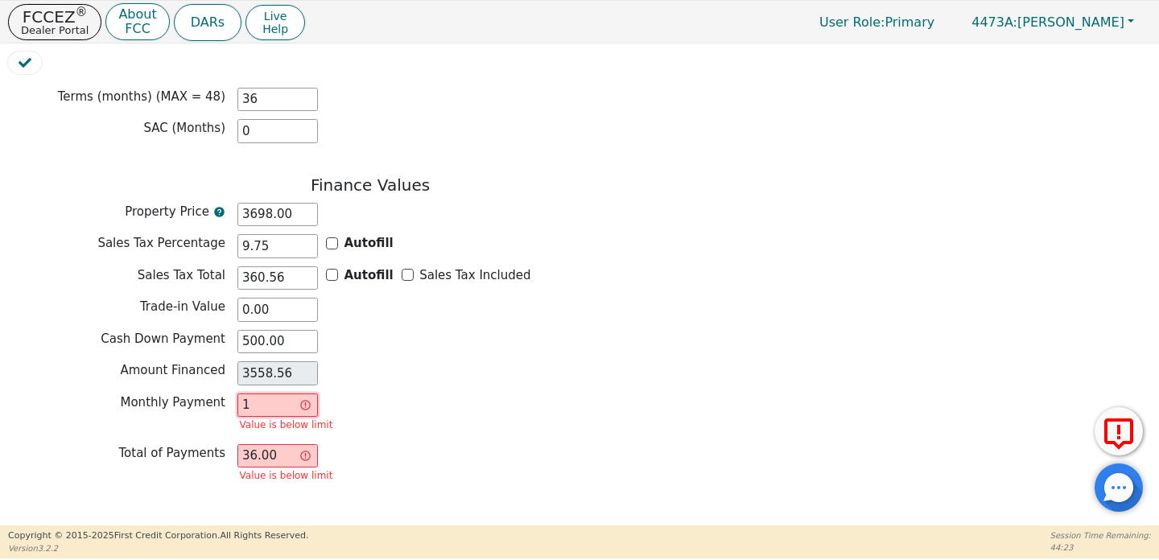
type input "13"
type input "468.00"
type input "133"
type input "4788.00"
type input "133.6"
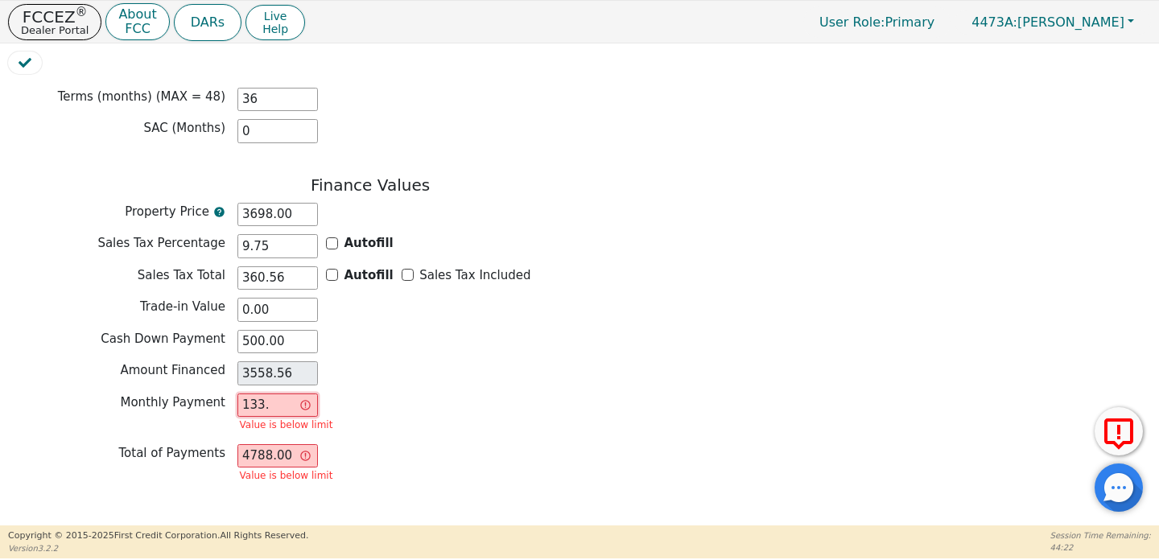
type input "4809.60"
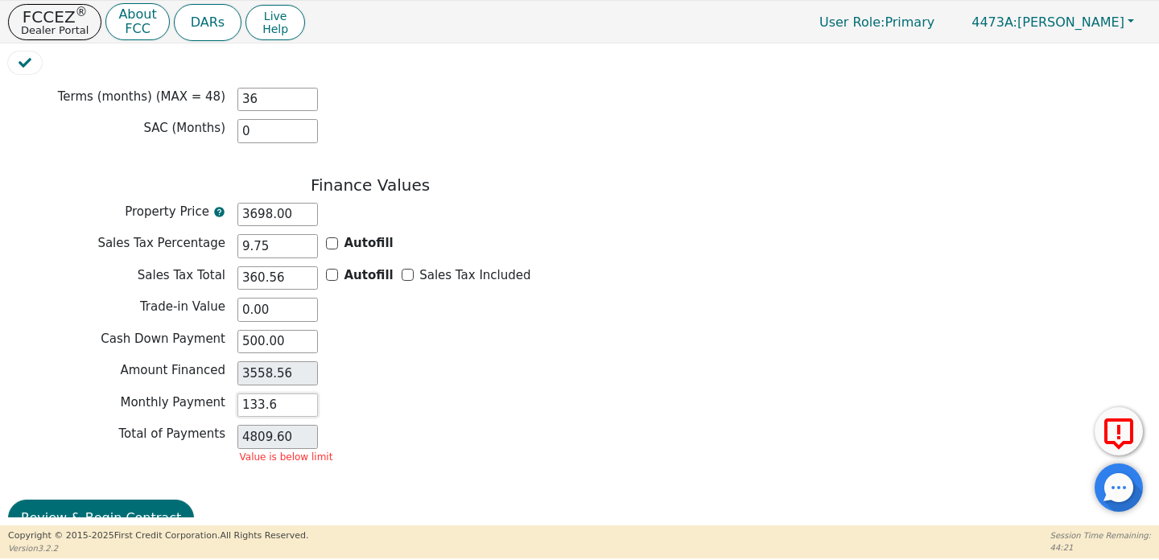
type input "133.69"
type input "4812.84"
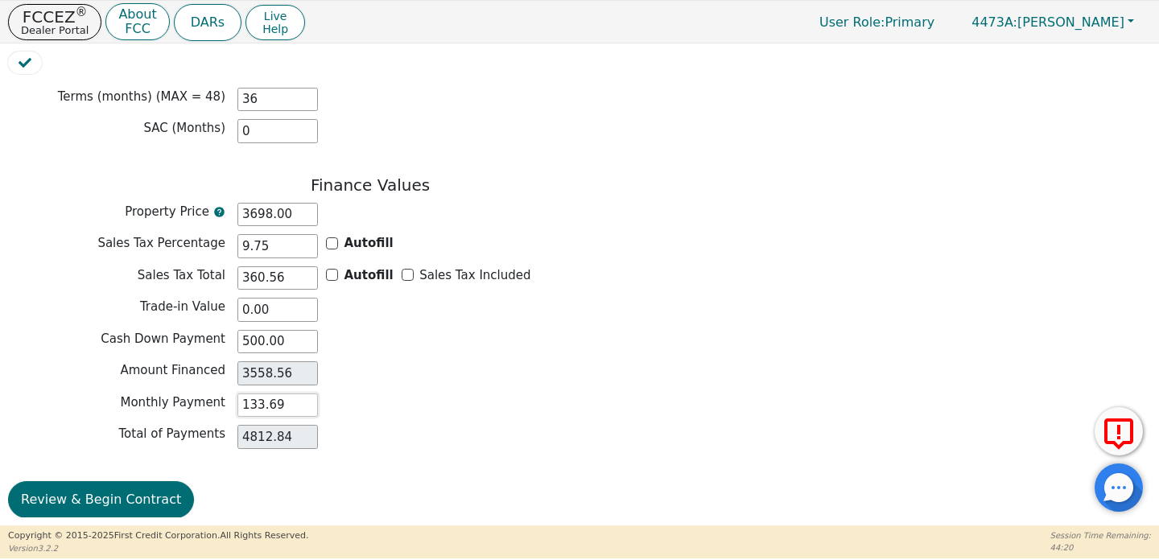
type input "133.69"
click at [397, 435] on div "Total of Payments 4812.84" at bounding box center [370, 437] width 725 height 24
click at [292, 331] on input "500.00" at bounding box center [278, 342] width 81 height 24
type input "50"
type input "4008.56"
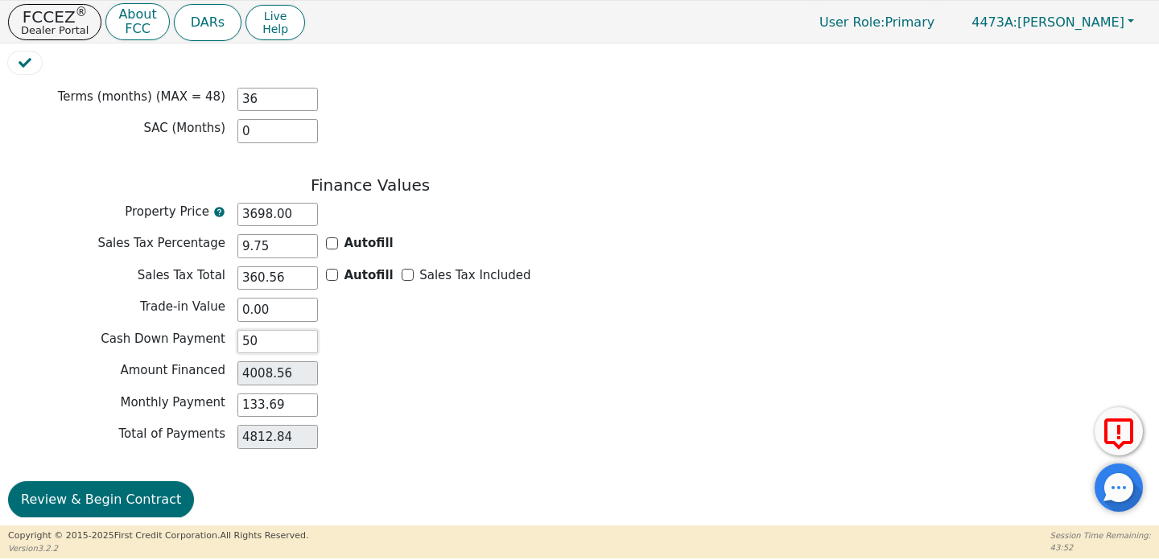
type input "5"
type input "4053.56"
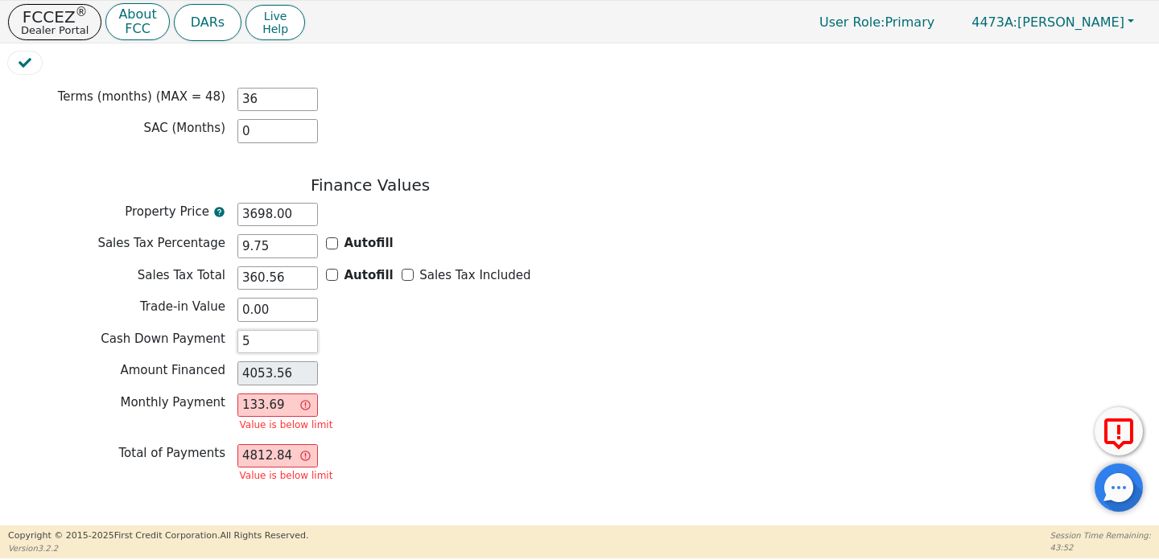
type input "0.00"
type input "0"
type input "4058.56"
type input "0.00"
click at [285, 394] on input "133.69" at bounding box center [278, 406] width 81 height 24
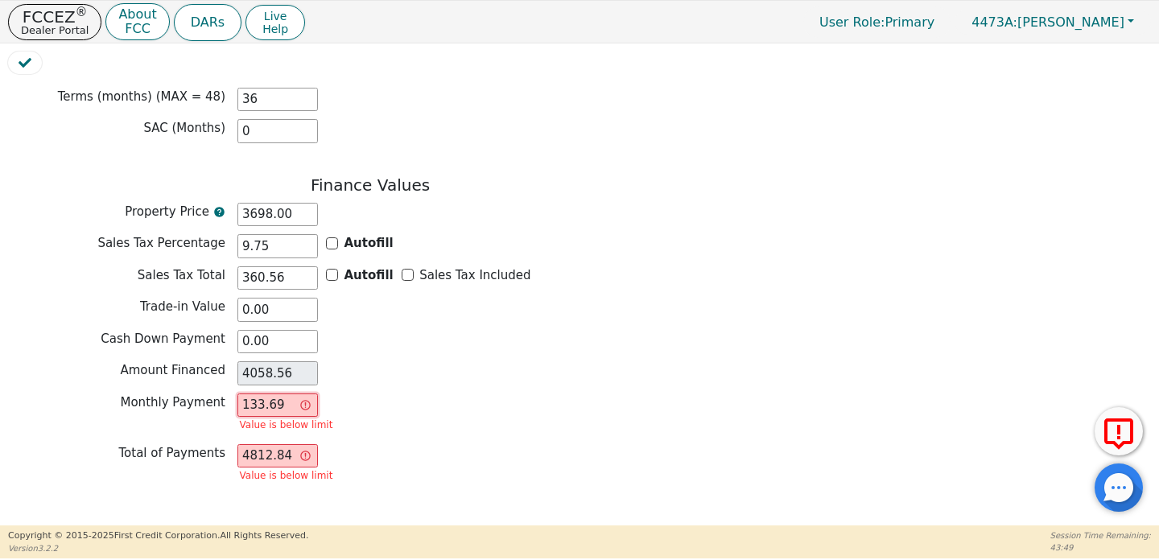
type input "133.6"
type input "4809.60"
type input "133."
type input "4788.00"
type input "13"
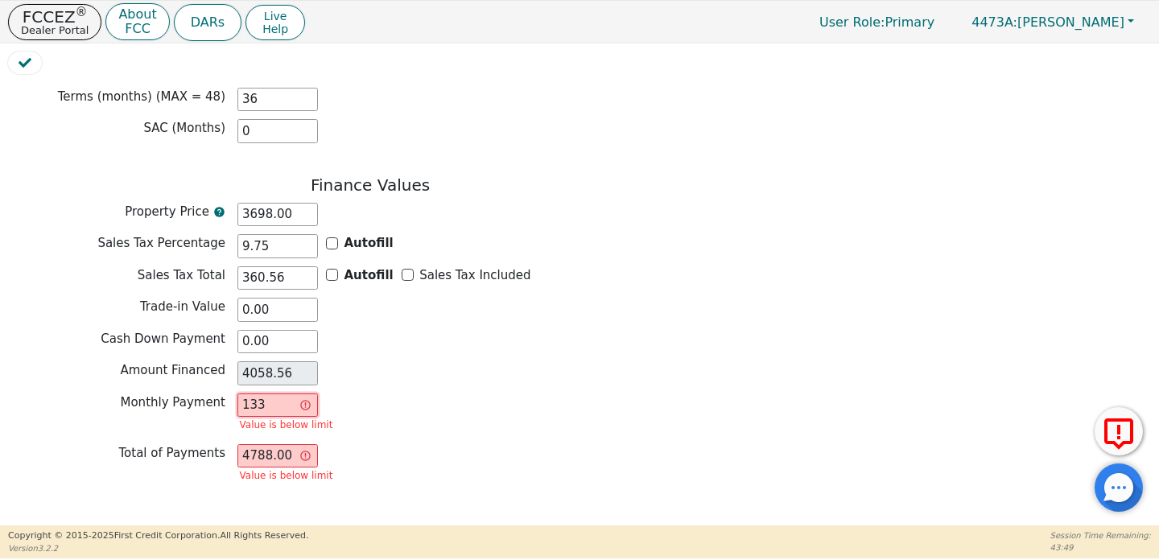
type input "468.00"
type input "1"
type input "36.00"
type input "0.00"
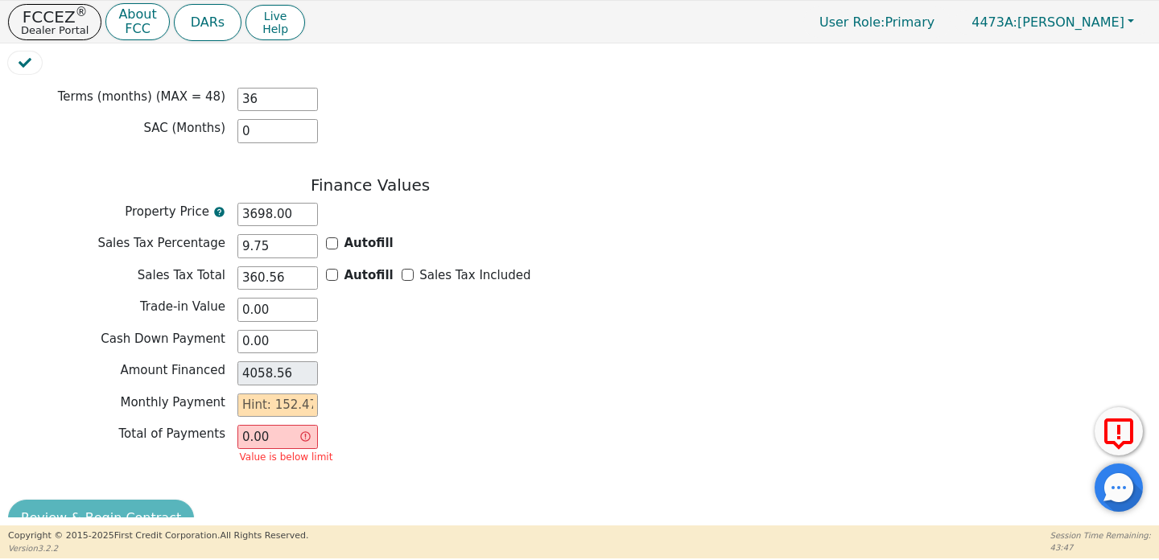
click at [287, 407] on div "Monthly Payment" at bounding box center [370, 408] width 725 height 28
click at [287, 394] on input "text" at bounding box center [278, 406] width 81 height 24
type input "152.47"
type input "5488.92"
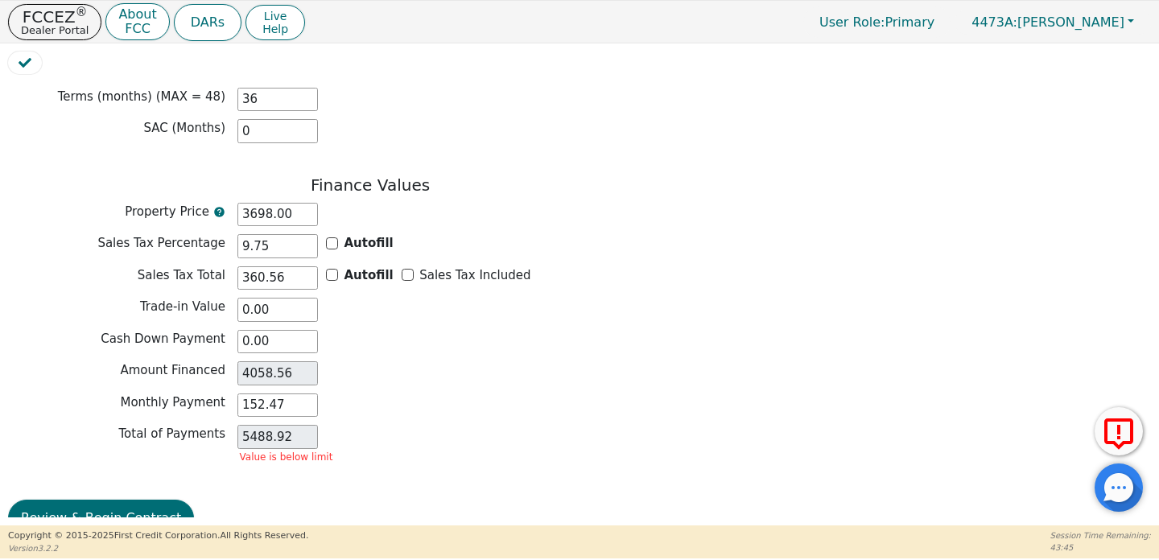
click at [341, 438] on div "Total of Payments 5488.92 Value is below limit" at bounding box center [370, 446] width 725 height 43
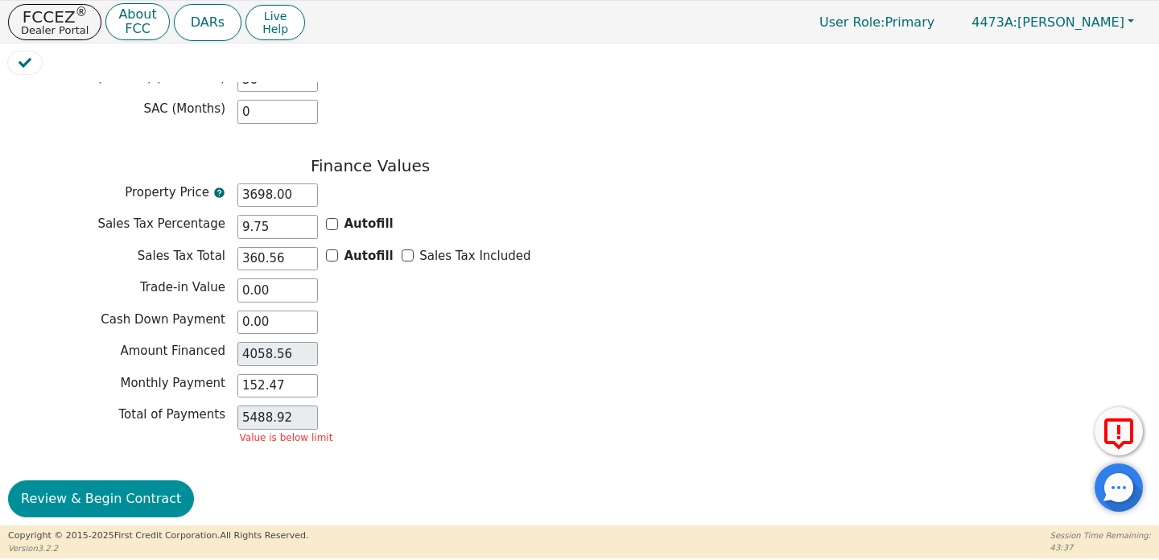
click at [64, 490] on button "Review & Begin Contract" at bounding box center [101, 499] width 186 height 37
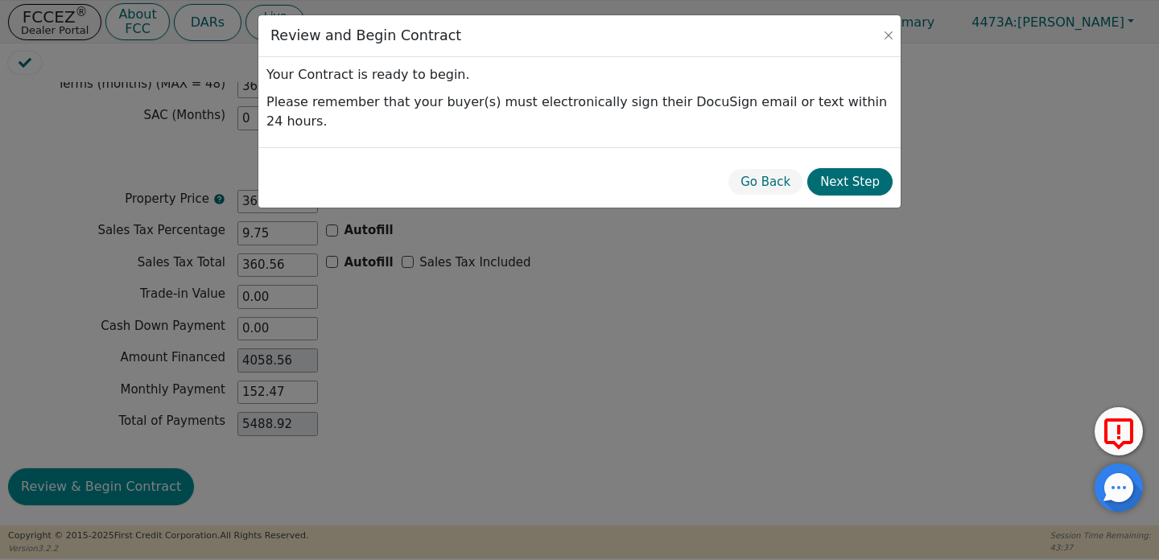
scroll to position [1406, 0]
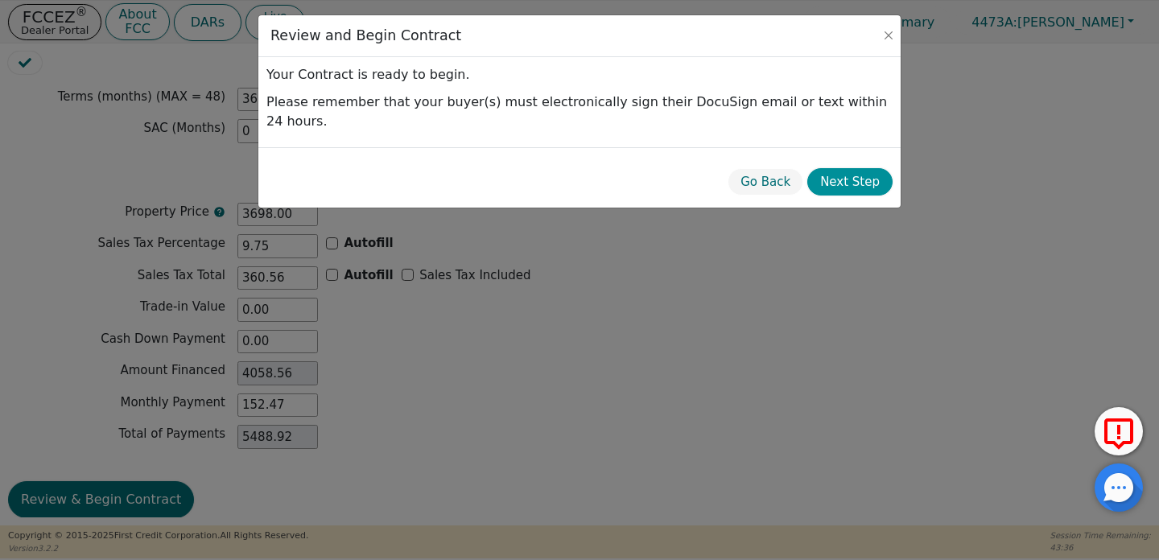
click at [849, 168] on button "Next Step" at bounding box center [850, 182] width 85 height 28
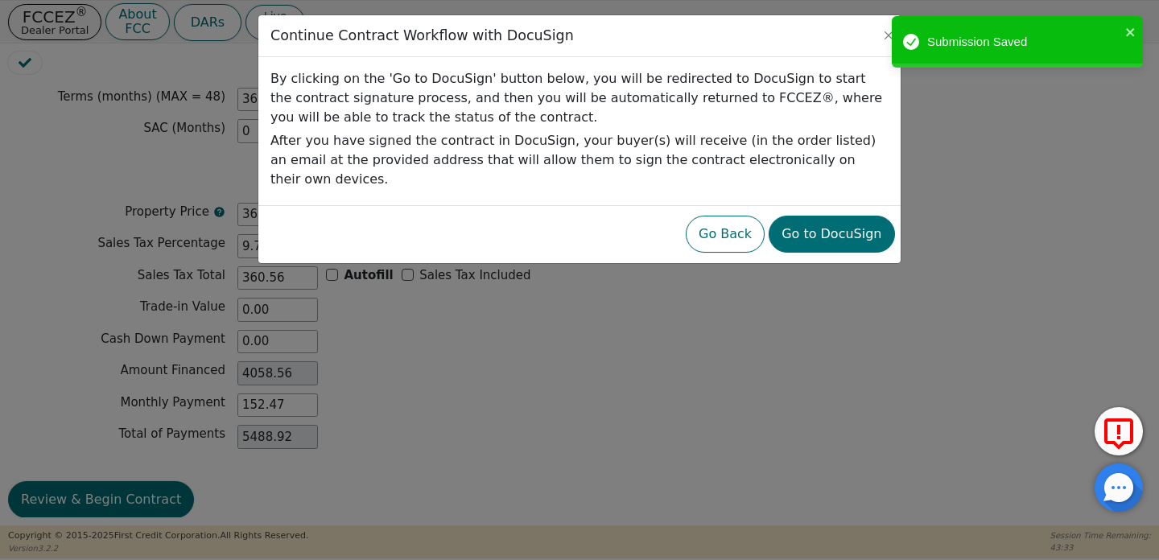
click at [831, 235] on div "Go Back Go to DocuSign" at bounding box center [580, 234] width 630 height 45
click at [831, 229] on button "Go to DocuSign" at bounding box center [832, 234] width 126 height 37
click at [1131, 29] on icon "close" at bounding box center [1131, 32] width 11 height 13
